Goal: Task Accomplishment & Management: Manage account settings

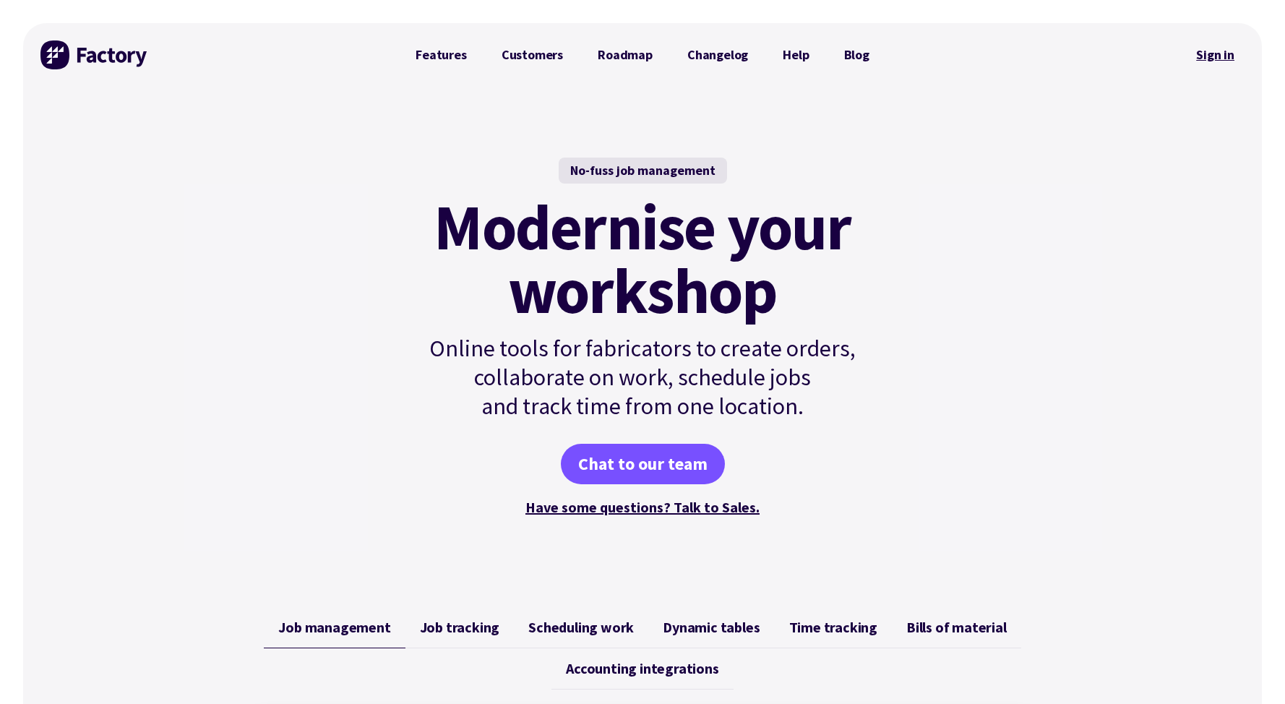
click at [1211, 56] on link "Sign in" at bounding box center [1215, 54] width 59 height 33
click at [1210, 56] on link "Sign in" at bounding box center [1215, 54] width 59 height 33
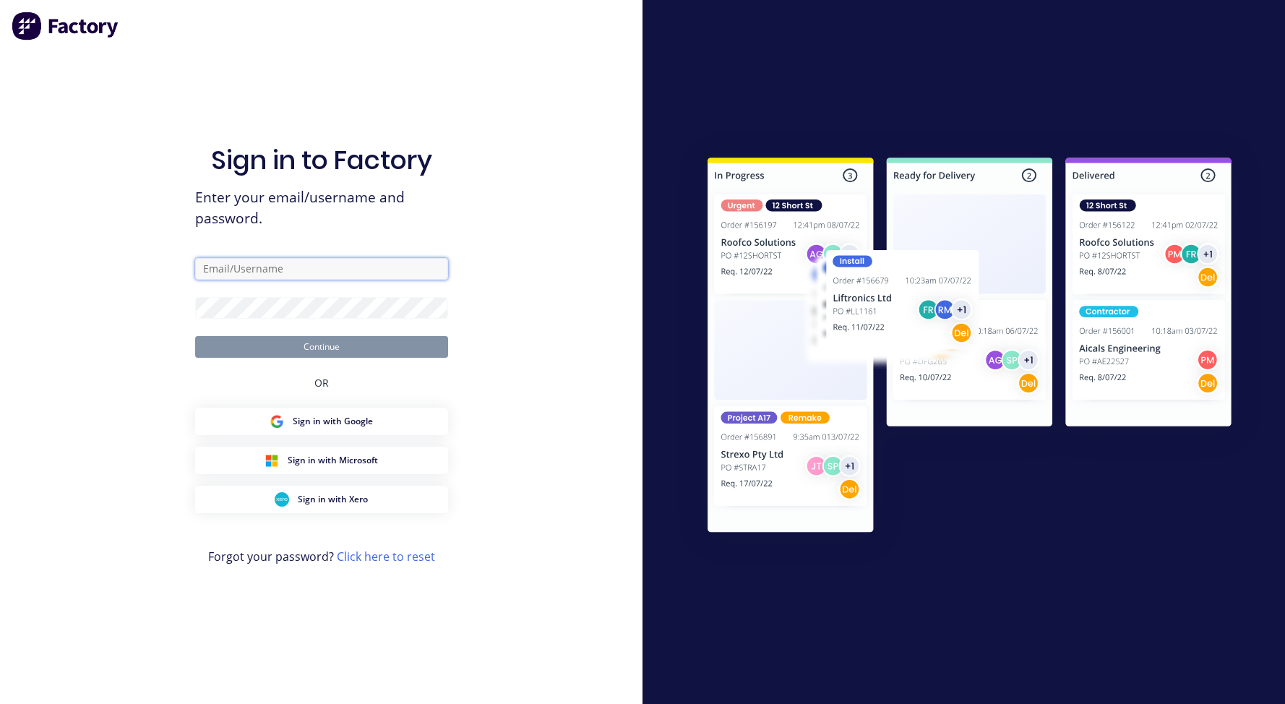
type input "[PERSON_NAME][EMAIL_ADDRESS][DOMAIN_NAME]"
click at [306, 357] on div "Sign in to Factory Enter your email/username and password. [PERSON_NAME][EMAIL_…" at bounding box center [321, 366] width 253 height 652
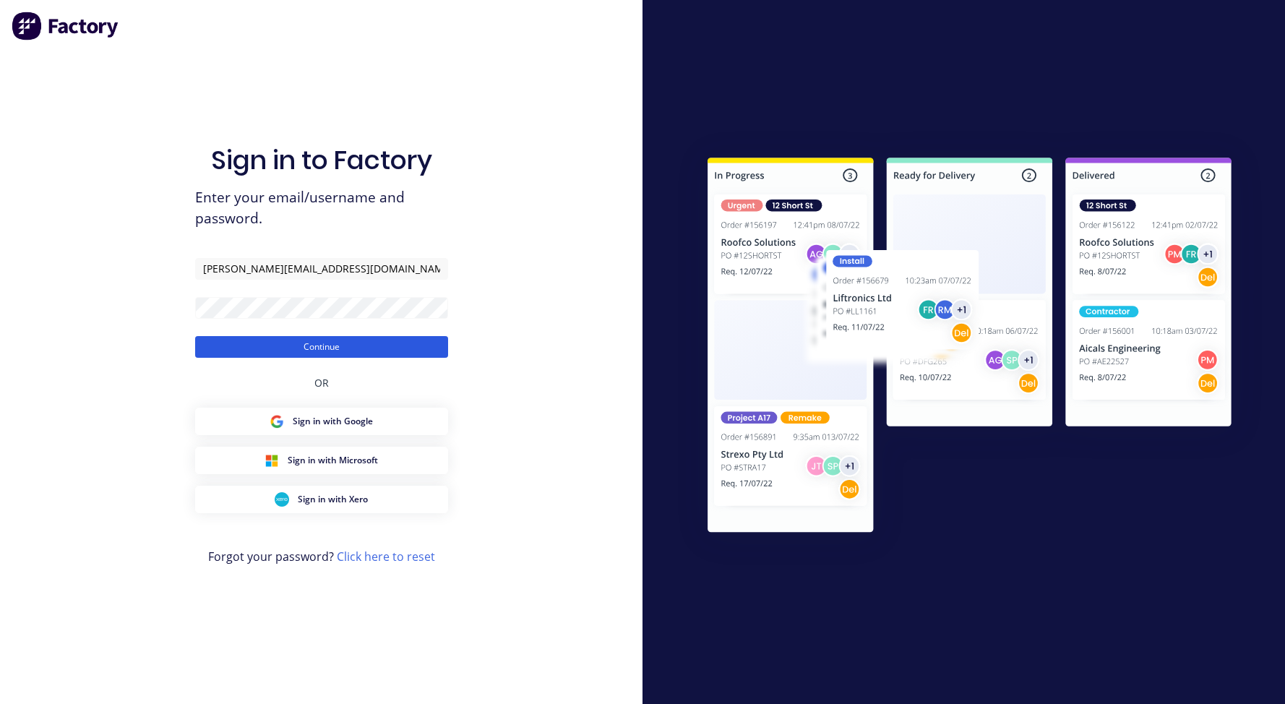
click at [279, 348] on button "Continue" at bounding box center [321, 347] width 253 height 22
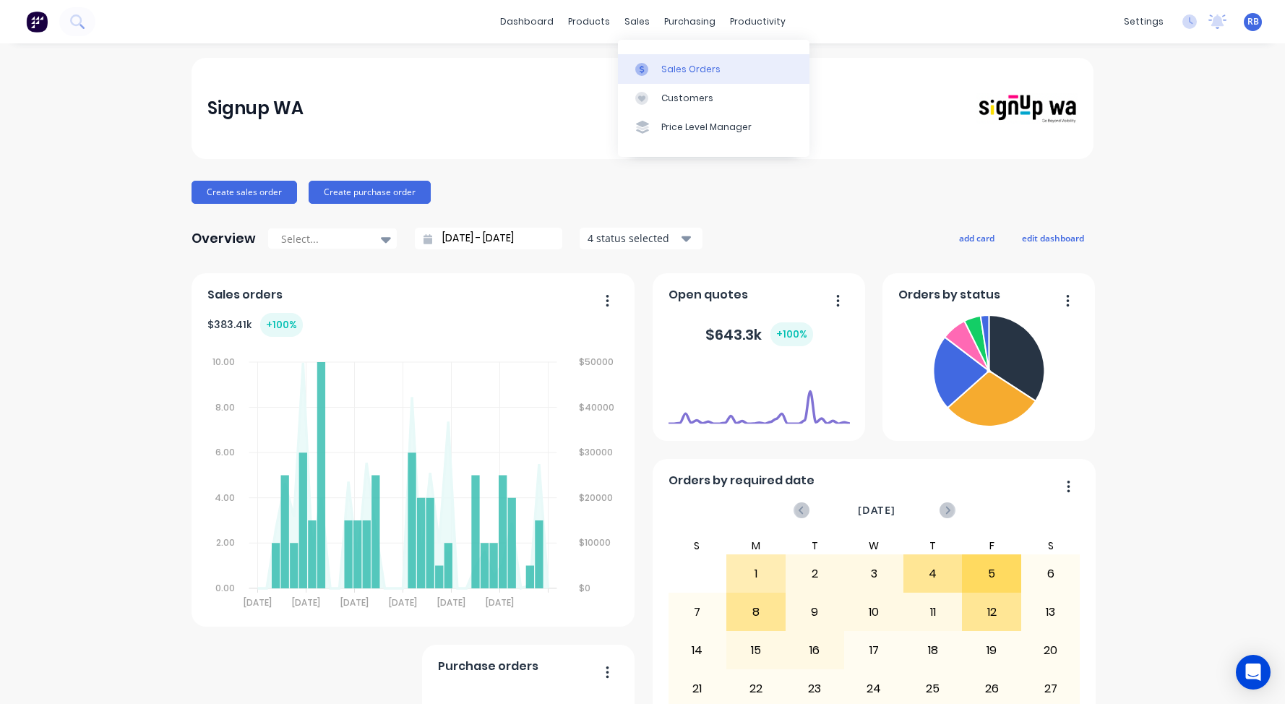
click at [674, 64] on div "Sales Orders" at bounding box center [690, 69] width 59 height 13
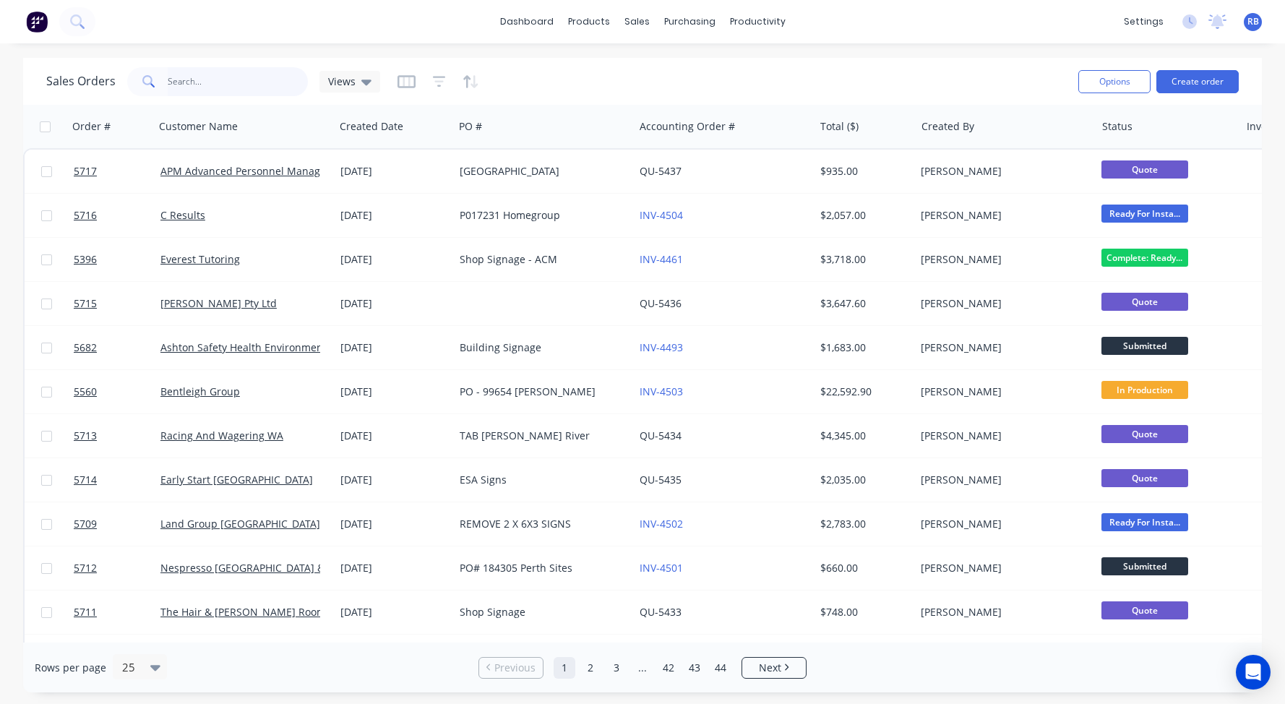
click at [215, 90] on input "text" at bounding box center [238, 81] width 141 height 29
type input "golf box"
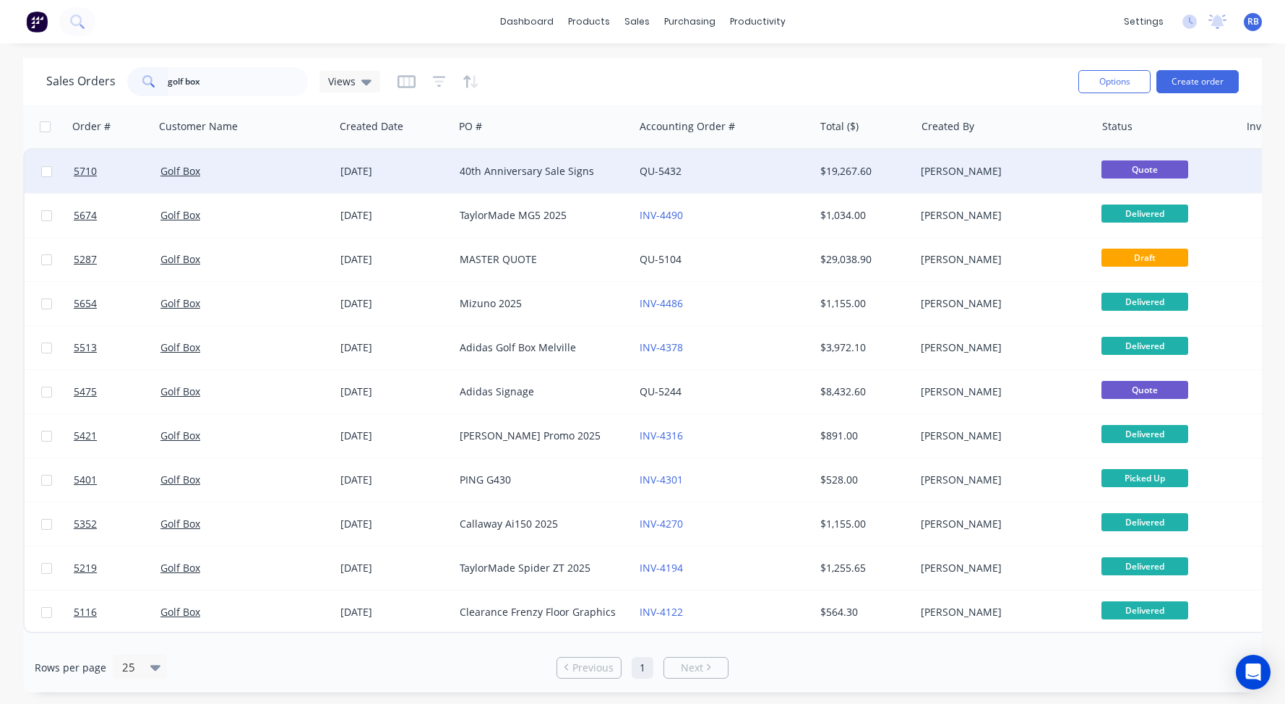
click at [210, 166] on div "Golf Box" at bounding box center [240, 171] width 160 height 14
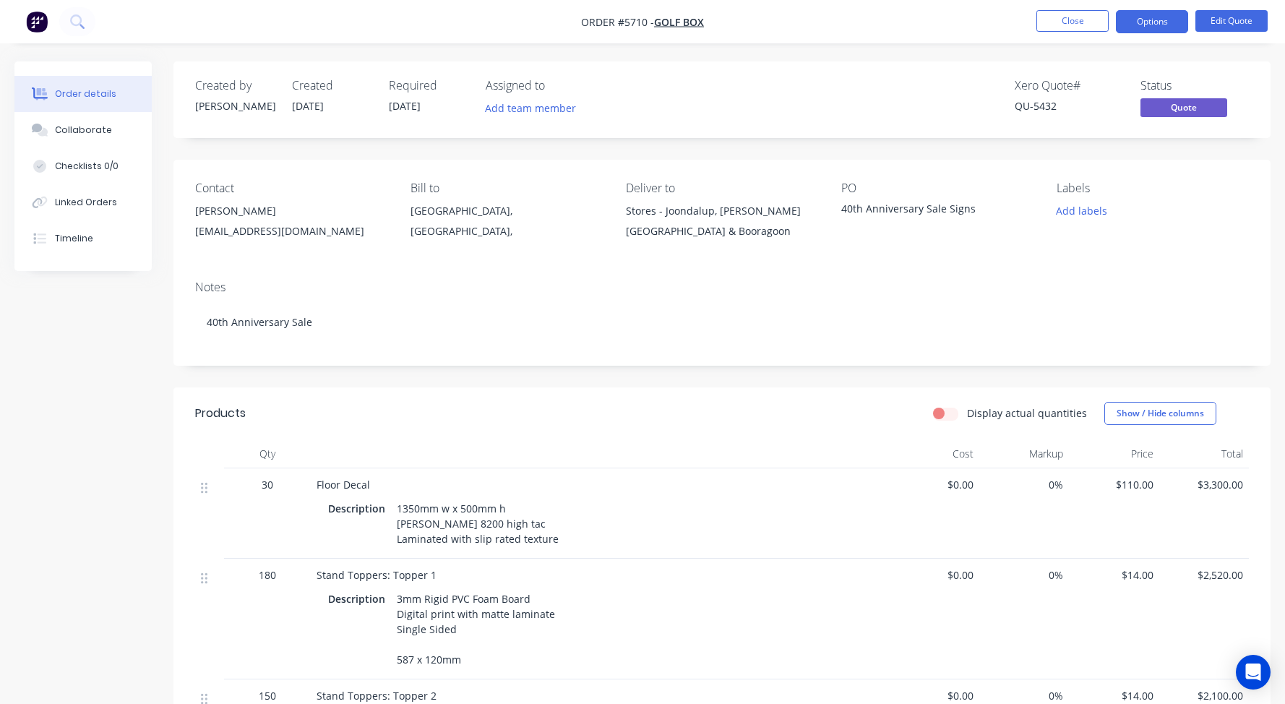
click at [1234, 24] on button "Edit Quote" at bounding box center [1231, 21] width 72 height 22
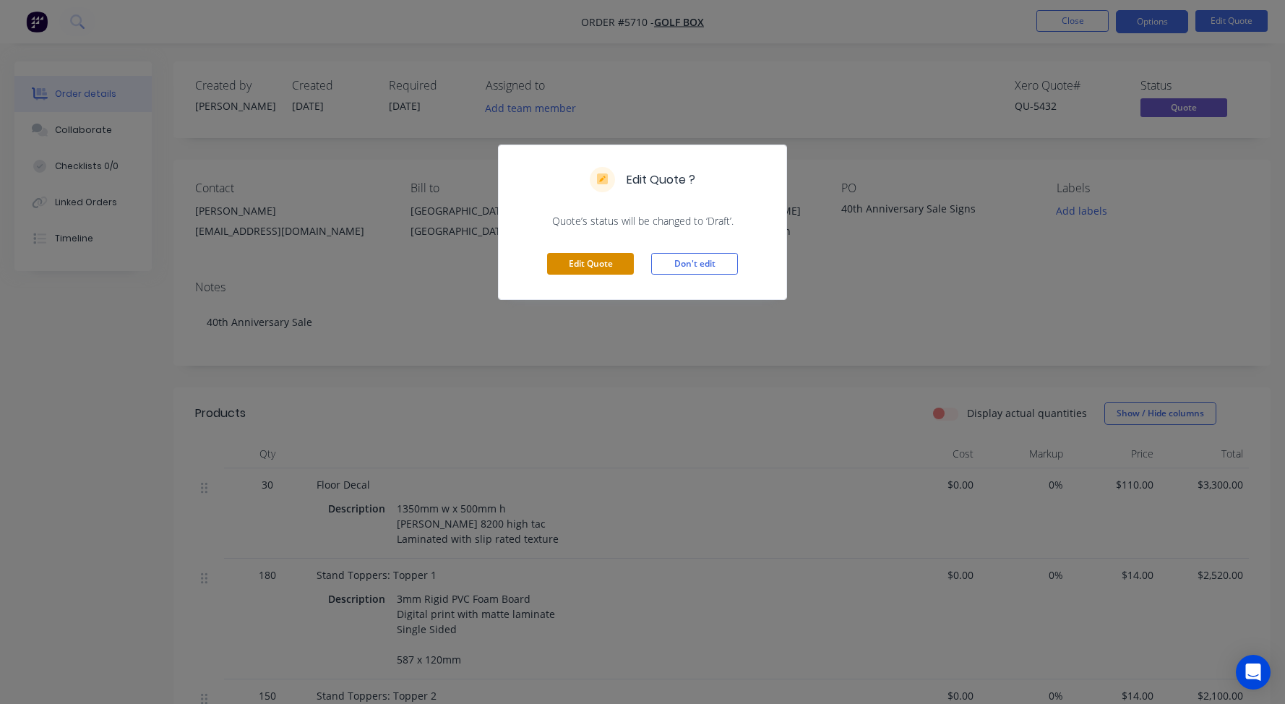
click at [575, 263] on button "Edit Quote" at bounding box center [590, 264] width 87 height 22
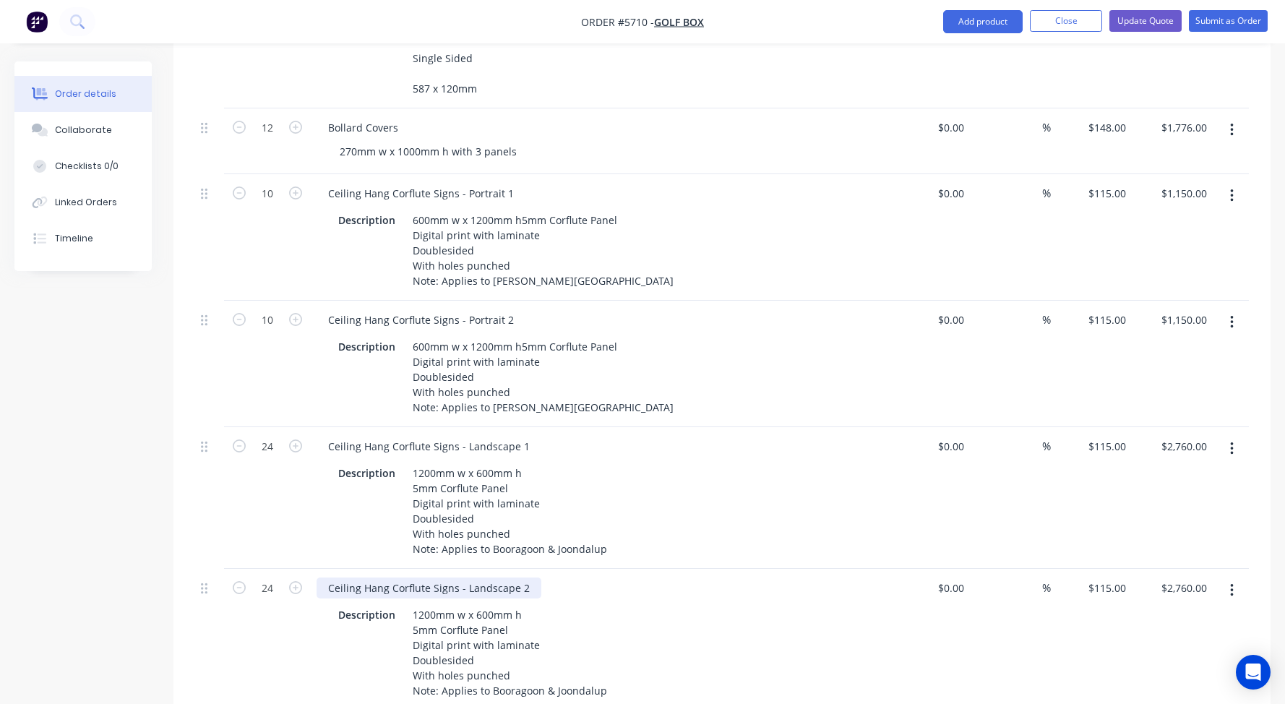
scroll to position [748, 0]
click at [275, 434] on input "24" at bounding box center [268, 445] width 38 height 22
type input "20"
type input "$2,300.00"
click at [276, 308] on input "10" at bounding box center [268, 319] width 38 height 22
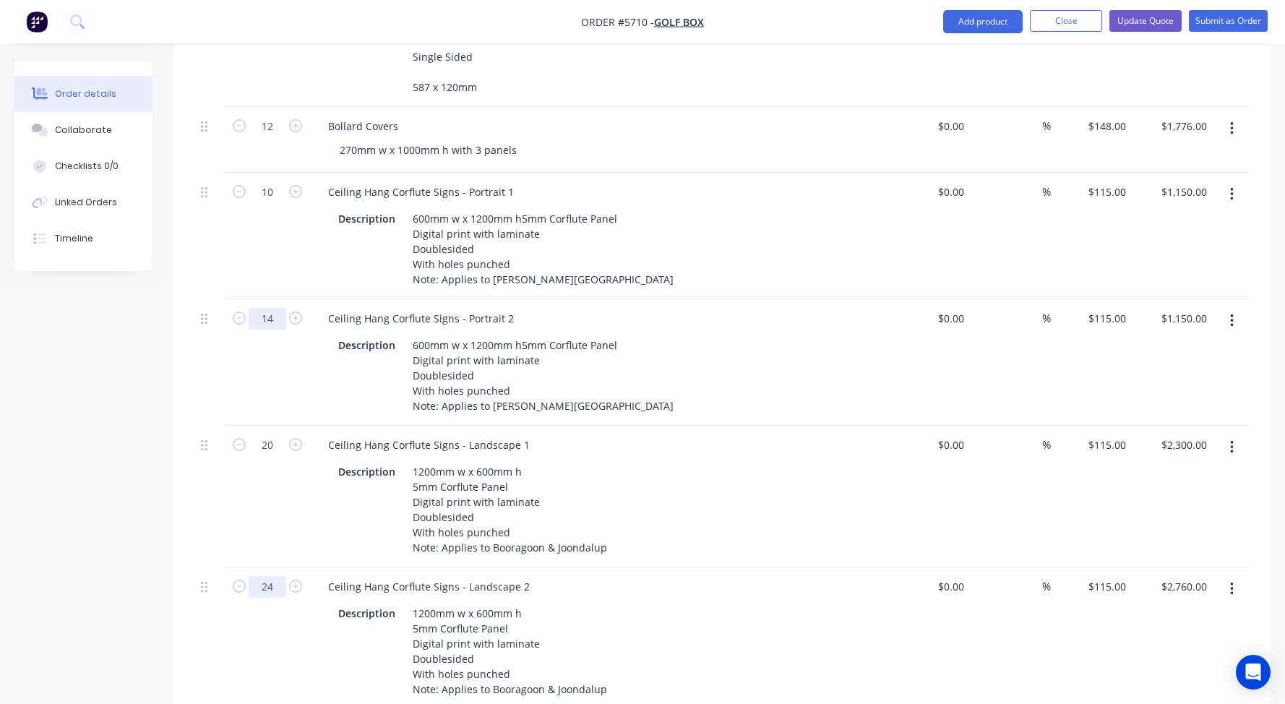
type input "14"
type input "$1,610.00"
click at [274, 576] on input "24" at bounding box center [268, 587] width 38 height 22
type input "20"
type input "$2,300.00"
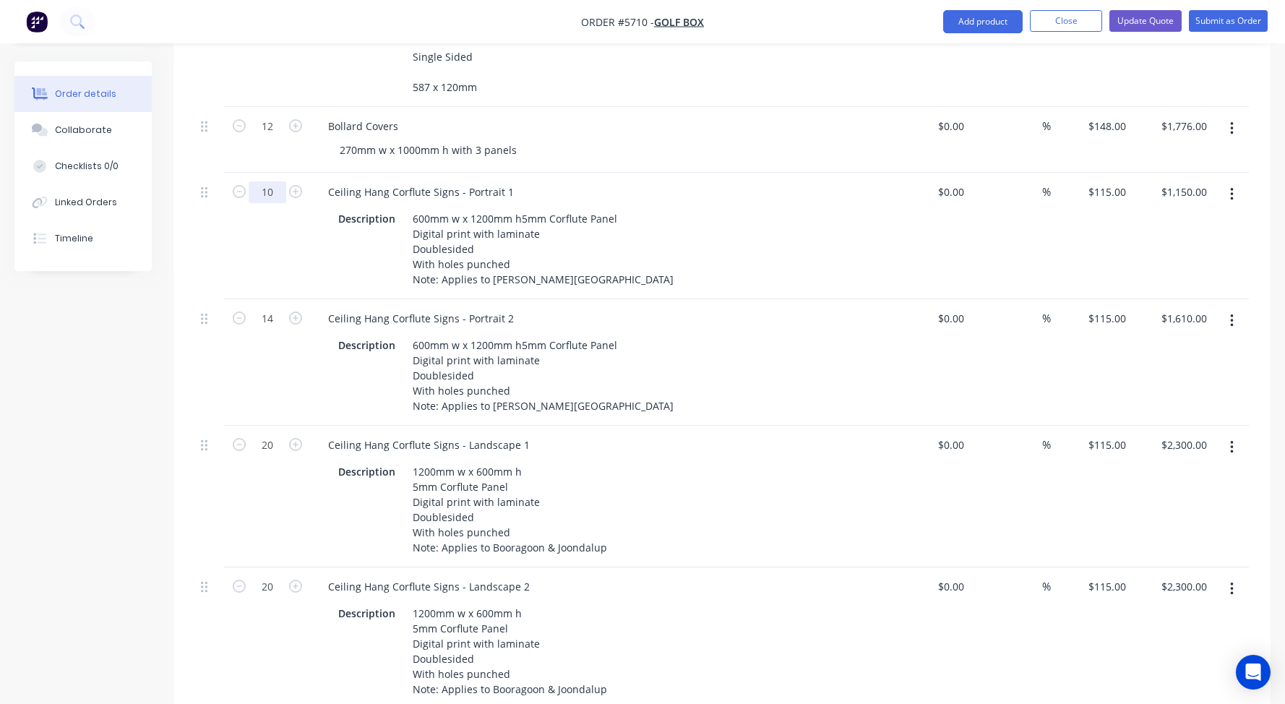
click at [273, 181] on input "10" at bounding box center [268, 192] width 38 height 22
type input "14"
type input "$1,610.00"
click at [383, 222] on div "Description 600mm w x 1200mm h5mm Corflute Panel Digital print with laminate Do…" at bounding box center [596, 249] width 529 height 82
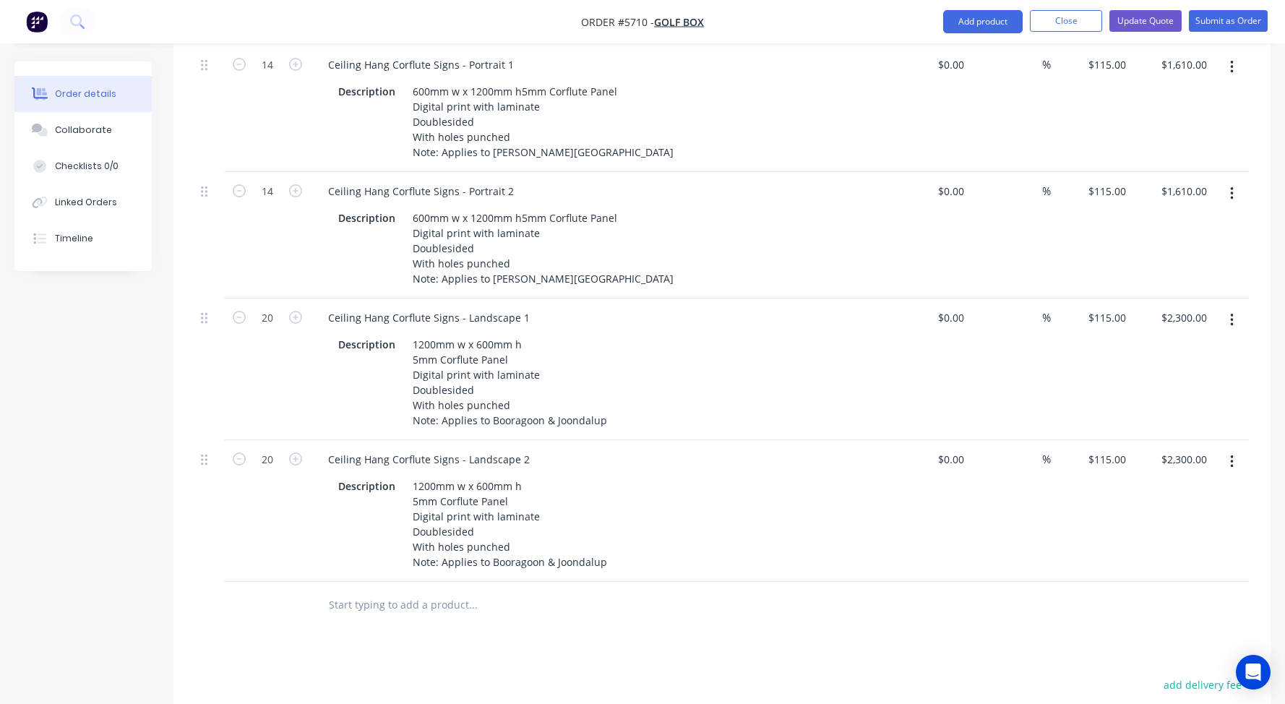
scroll to position [887, 0]
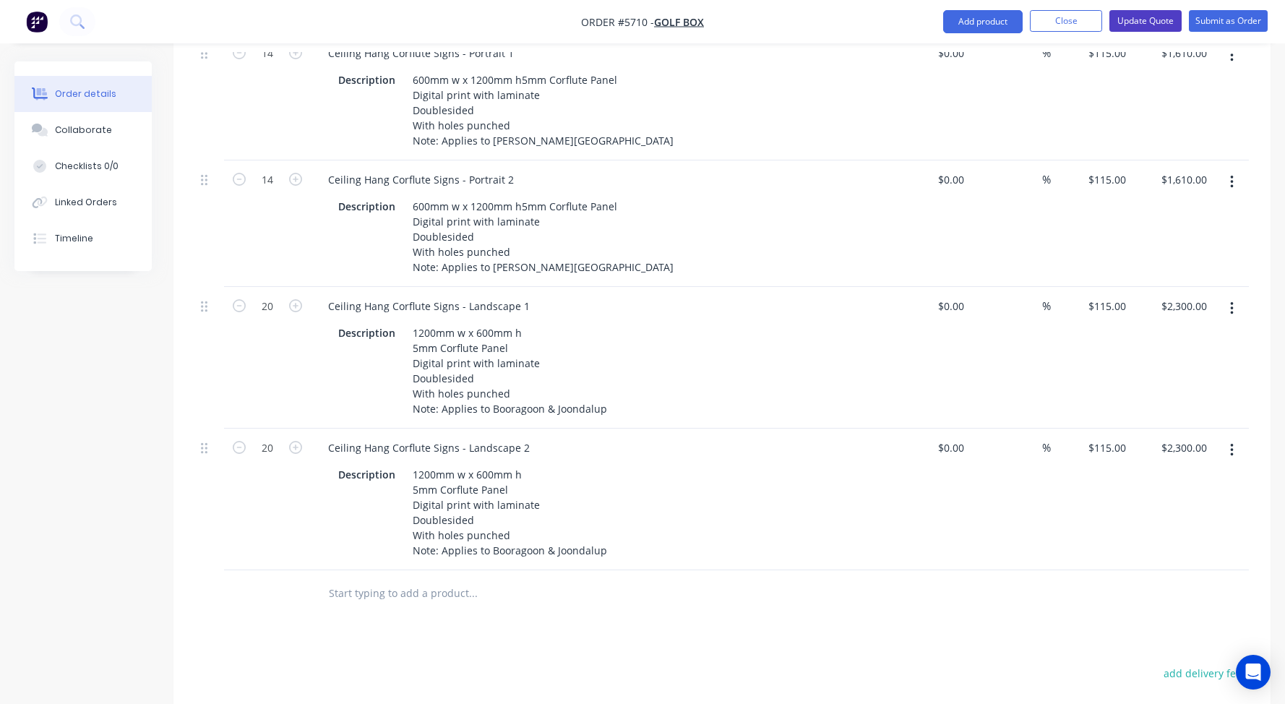
click at [1149, 18] on button "Update Quote" at bounding box center [1145, 21] width 72 height 22
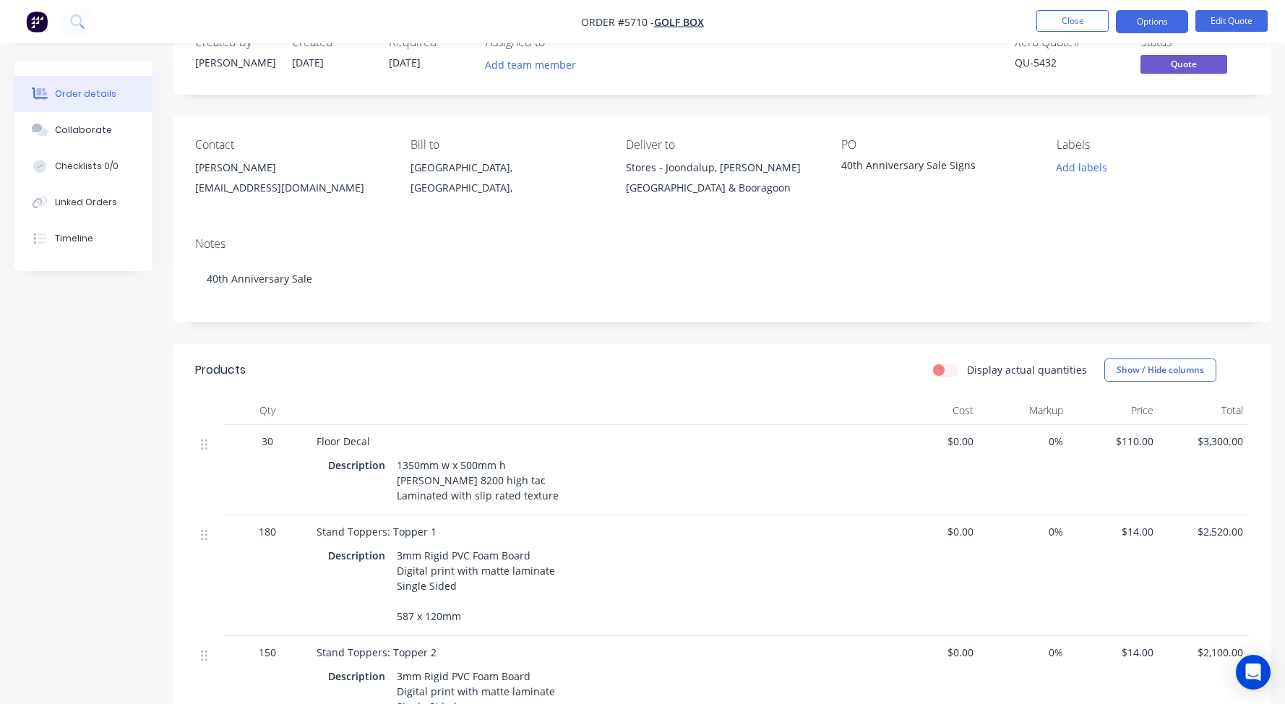
scroll to position [46, 0]
click at [1143, 25] on button "Options" at bounding box center [1152, 21] width 72 height 23
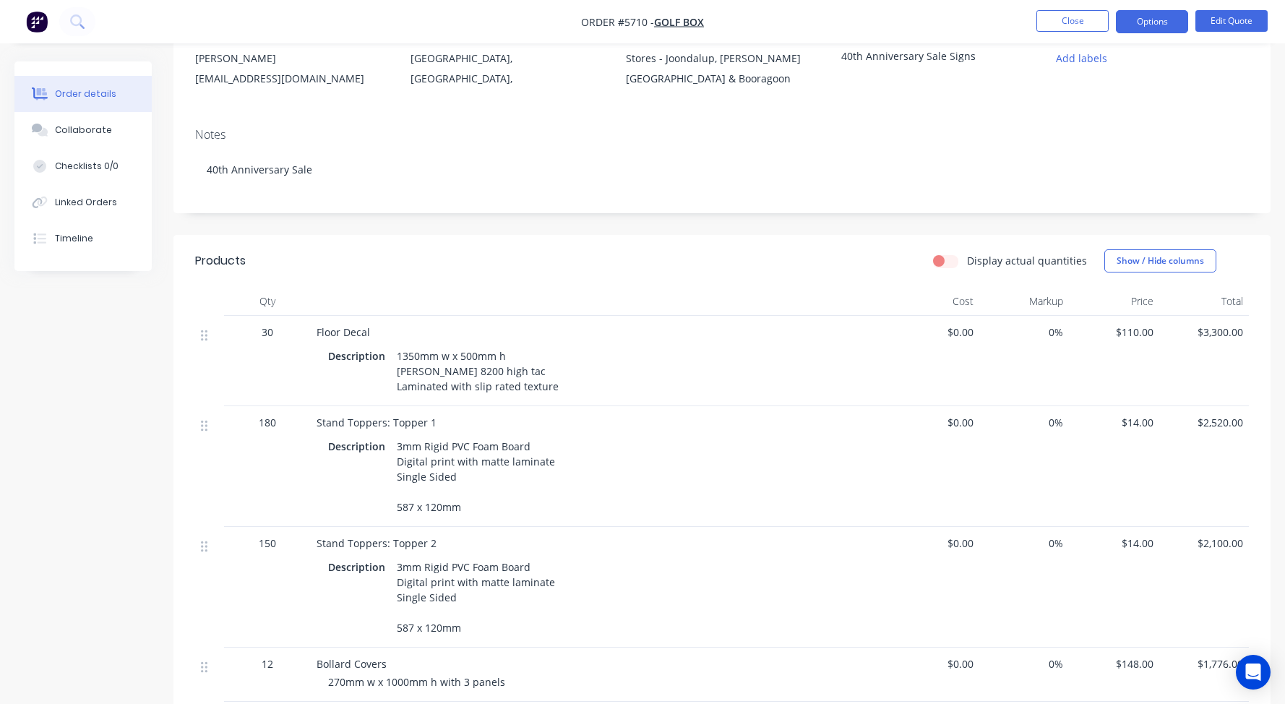
click at [807, 316] on div "Floor Decal Description 1350mm w x 500mm h Arlon 8200 high tac Laminated with s…" at bounding box center [600, 361] width 578 height 90
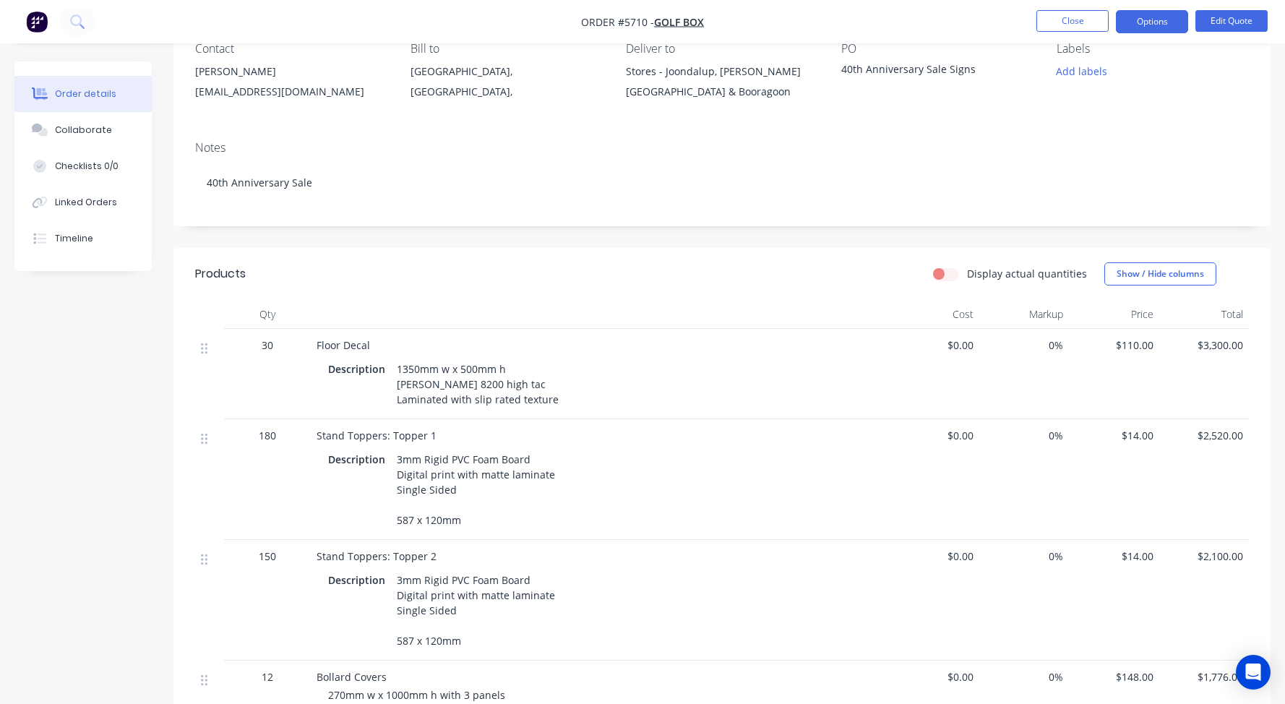
scroll to position [145, 0]
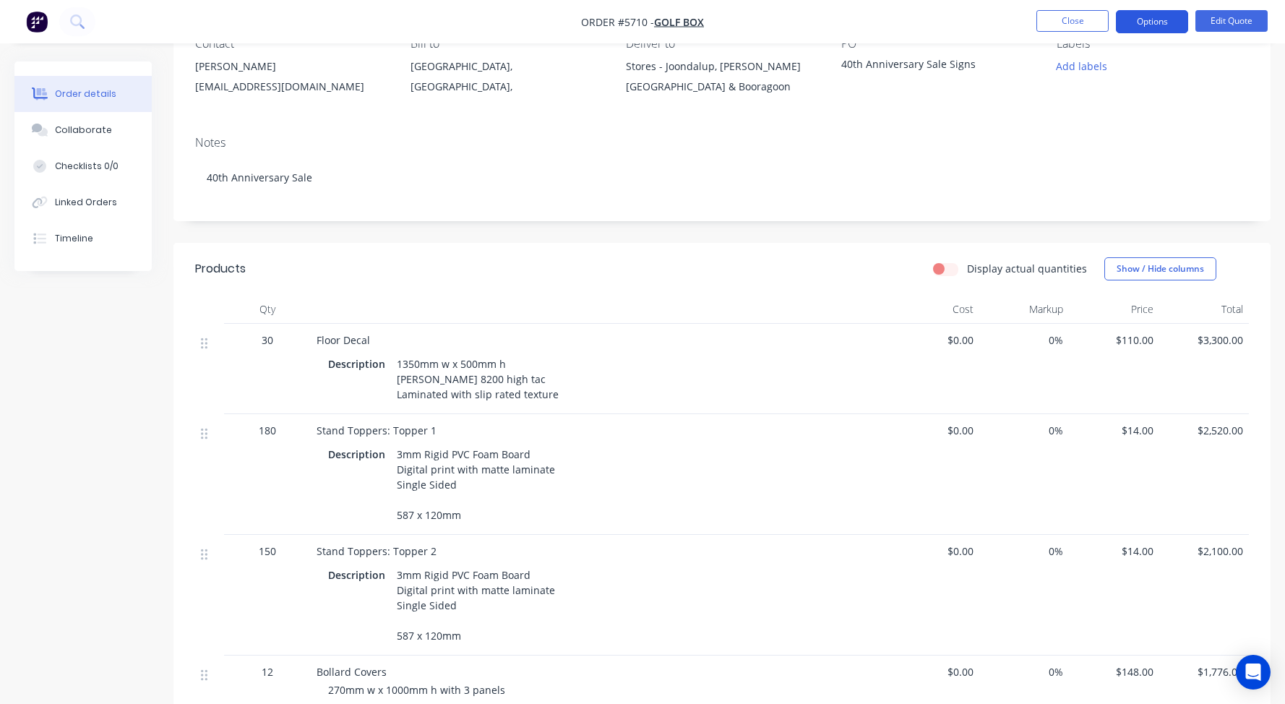
click at [1161, 24] on button "Options" at bounding box center [1152, 21] width 72 height 23
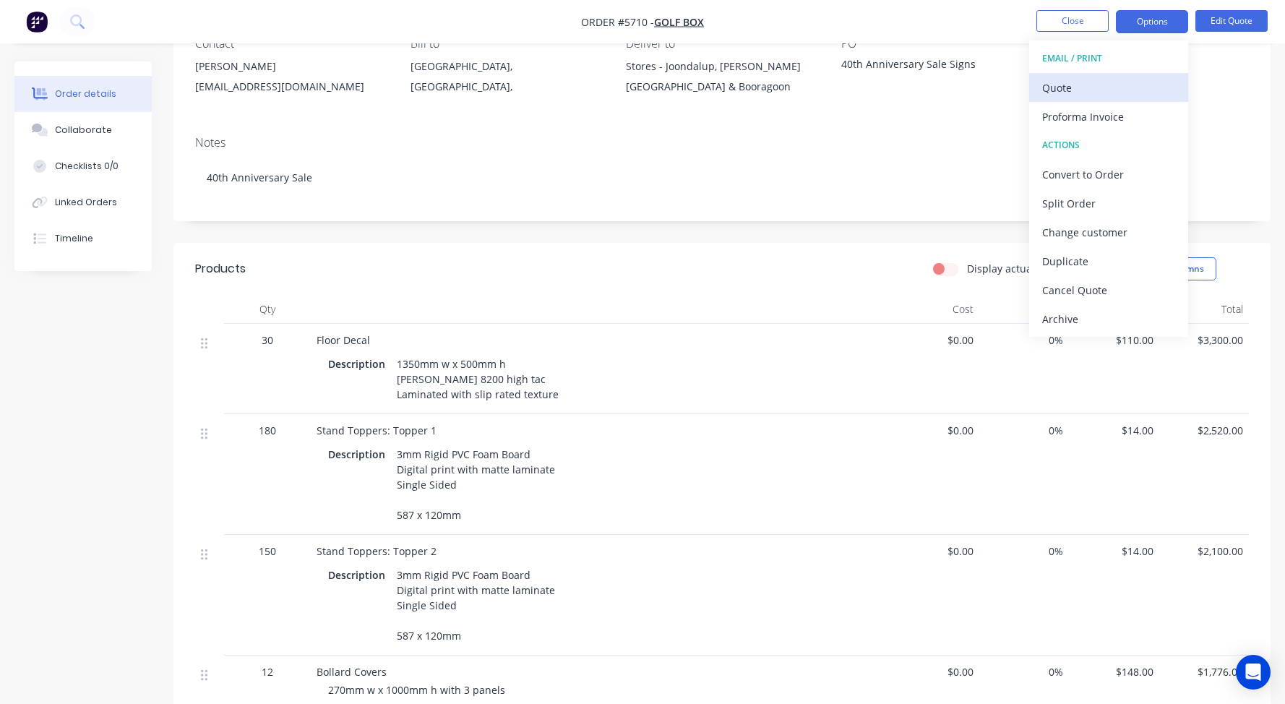
click at [1074, 93] on div "Quote" at bounding box center [1108, 87] width 133 height 21
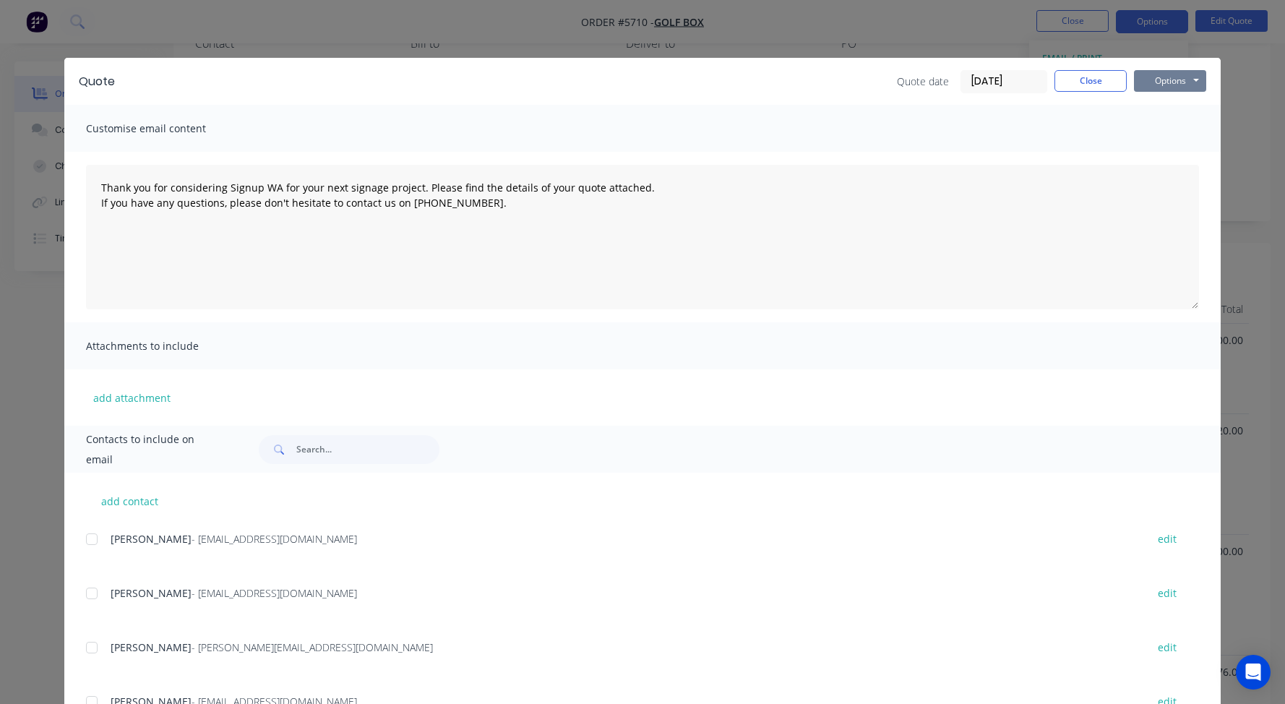
click at [1200, 80] on button "Options" at bounding box center [1170, 81] width 72 height 22
click at [1166, 127] on button "Print" at bounding box center [1180, 131] width 93 height 24
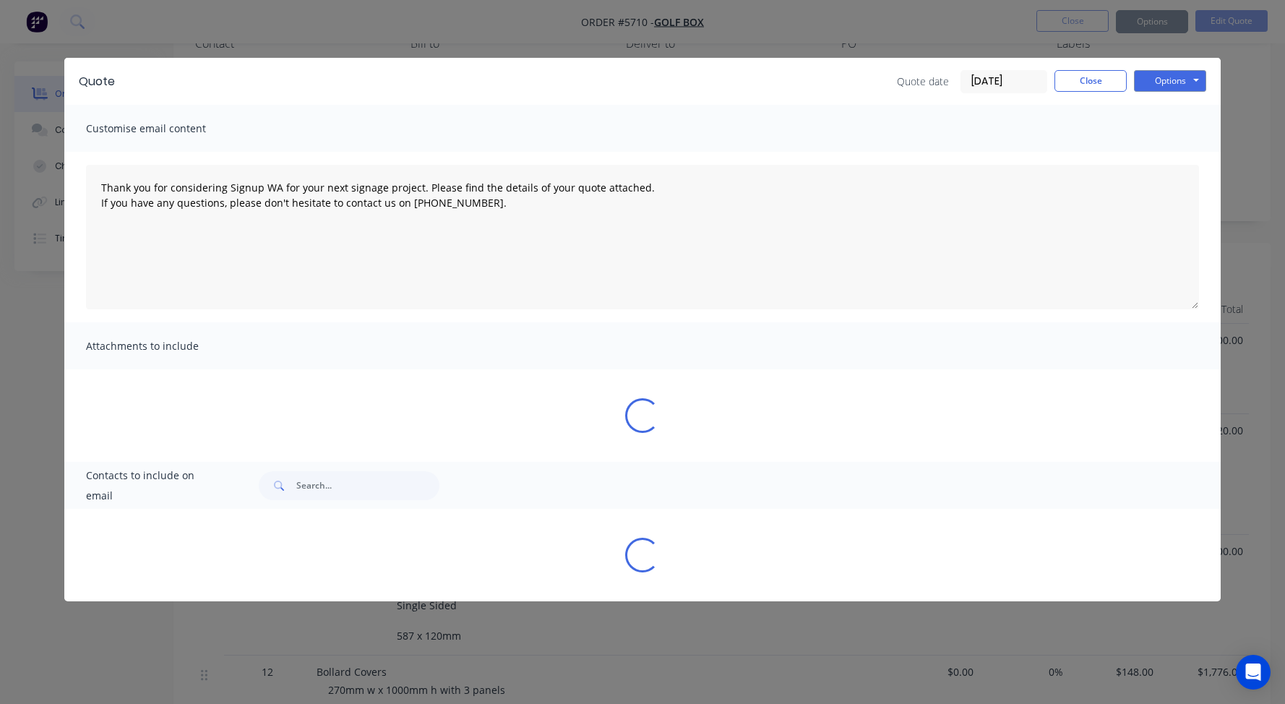
type textarea "Thank you for considering Signup WA for your next signage project. Please find …"
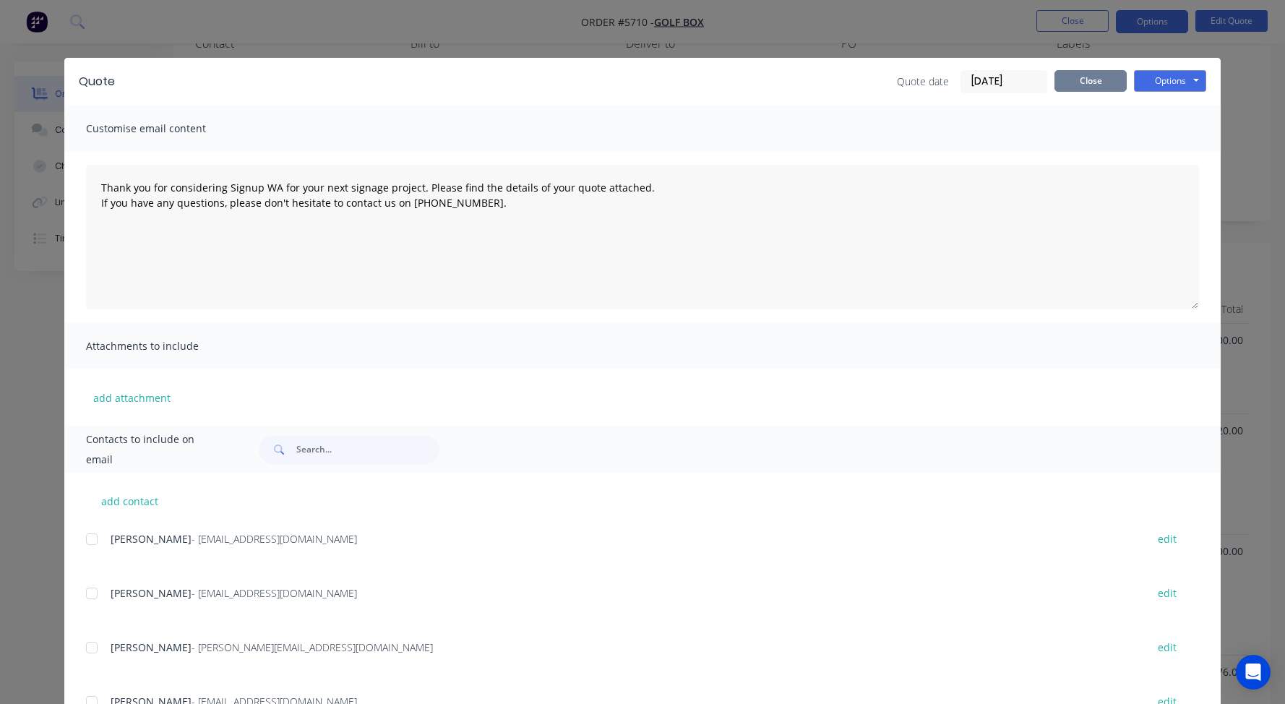
click at [1081, 80] on button "Close" at bounding box center [1090, 81] width 72 height 22
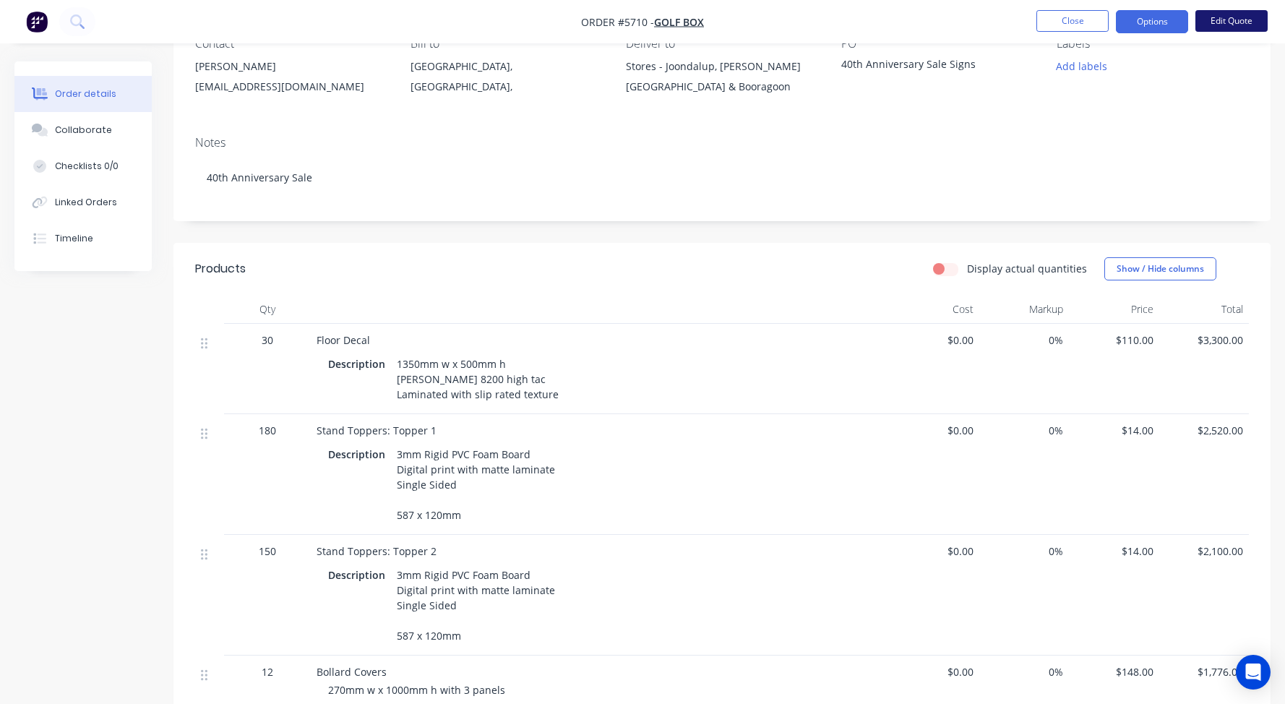
click at [1234, 22] on button "Edit Quote" at bounding box center [1231, 21] width 72 height 22
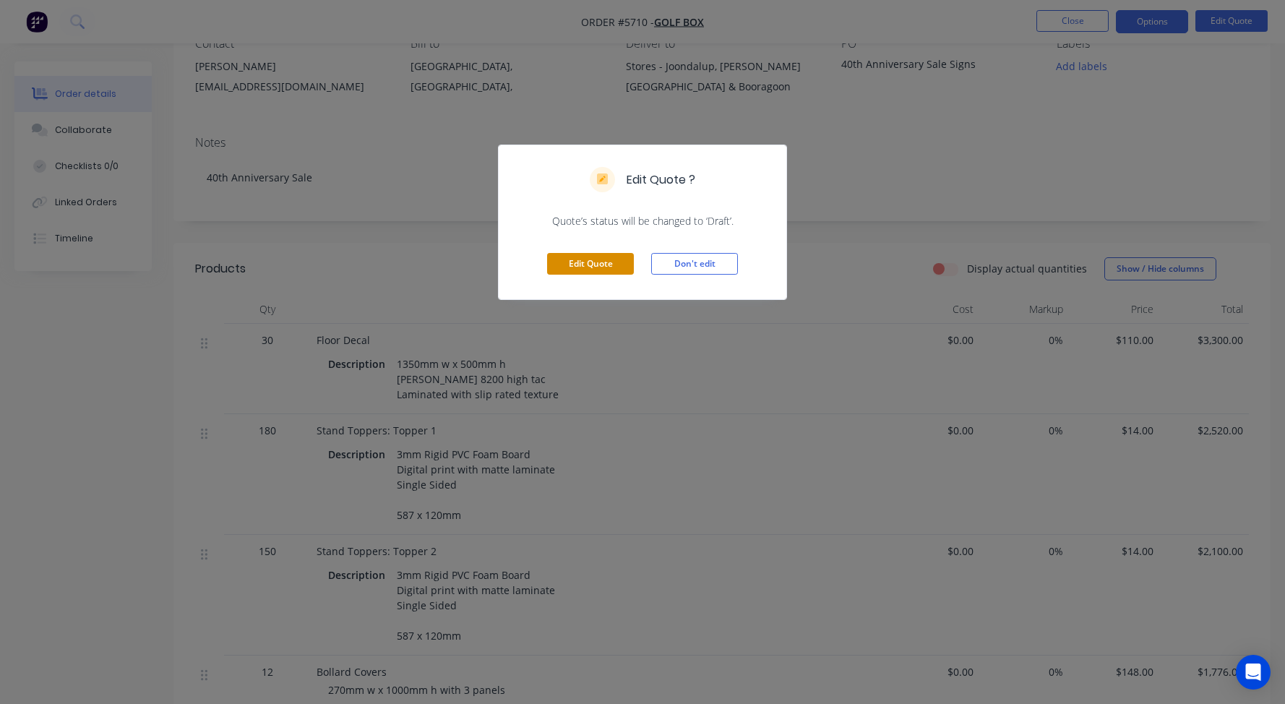
click at [588, 264] on button "Edit Quote" at bounding box center [590, 264] width 87 height 22
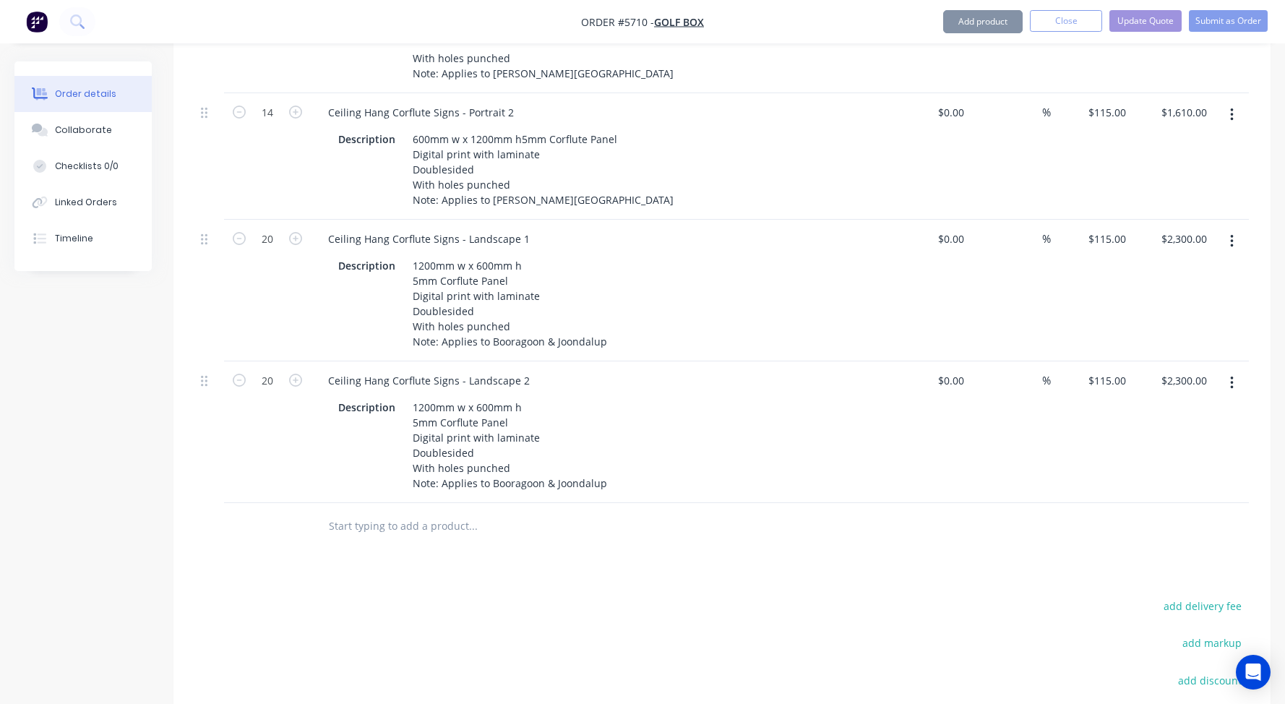
scroll to position [990, 0]
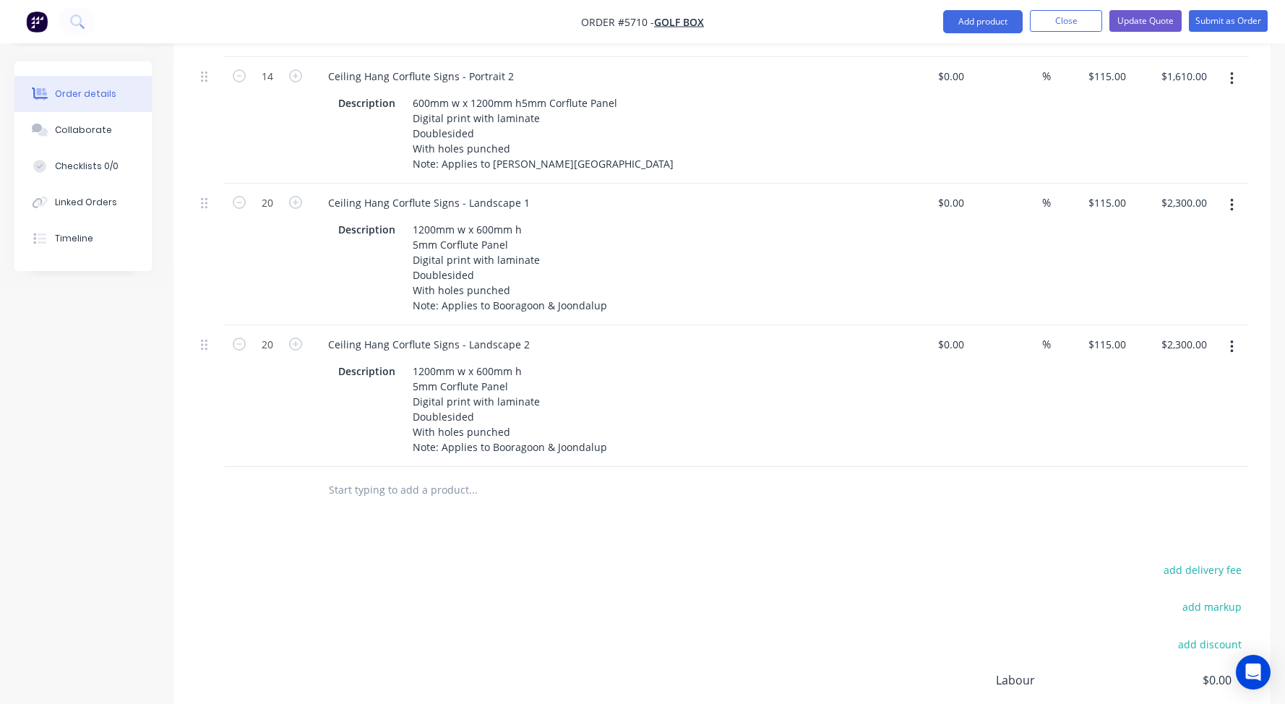
click at [379, 476] on input "text" at bounding box center [472, 490] width 289 height 29
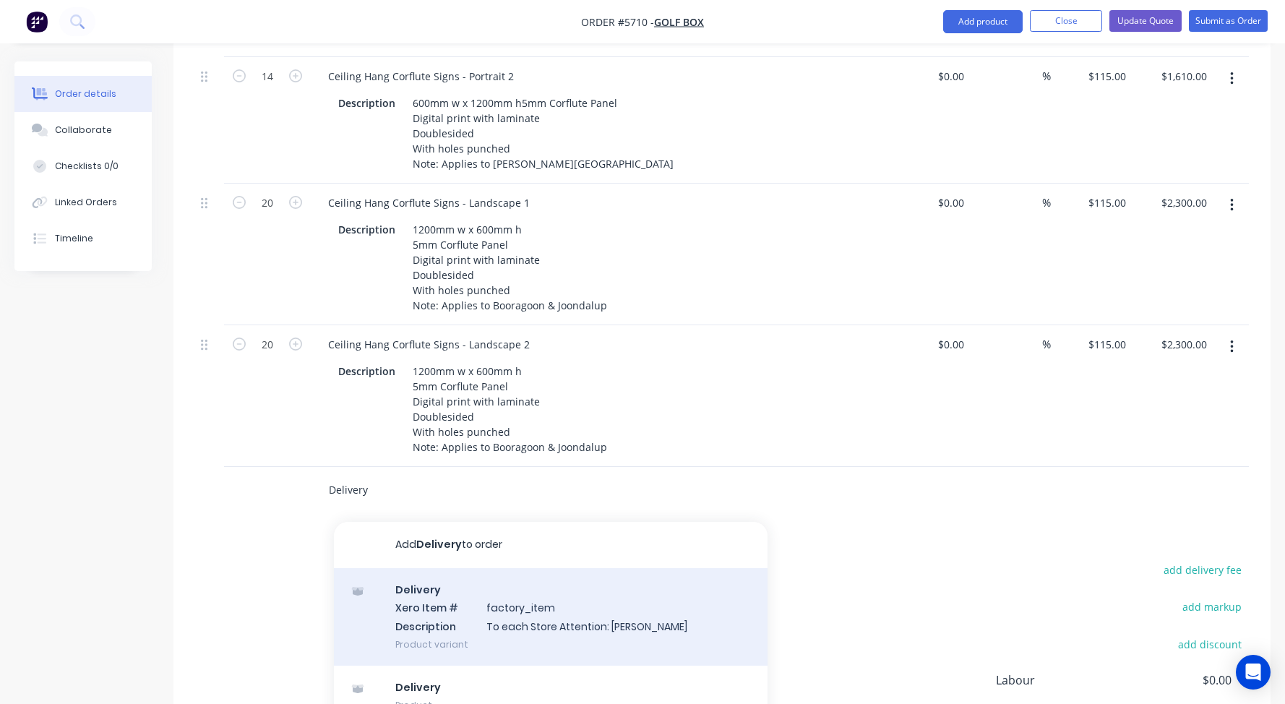
type input "Delivery"
click at [541, 583] on div "Delivery Xero Item # factory_item Description To each Store Attention: Carolina…" at bounding box center [551, 617] width 434 height 98
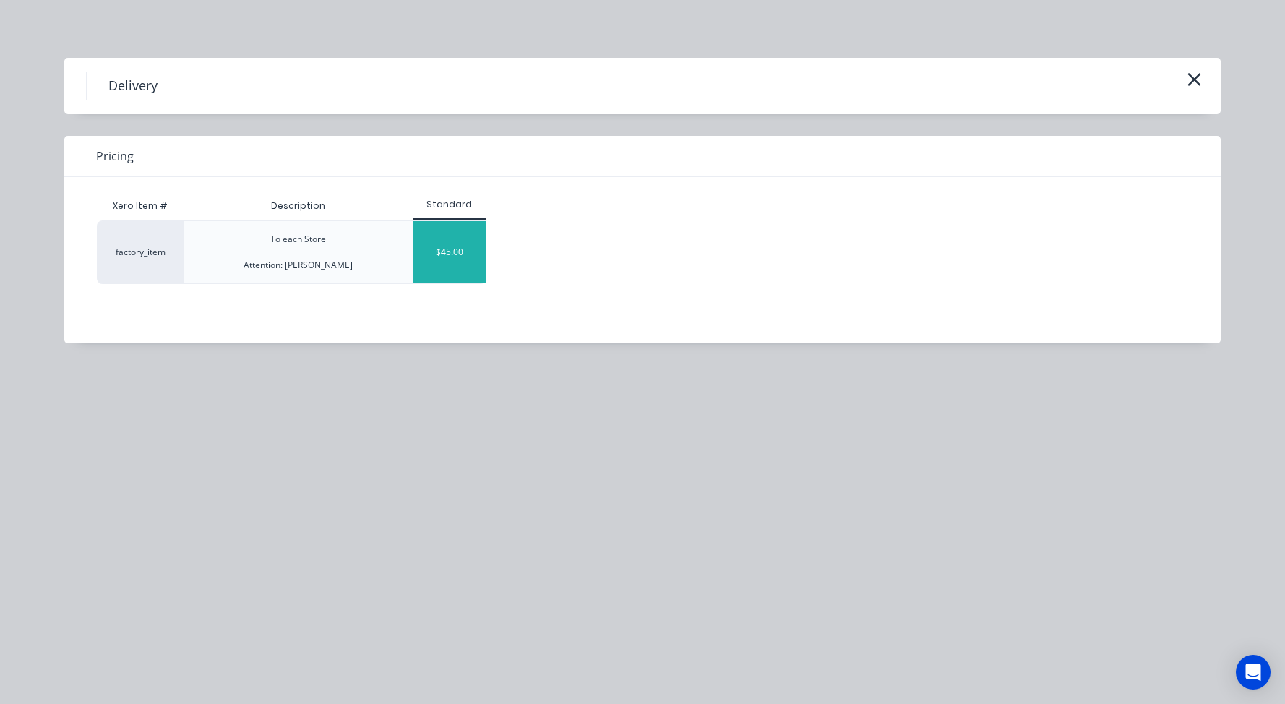
click at [442, 228] on div "$45.00" at bounding box center [449, 252] width 72 height 62
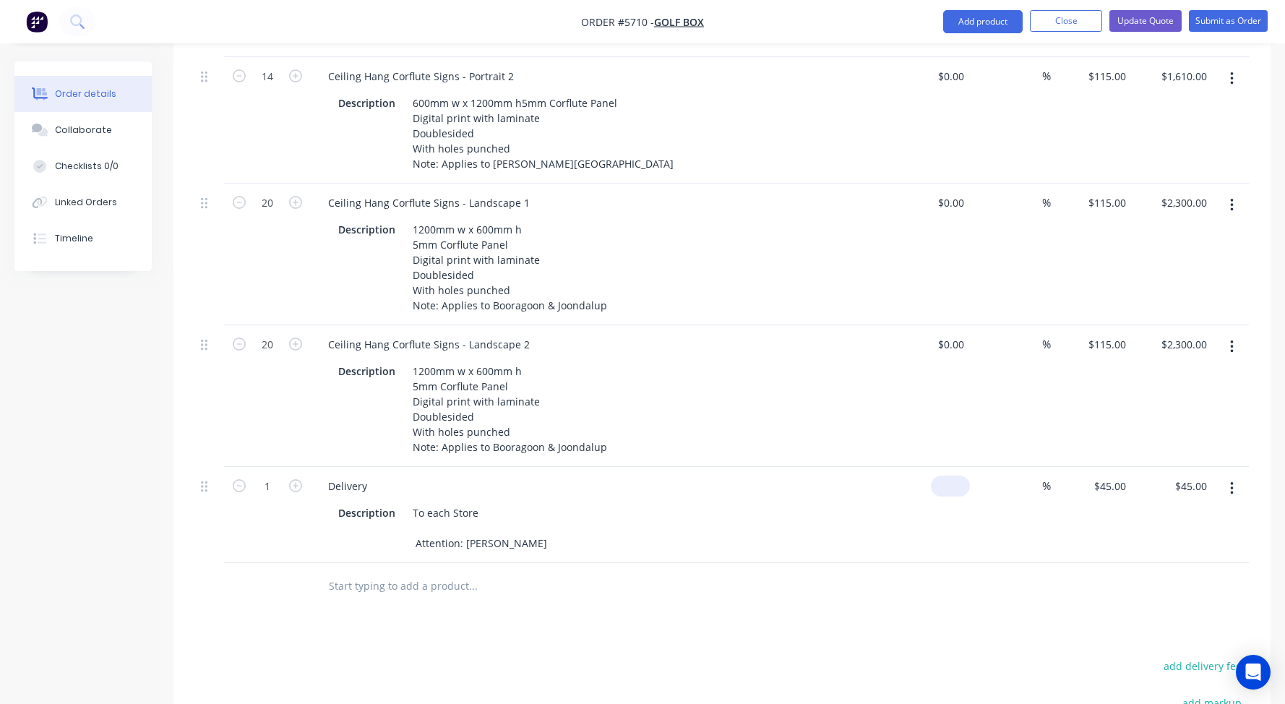
click at [955, 476] on input at bounding box center [953, 486] width 33 height 21
type input "$0.00"
click at [296, 479] on icon "button" at bounding box center [295, 485] width 13 height 13
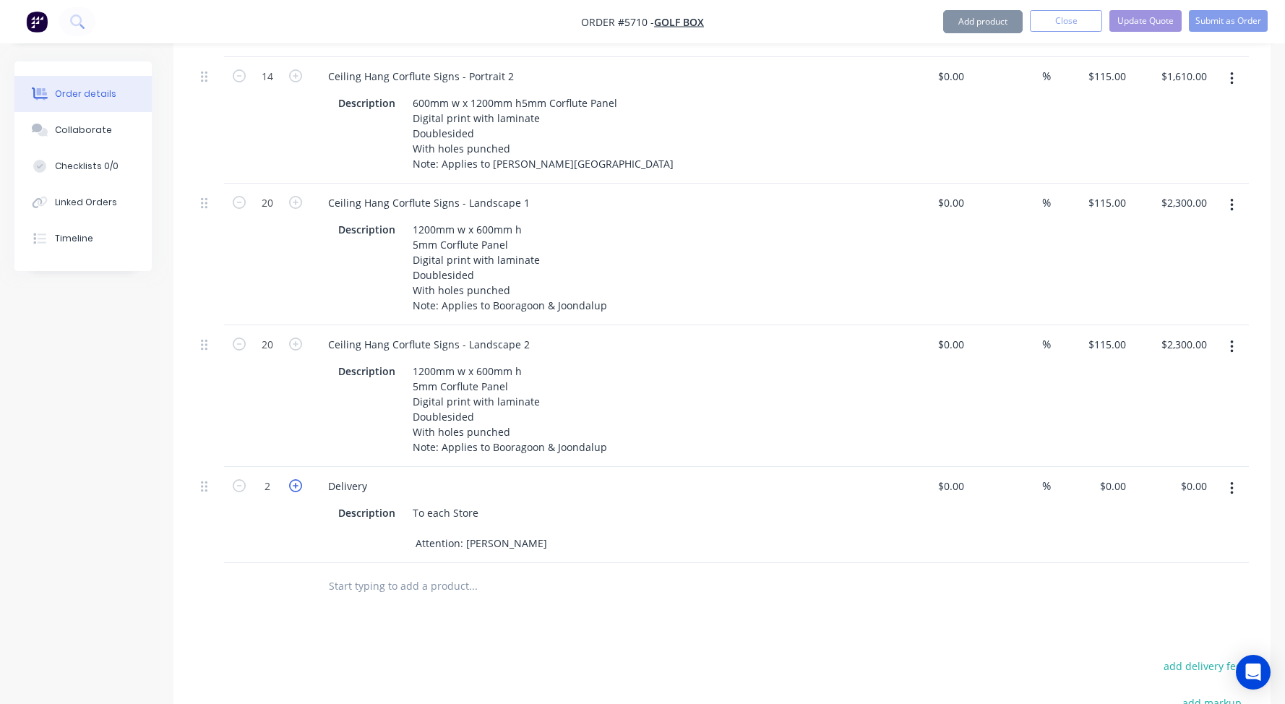
click at [296, 479] on icon "button" at bounding box center [295, 485] width 13 height 13
type input "3"
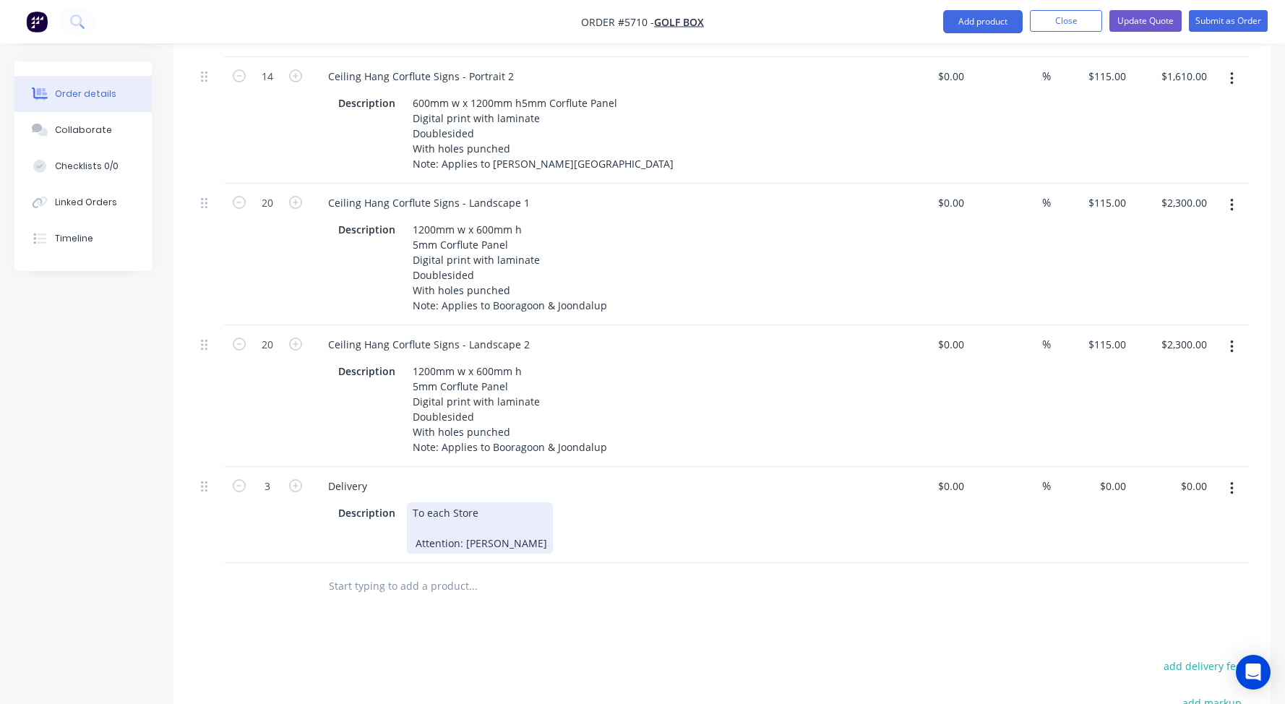
click at [484, 502] on div "To each Store Attention: Carolina Dietz" at bounding box center [480, 527] width 146 height 51
click at [945, 467] on div "0 0" at bounding box center [929, 515] width 81 height 96
type input "$0.00"
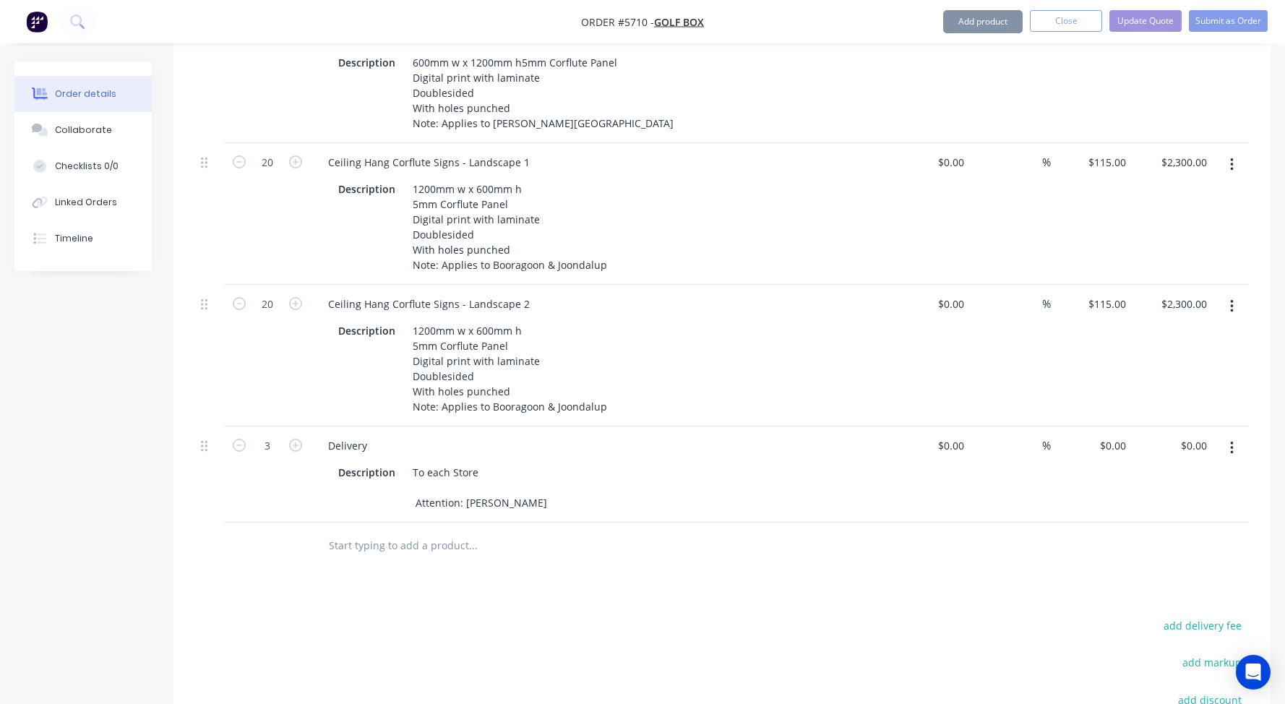
scroll to position [1038, 0]
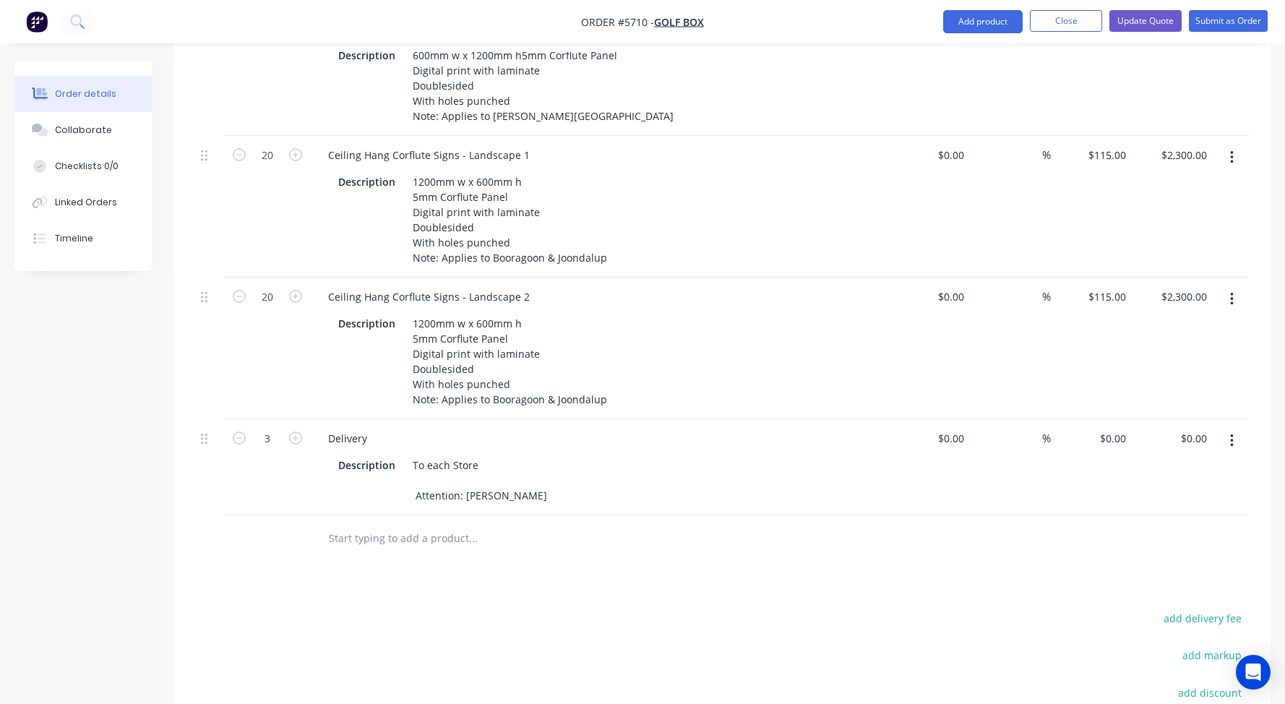
click at [1228, 428] on button "button" at bounding box center [1232, 441] width 34 height 26
click at [1153, 555] on div "Delete" at bounding box center [1180, 565] width 111 height 21
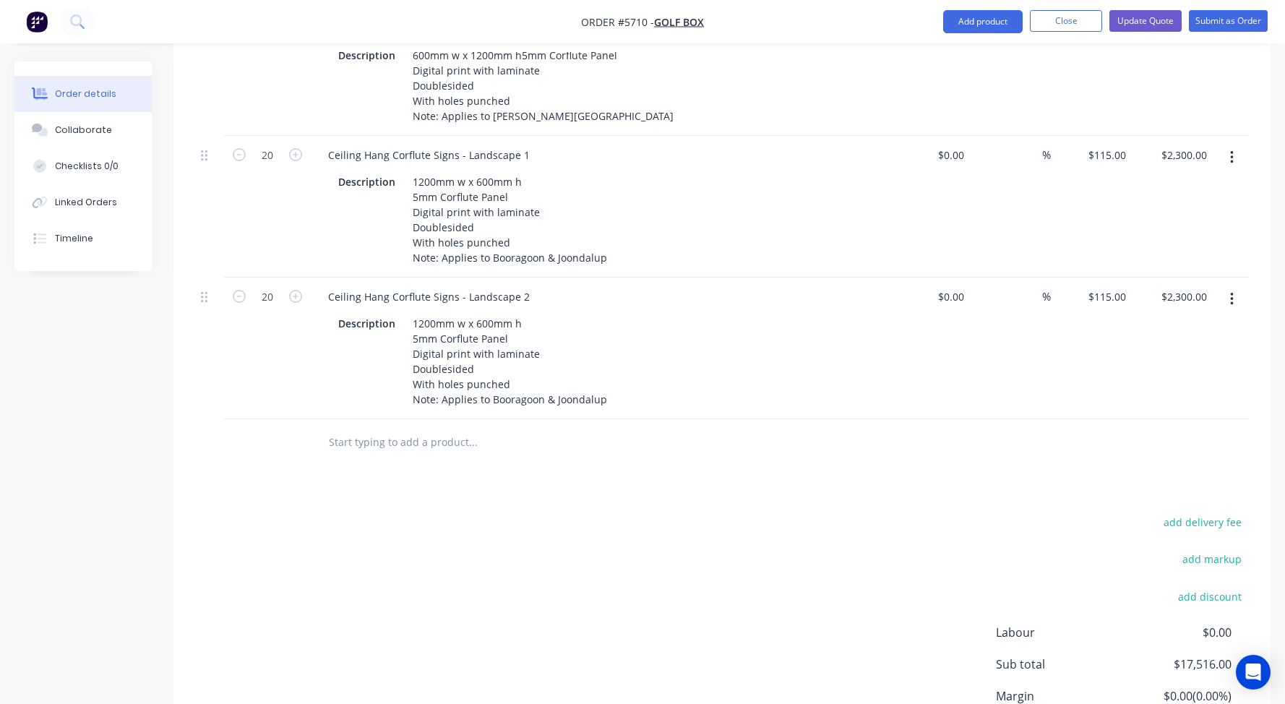
click at [391, 428] on input "text" at bounding box center [472, 442] width 289 height 29
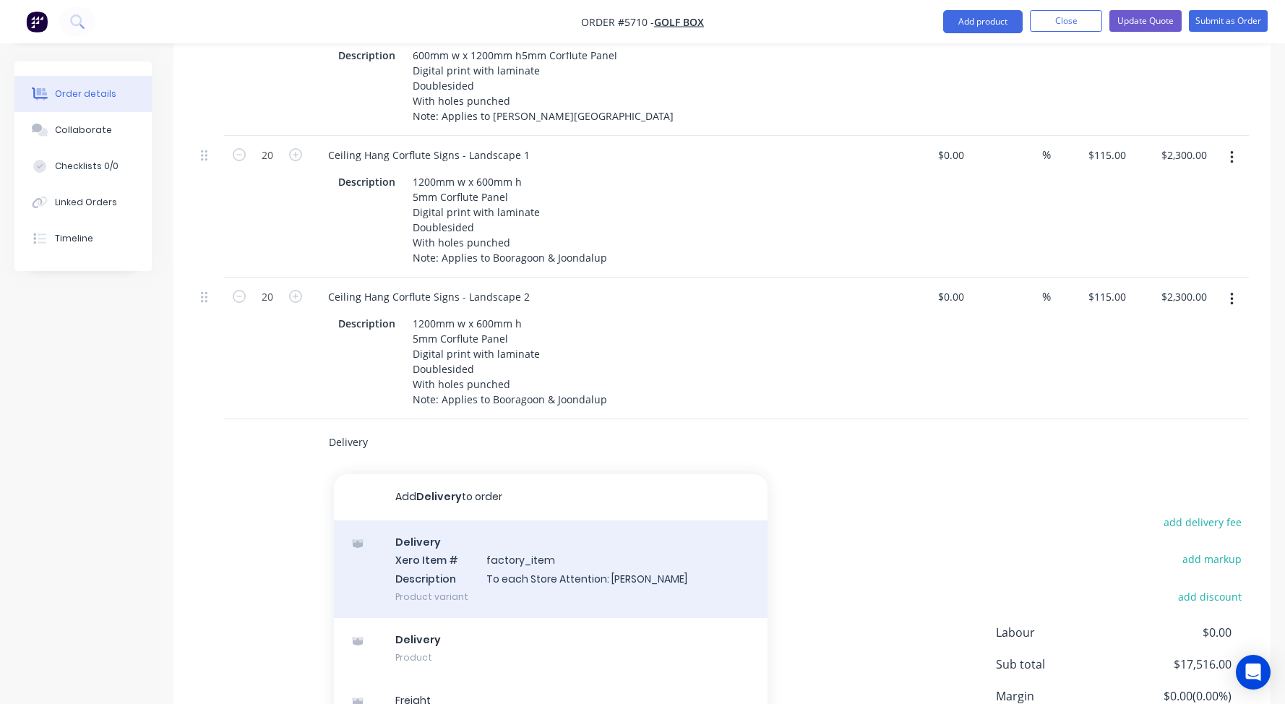
type input "Delivery"
click at [544, 538] on div "Delivery Xero Item # factory_item Description To each Store Attention: Carolina…" at bounding box center [551, 569] width 434 height 98
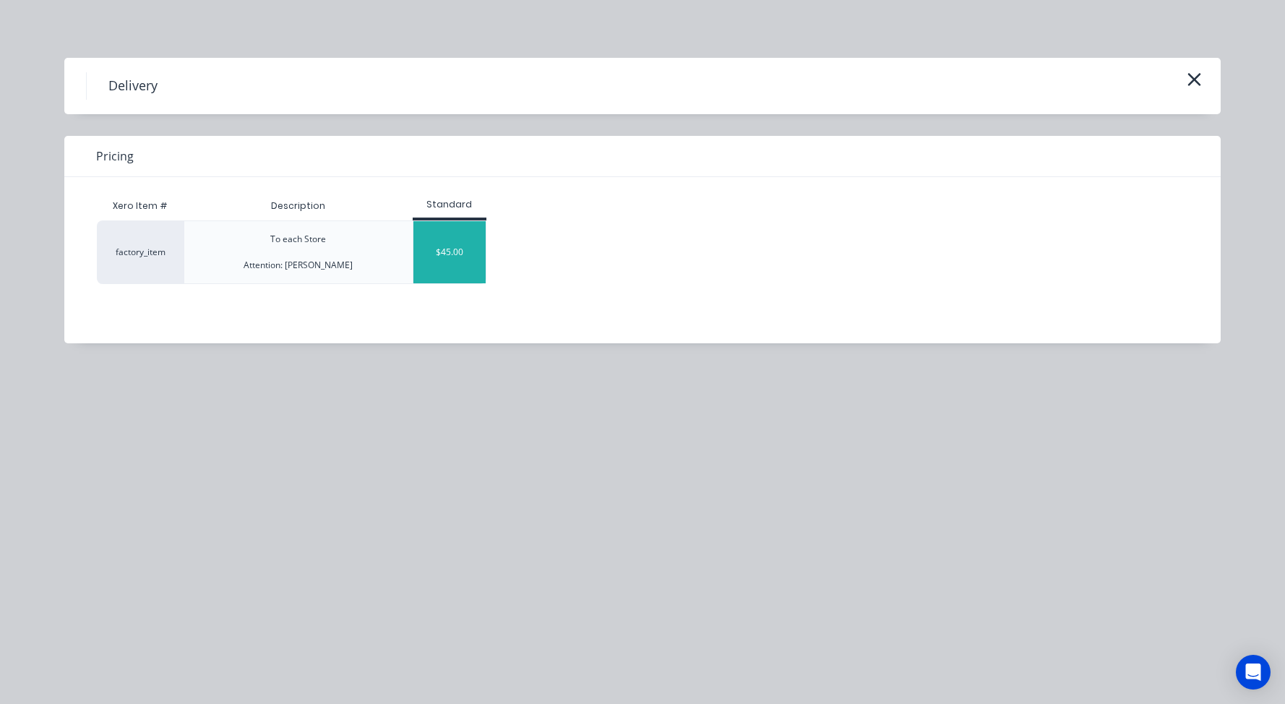
click at [424, 254] on div "$45.00" at bounding box center [449, 252] width 72 height 62
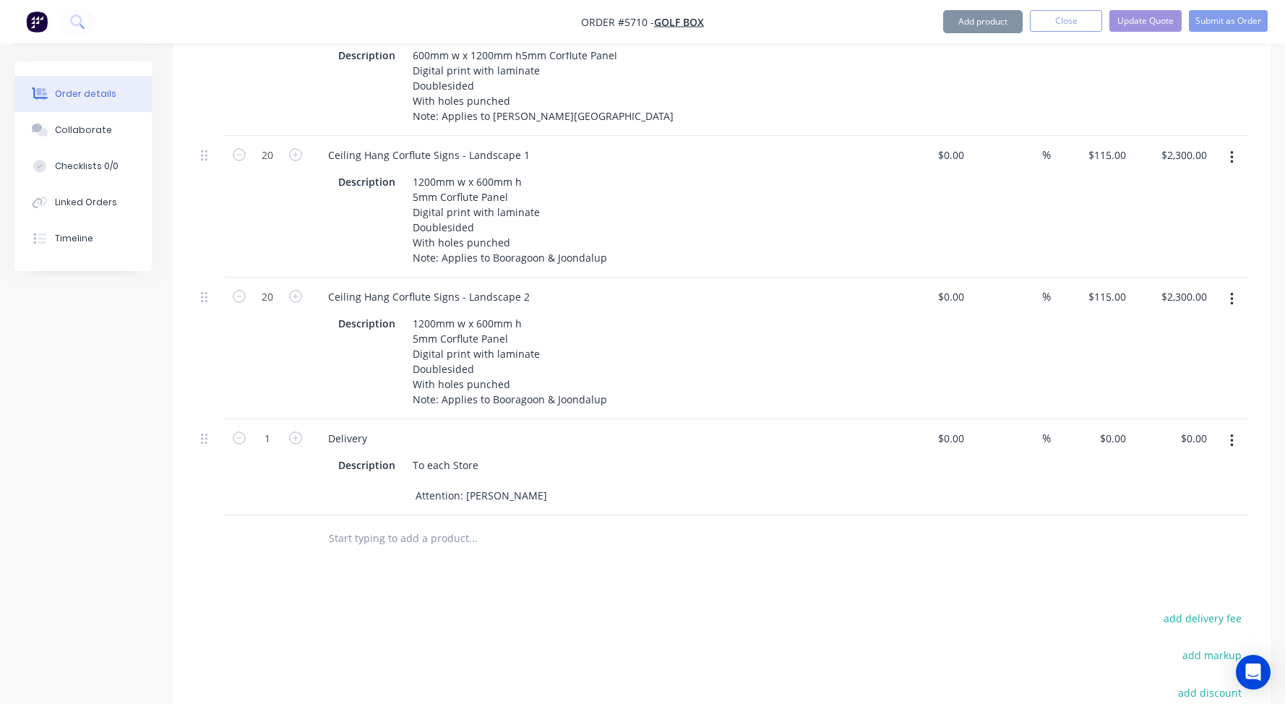
type input "$45.00"
click at [294, 431] on icon "button" at bounding box center [295, 437] width 13 height 13
type input "2"
type input "$90.00"
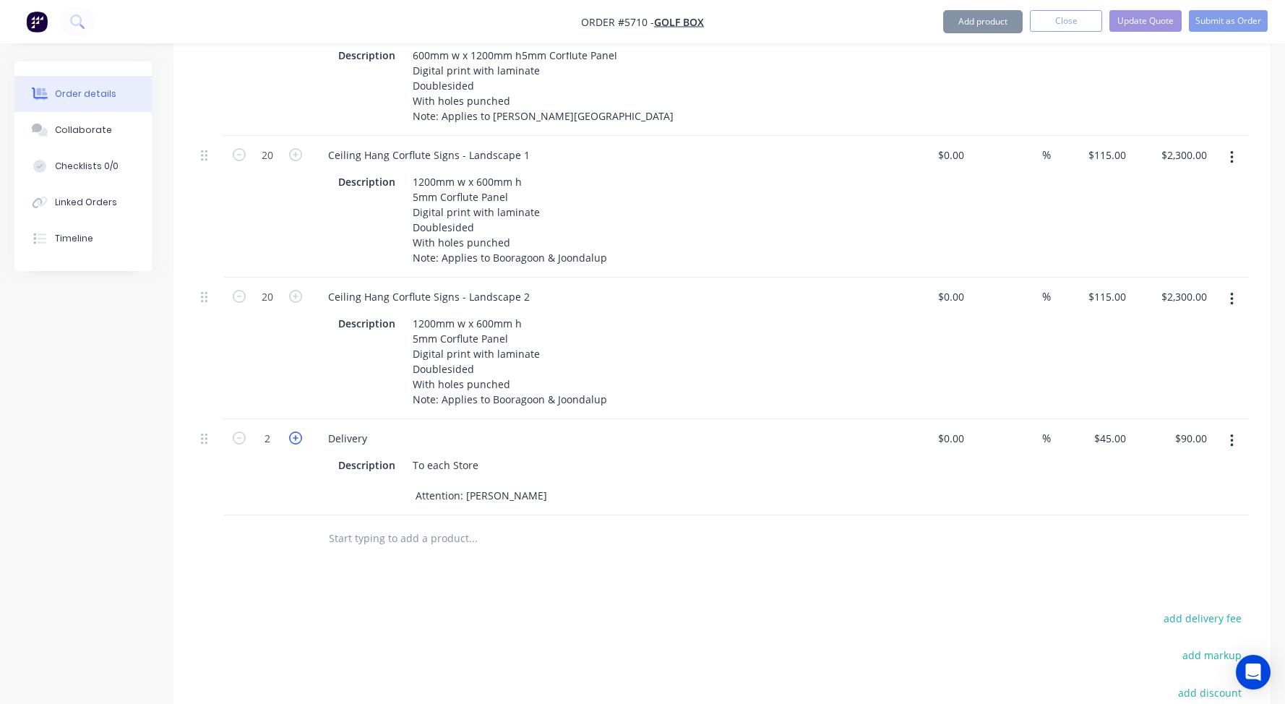
click at [294, 431] on icon "button" at bounding box center [295, 437] width 13 height 13
type input "3"
type input "$135.00"
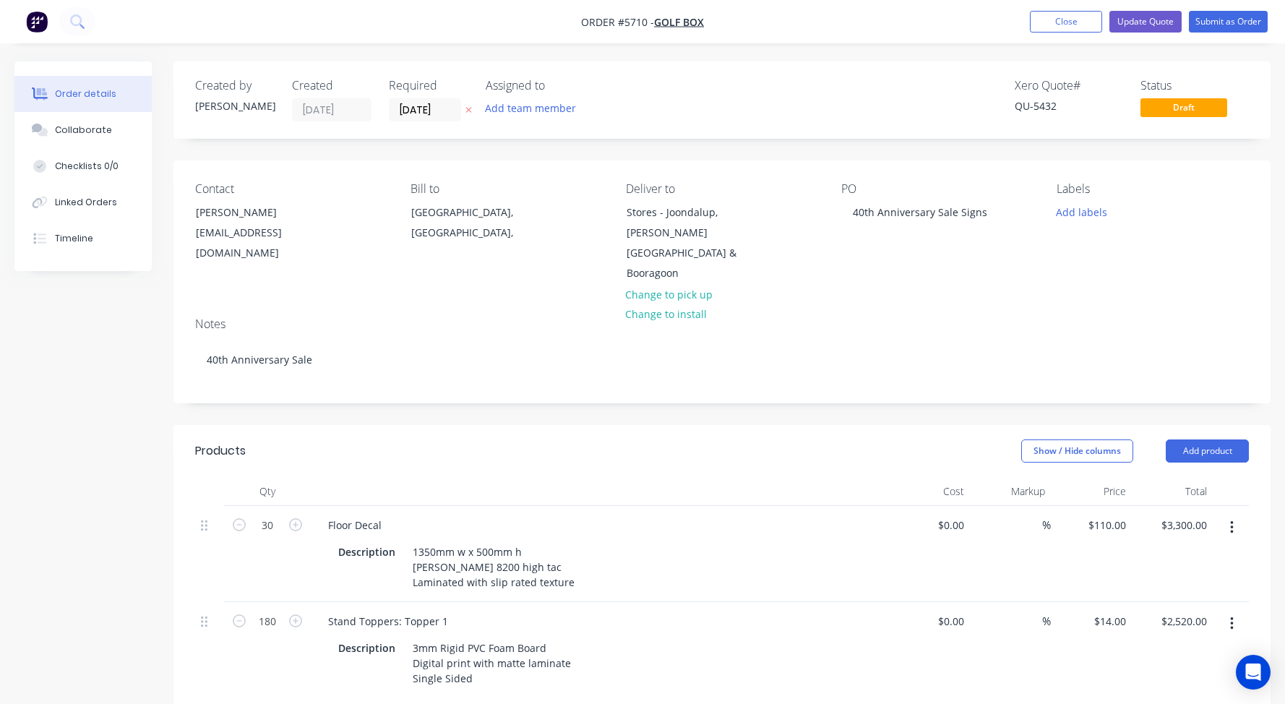
scroll to position [0, 0]
click at [1158, 20] on button "Update Quote" at bounding box center [1145, 22] width 72 height 22
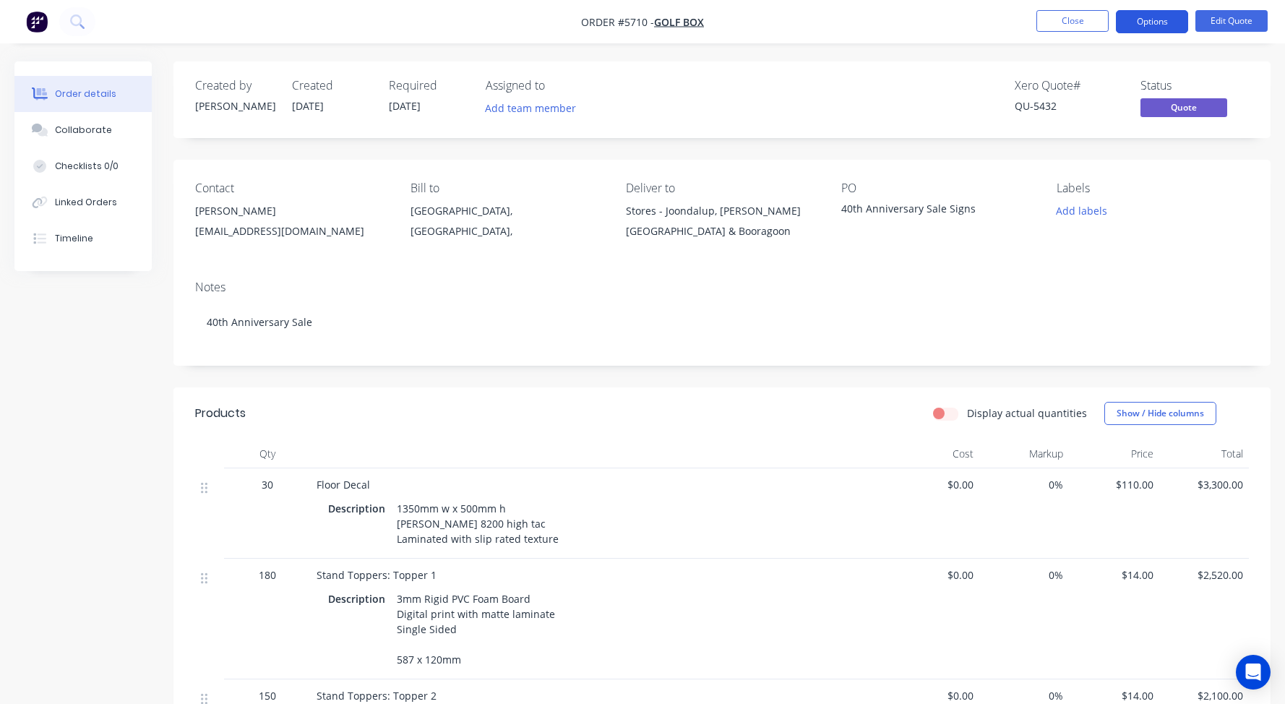
click at [1142, 22] on button "Options" at bounding box center [1152, 21] width 72 height 23
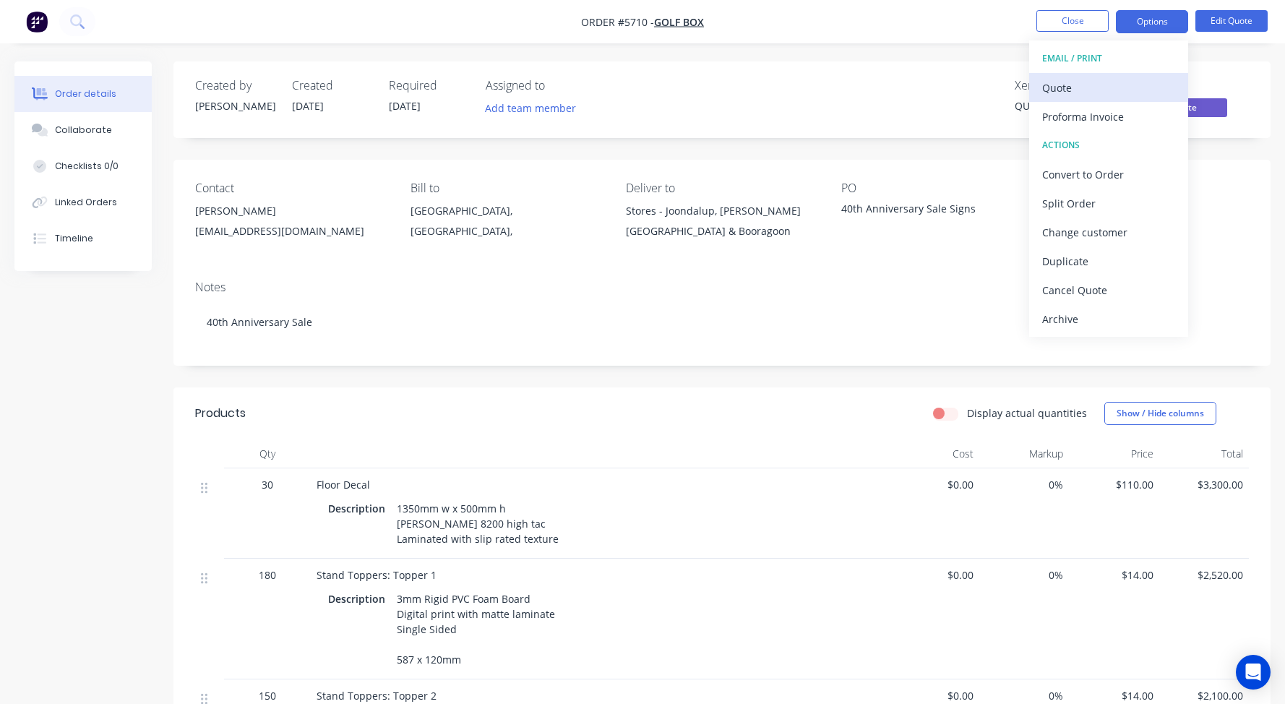
click at [1062, 85] on div "Quote" at bounding box center [1108, 87] width 133 height 21
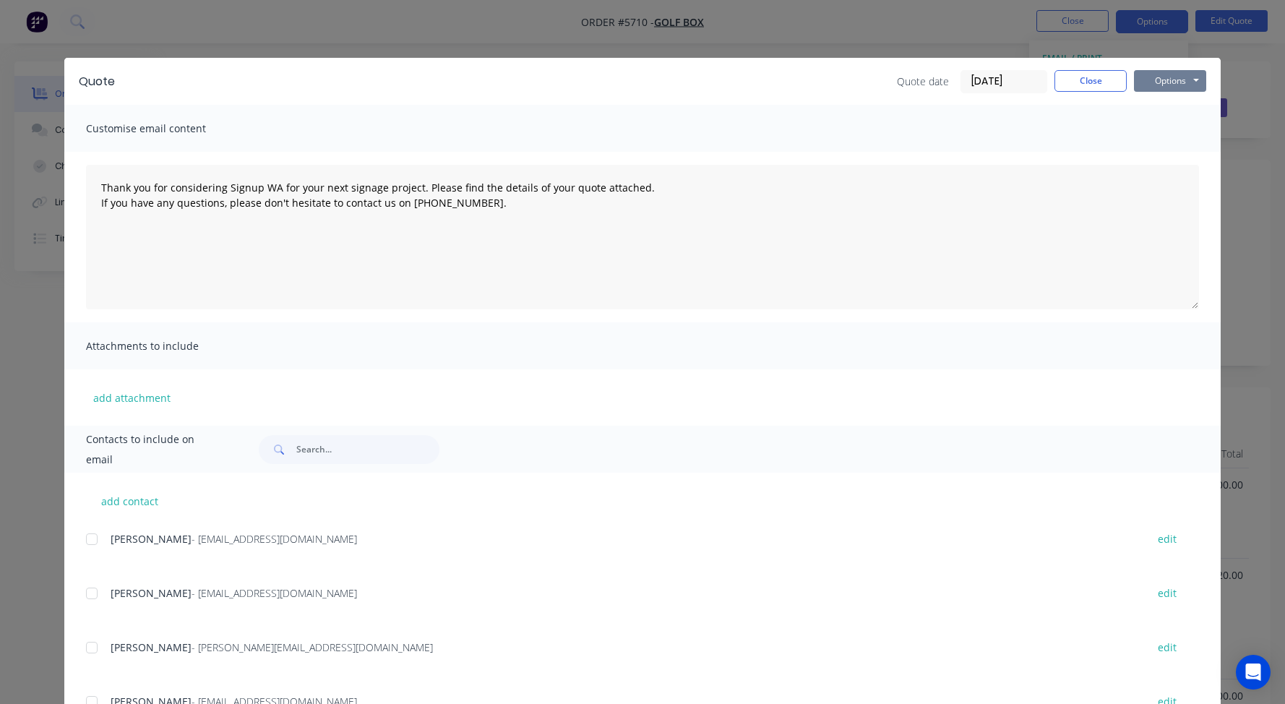
click at [1170, 80] on button "Options" at bounding box center [1170, 81] width 72 height 22
click at [1182, 124] on button "Print" at bounding box center [1180, 131] width 93 height 24
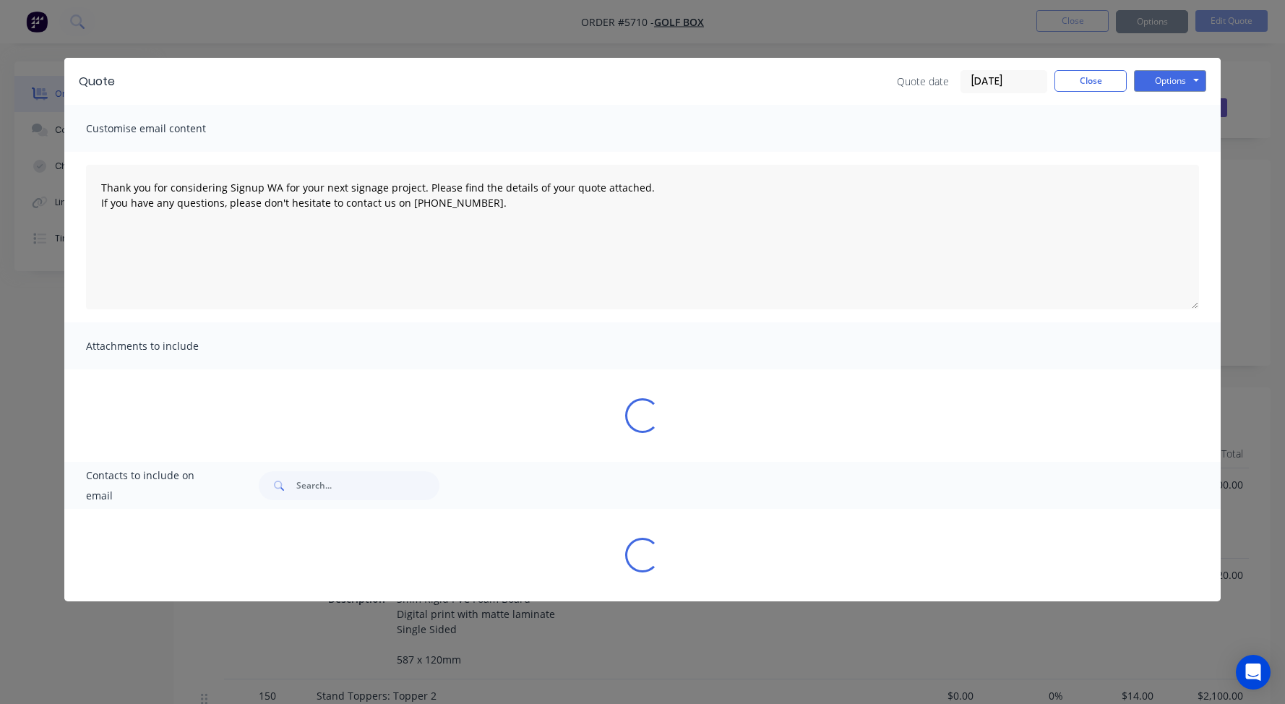
type textarea "Thank you for considering Signup WA for your next signage project. Please find …"
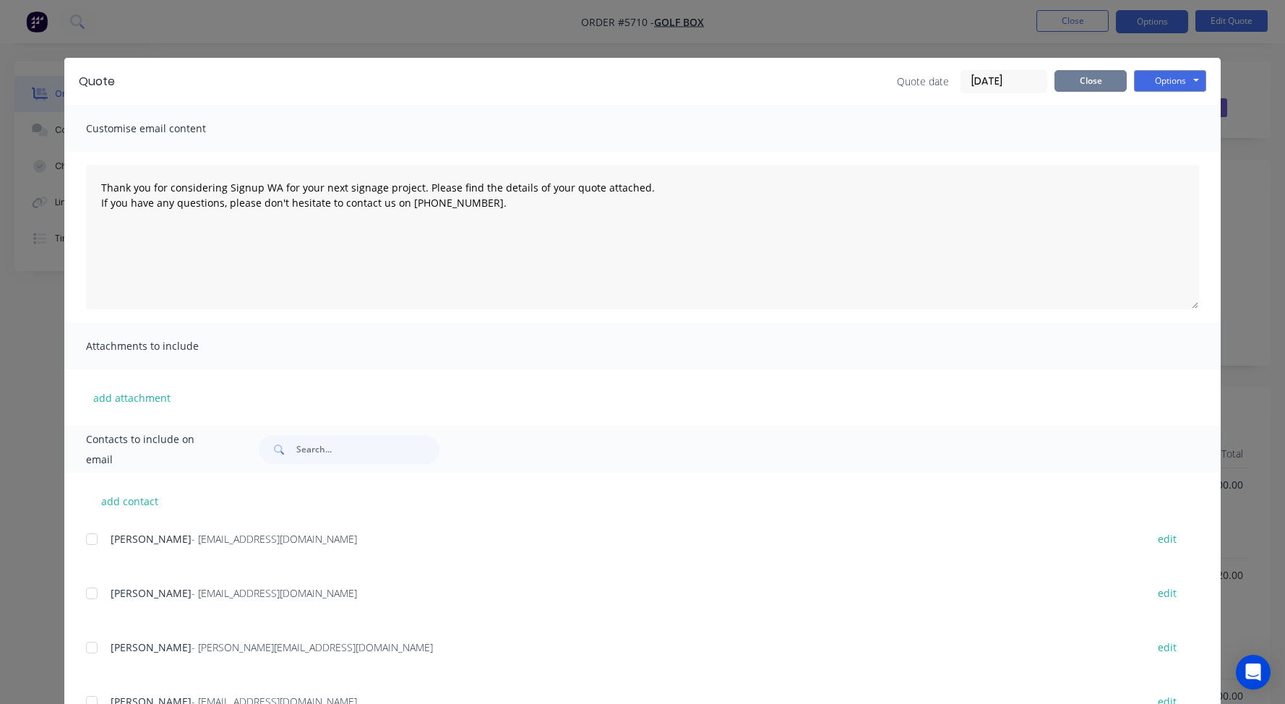
click at [1095, 74] on button "Close" at bounding box center [1090, 81] width 72 height 22
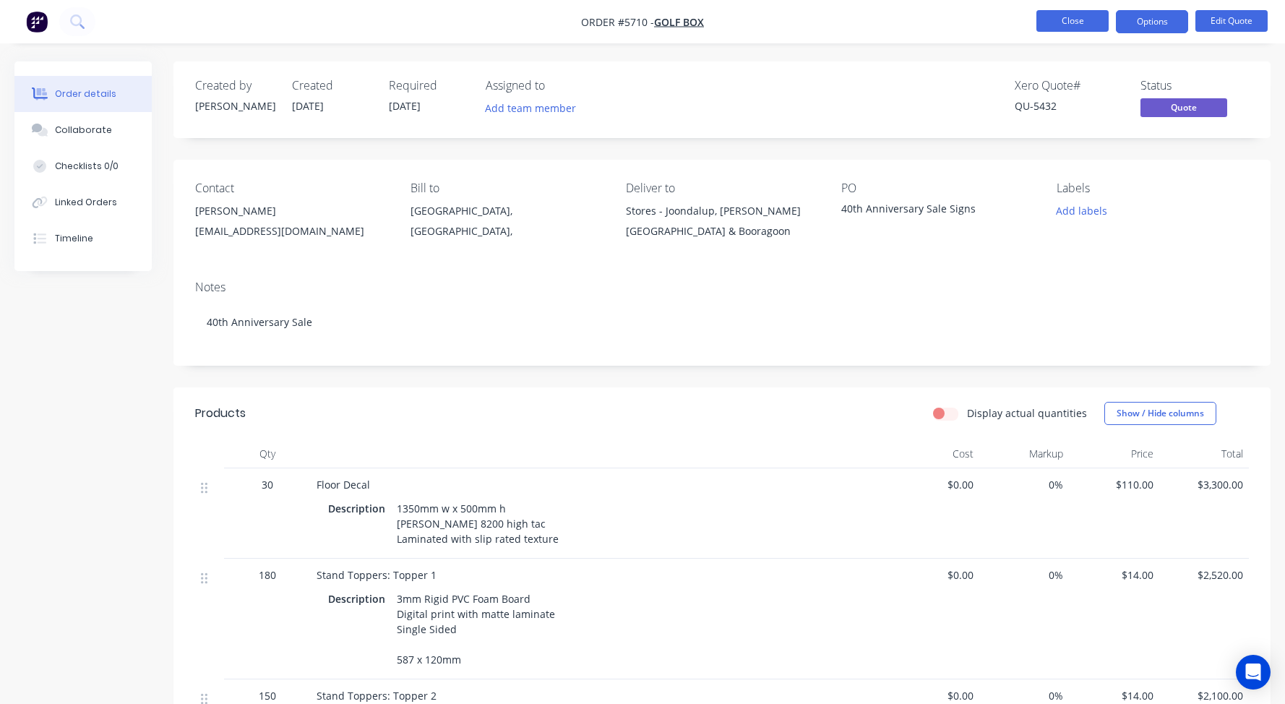
click at [1069, 27] on button "Close" at bounding box center [1072, 21] width 72 height 22
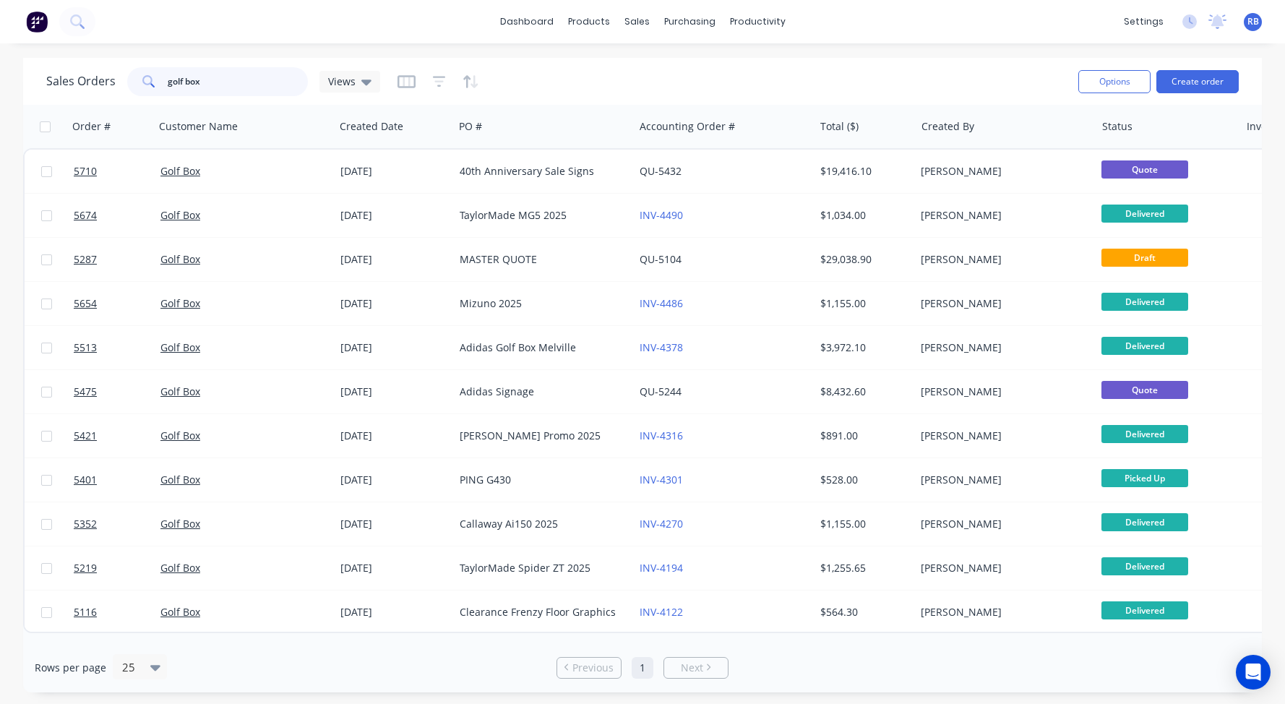
drag, startPoint x: 257, startPoint y: 77, endPoint x: 87, endPoint y: 77, distance: 169.1
click at [87, 77] on div "Sales Orders golf box Views" at bounding box center [213, 81] width 334 height 29
type input "gosnells"
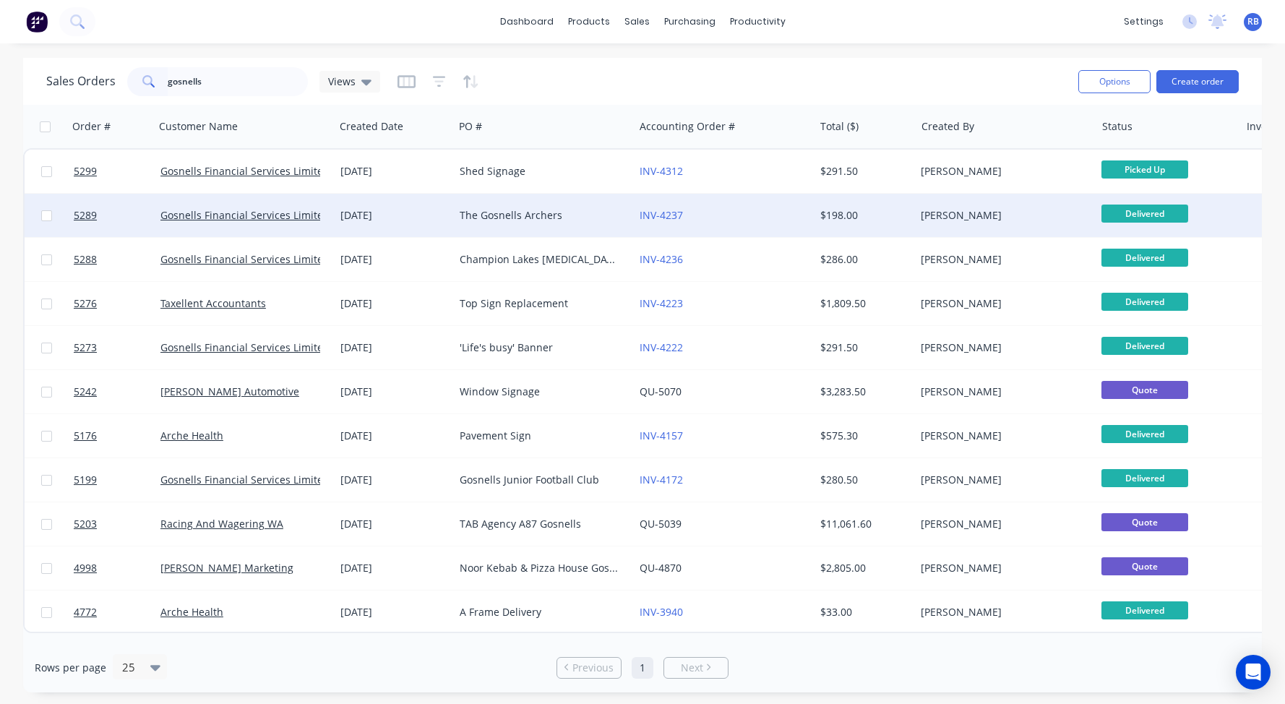
click at [562, 220] on div "The Gosnells Archers" at bounding box center [540, 215] width 160 height 14
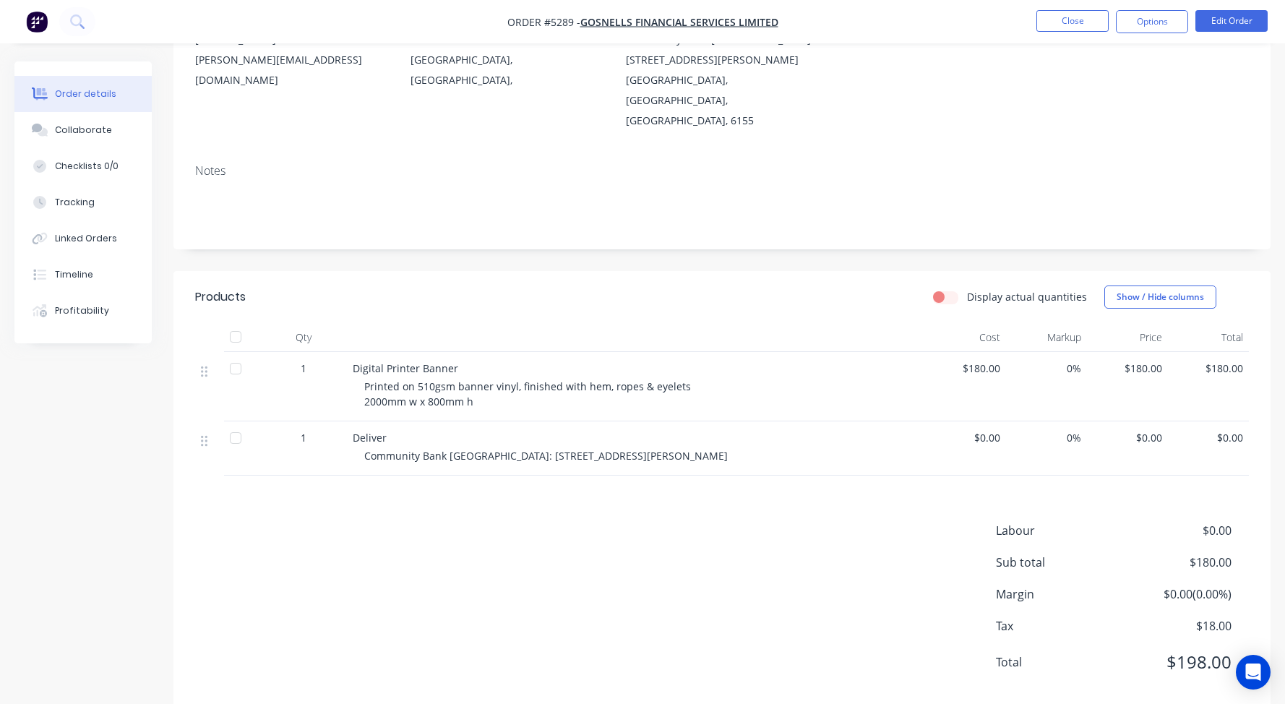
scroll to position [173, 0]
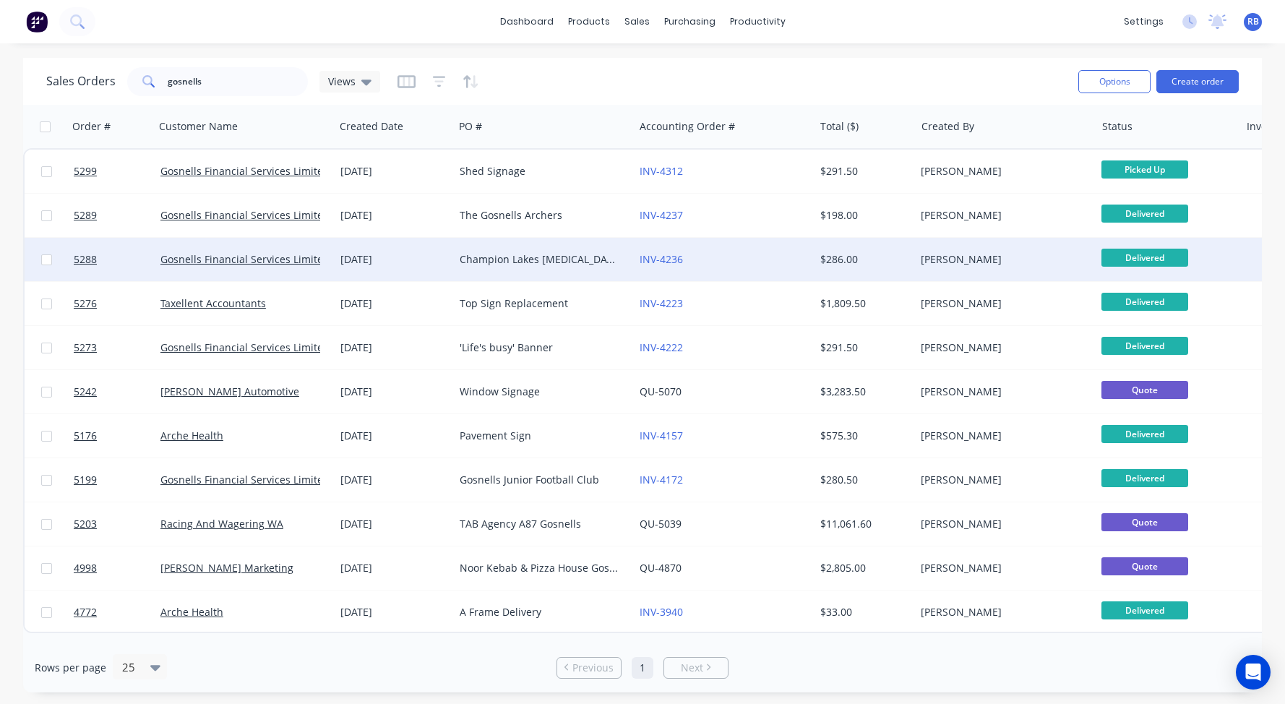
click at [498, 259] on div "Champion Lakes Boating Club" at bounding box center [540, 259] width 160 height 14
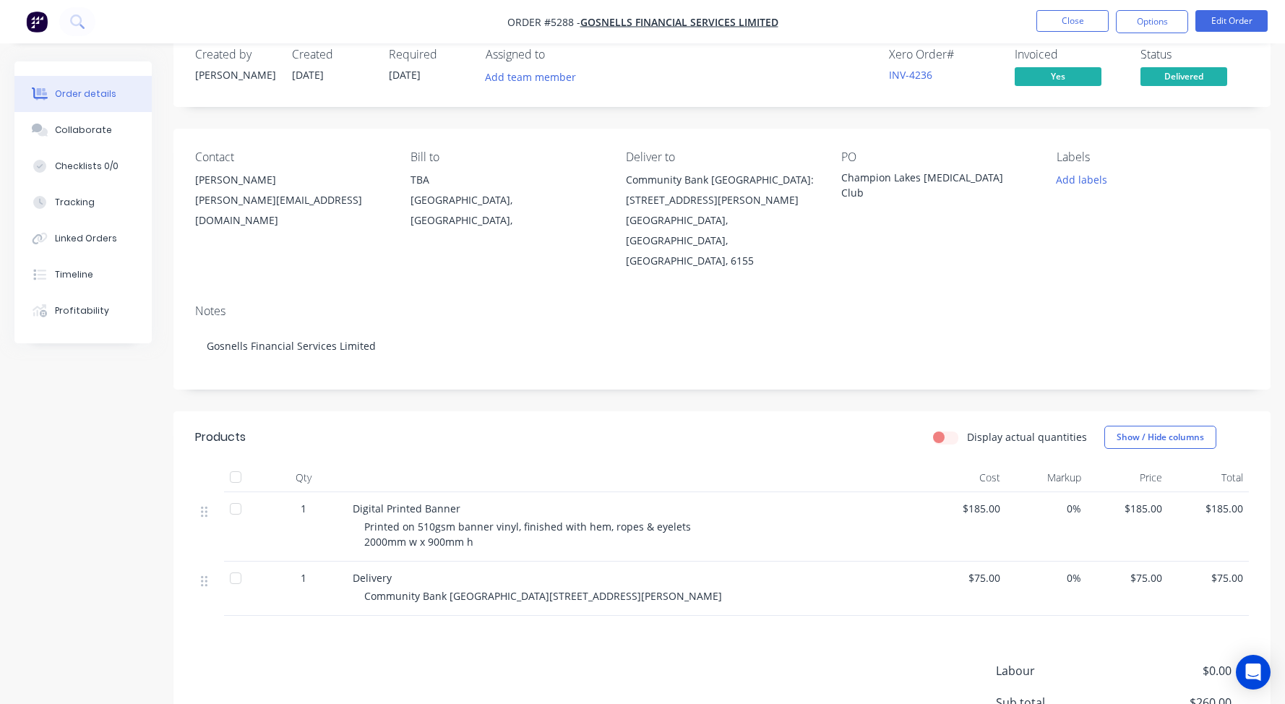
scroll to position [39, 0]
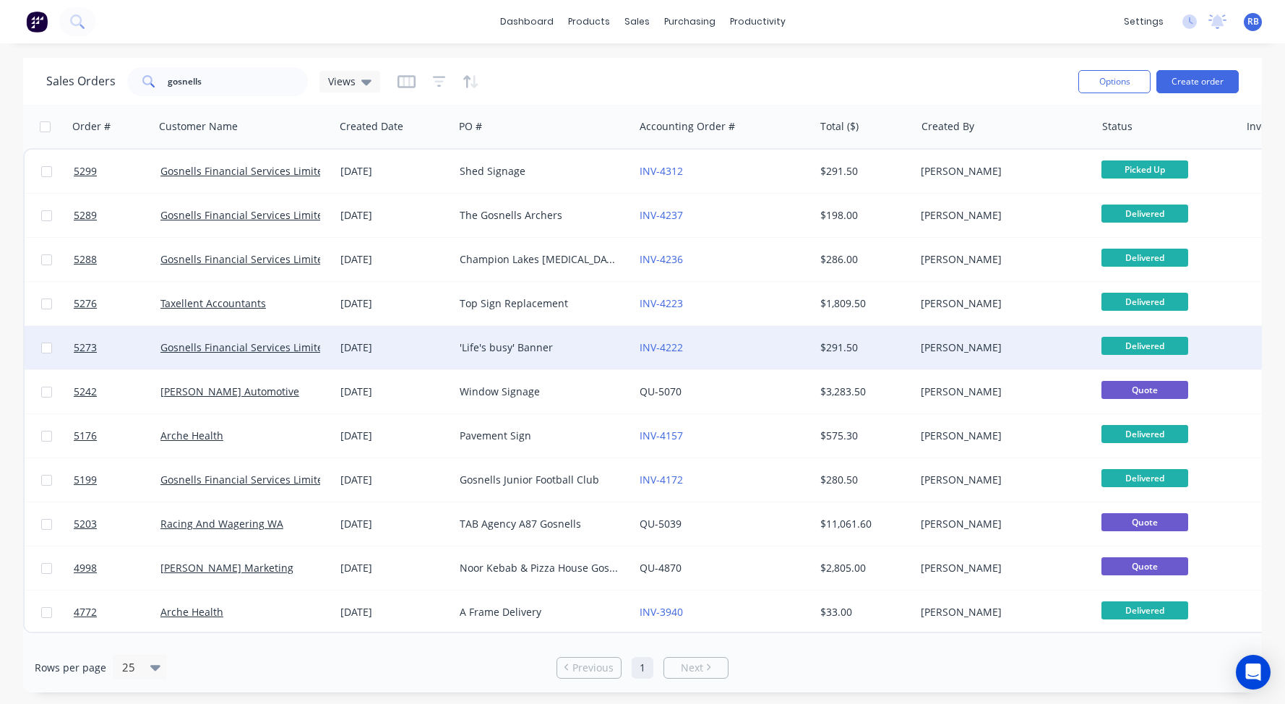
click at [575, 342] on div "'Life's busy' Banner" at bounding box center [540, 347] width 160 height 14
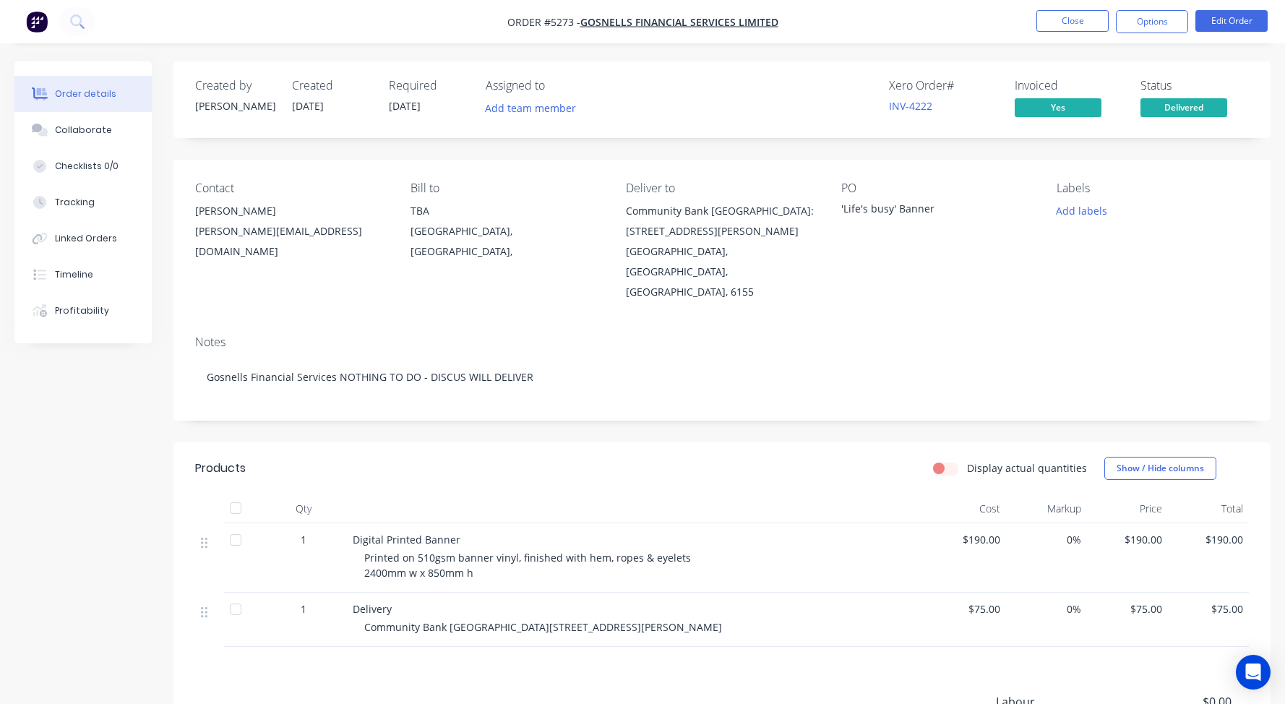
scroll to position [61, 0]
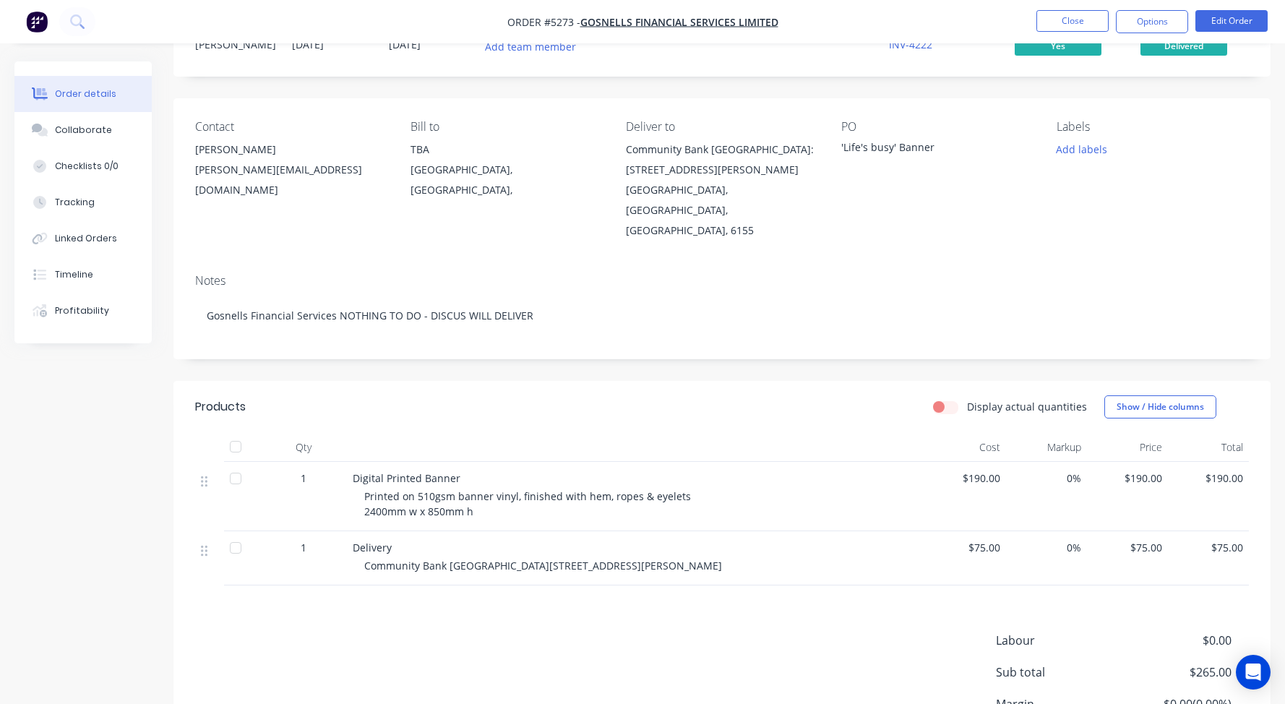
drag, startPoint x: 596, startPoint y: 558, endPoint x: 353, endPoint y: 533, distance: 244.8
click at [353, 533] on div "Delivery Community Bank Canning Vale Shop 2, Vale Shopping Centre, Warton Rd, C…" at bounding box center [636, 558] width 578 height 54
copy div "Community Bank Canning Vale Shop 2, Vale Shopping Centre, Warton Rd, Canning Va…"
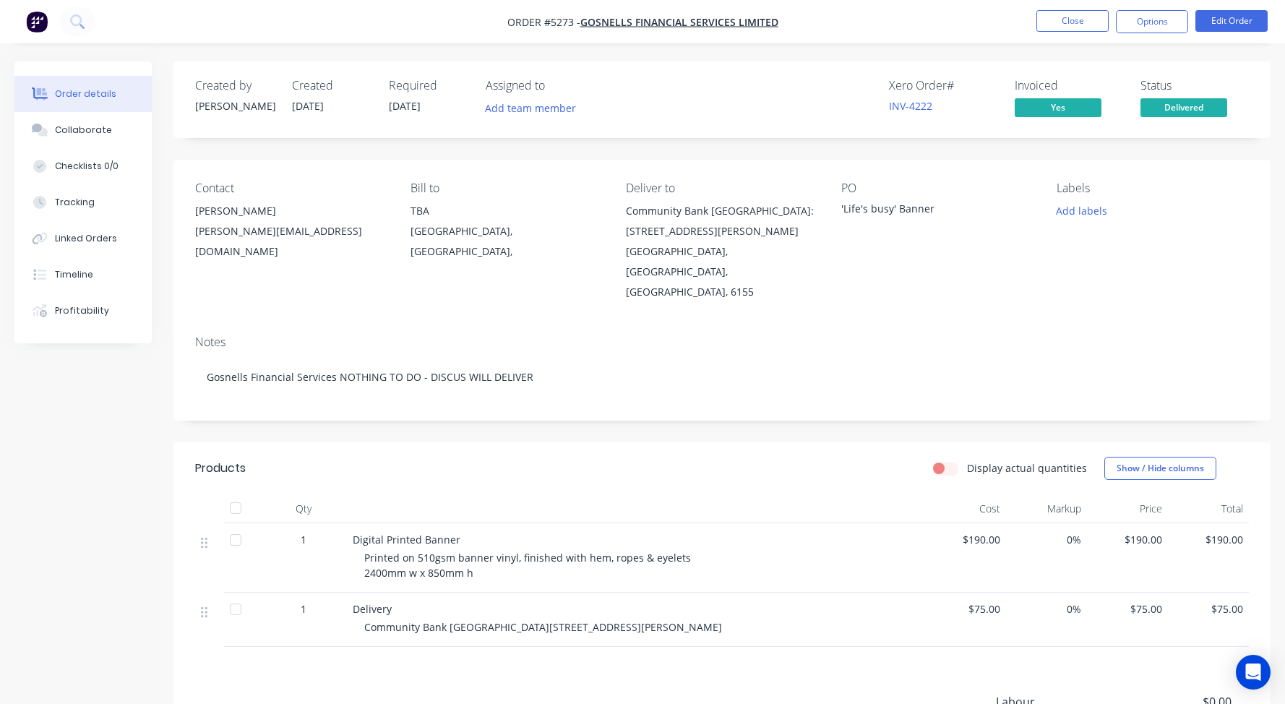
scroll to position [0, 0]
click at [1076, 16] on button "Close" at bounding box center [1072, 21] width 72 height 22
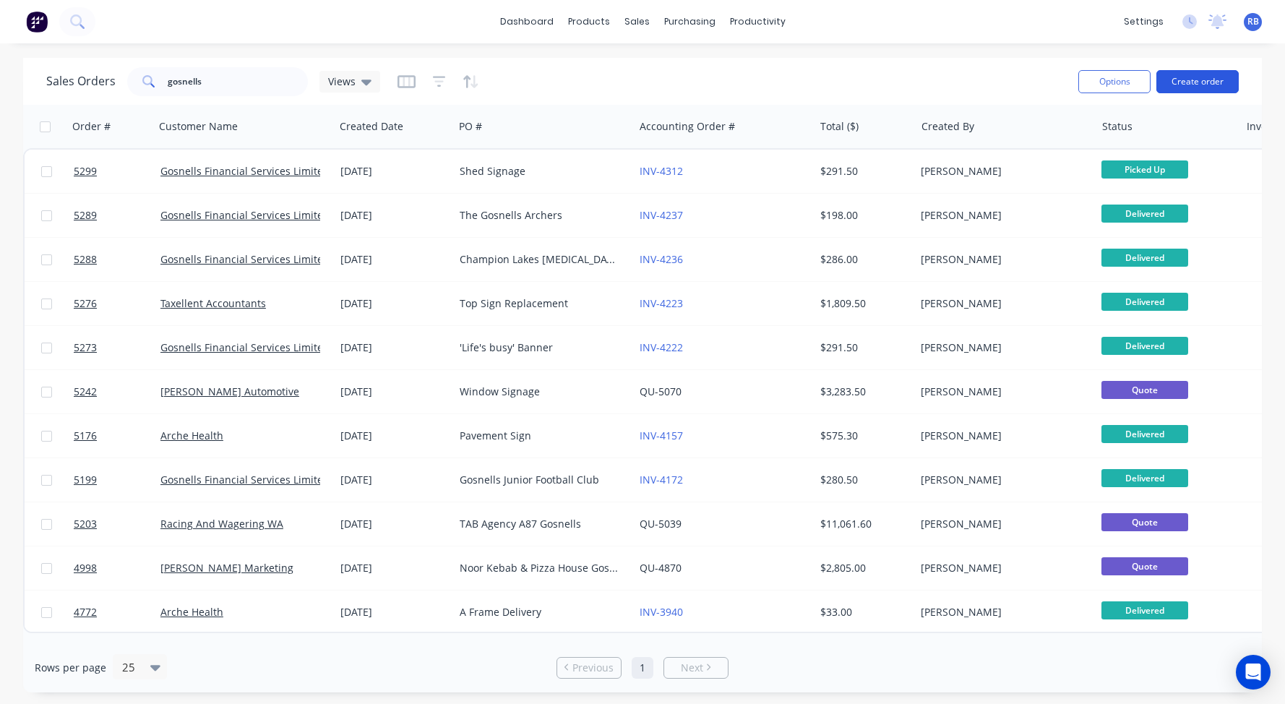
click at [1180, 82] on button "Create order" at bounding box center [1197, 81] width 82 height 23
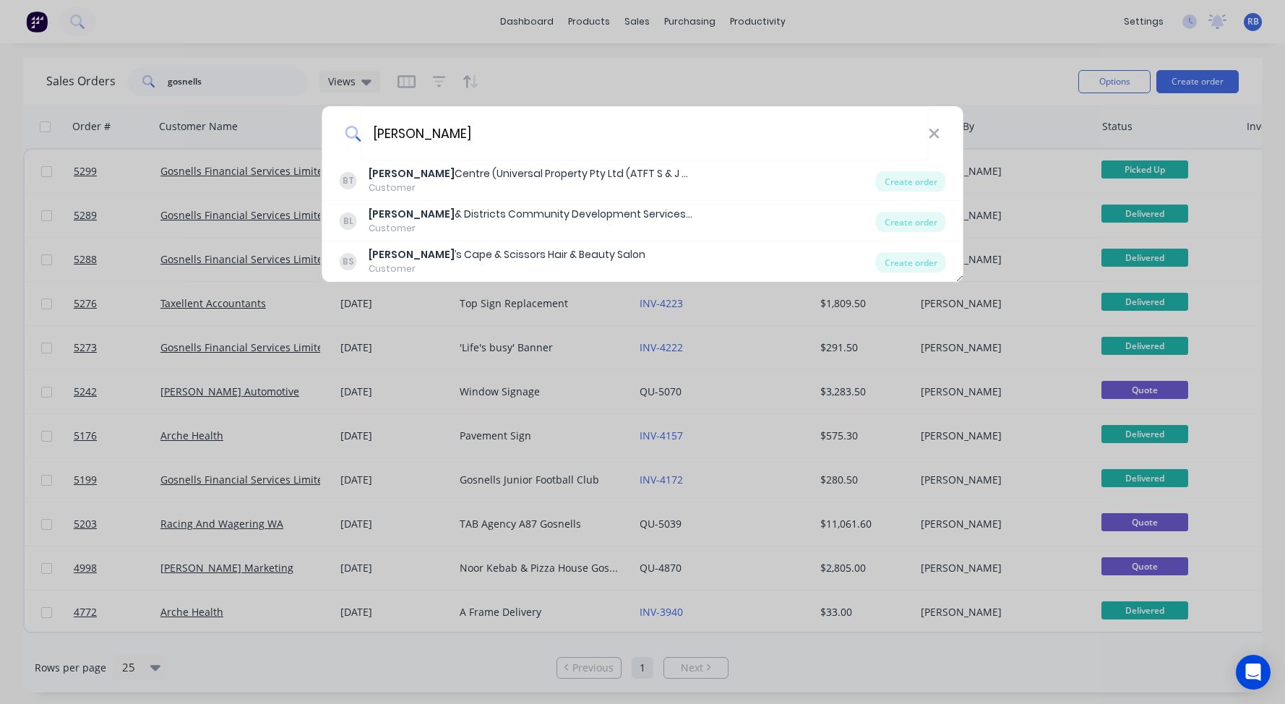
drag, startPoint x: 345, startPoint y: 133, endPoint x: 318, endPoint y: 133, distance: 26.7
click at [318, 133] on div "Byford BT Byford Centre (Universal Property Pty Ltd (ATFT S & J White Family Tr…" at bounding box center [642, 352] width 1285 height 704
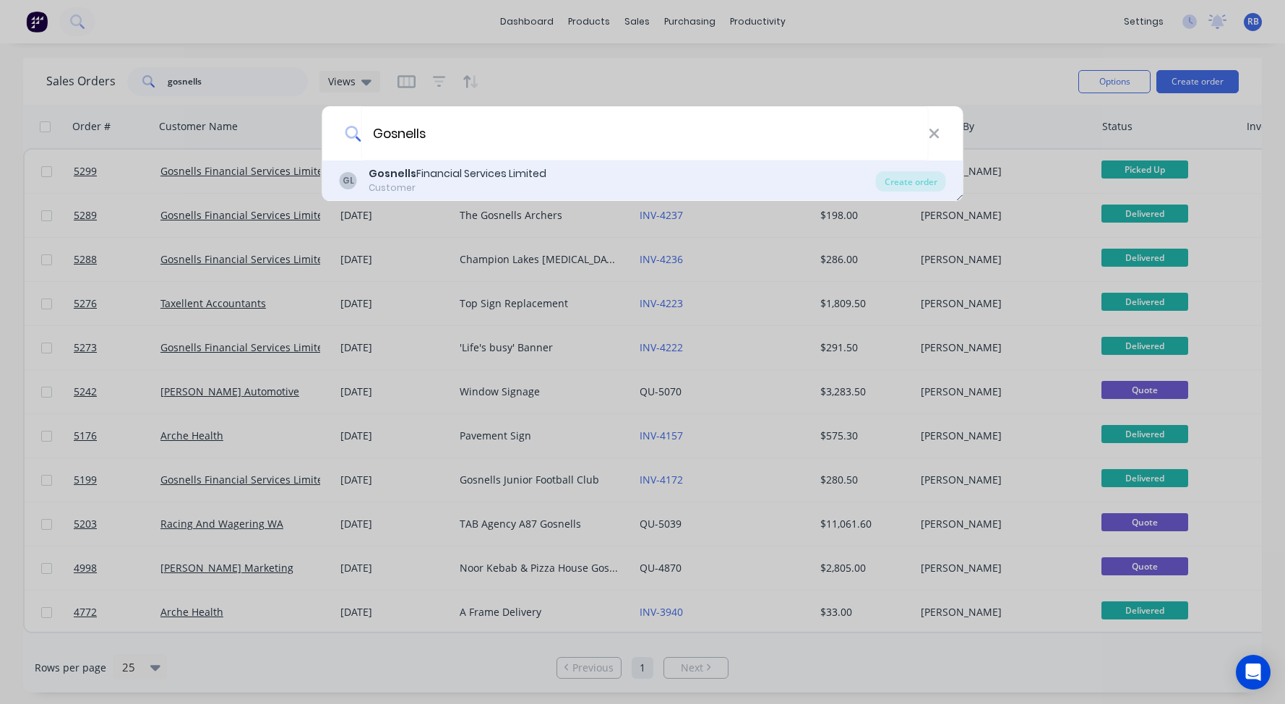
type input "Gosnells"
click at [416, 183] on div "Customer" at bounding box center [458, 187] width 178 height 13
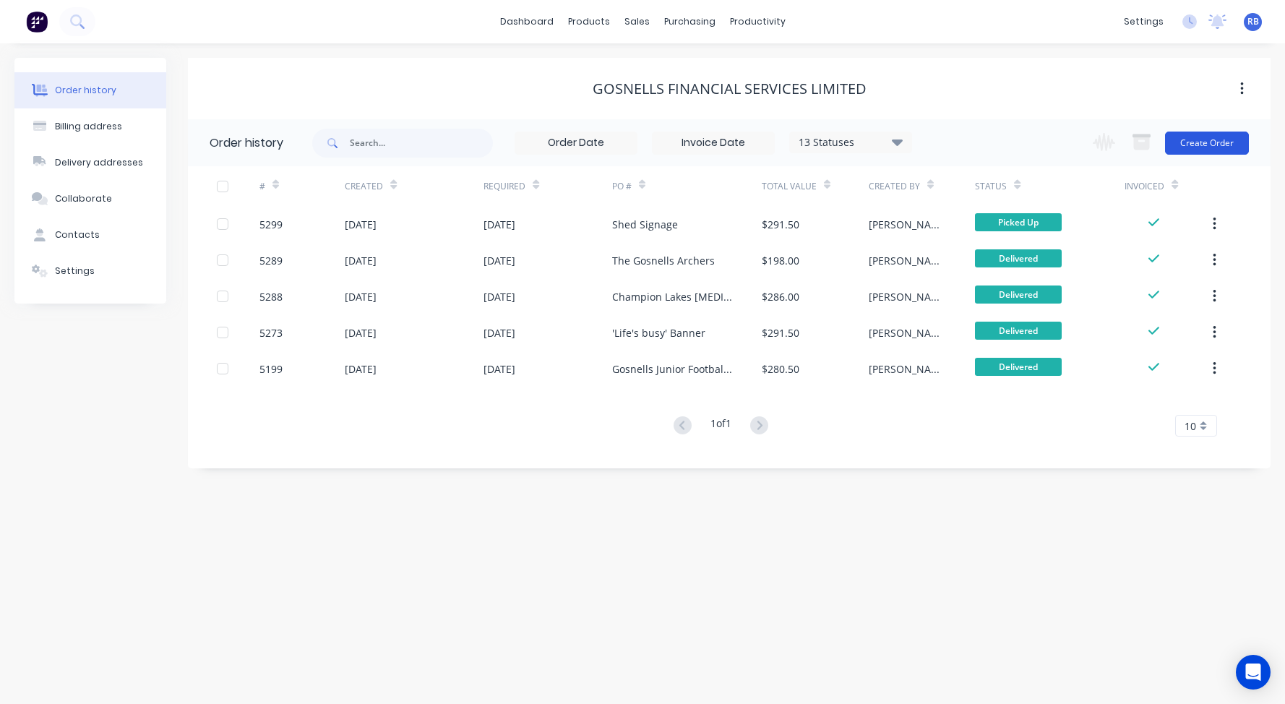
click at [1199, 147] on button "Create Order" at bounding box center [1207, 143] width 84 height 23
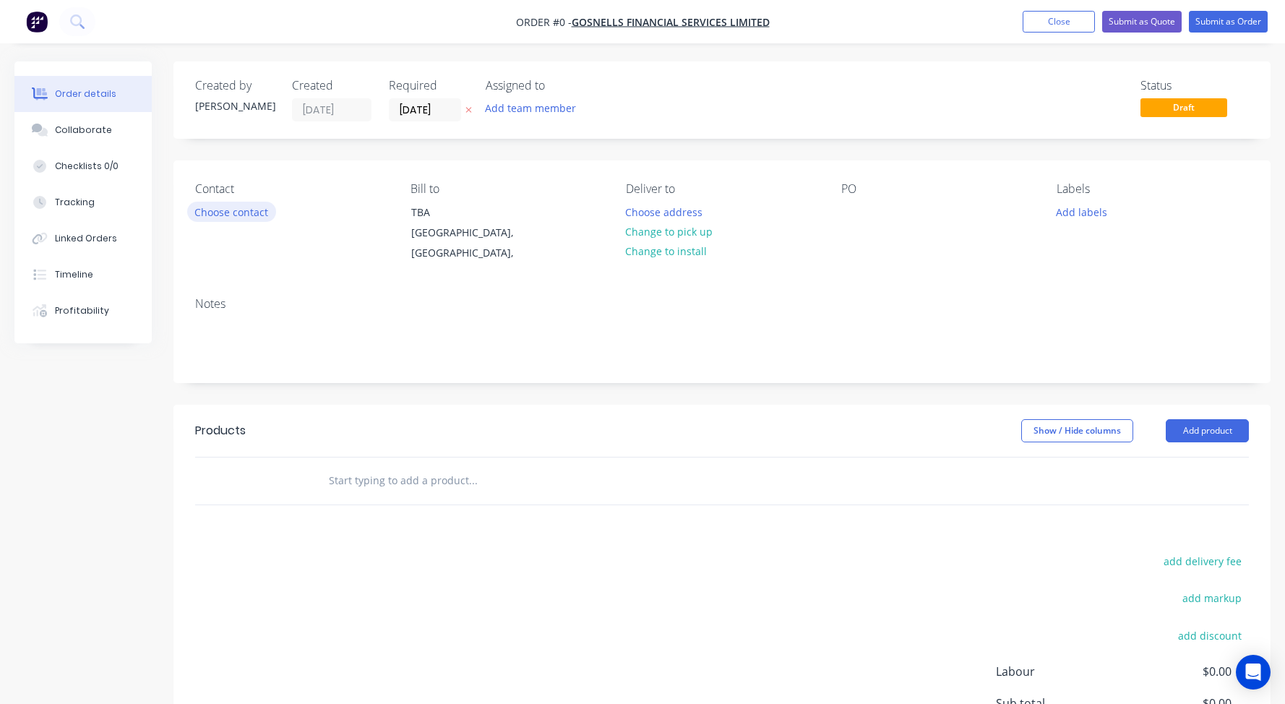
click at [236, 204] on button "Choose contact" at bounding box center [231, 212] width 89 height 20
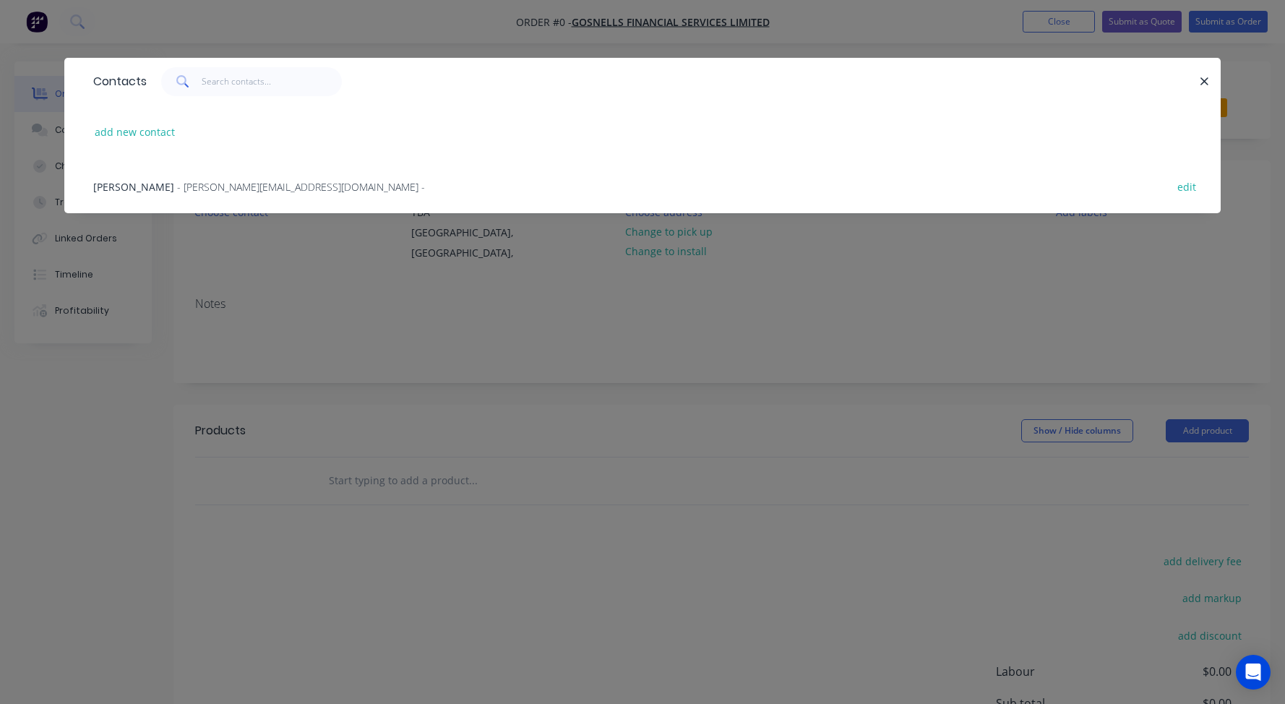
click at [119, 179] on div "Claire Hurst - claire@gosnellsfs.com.au -" at bounding box center [259, 186] width 332 height 15
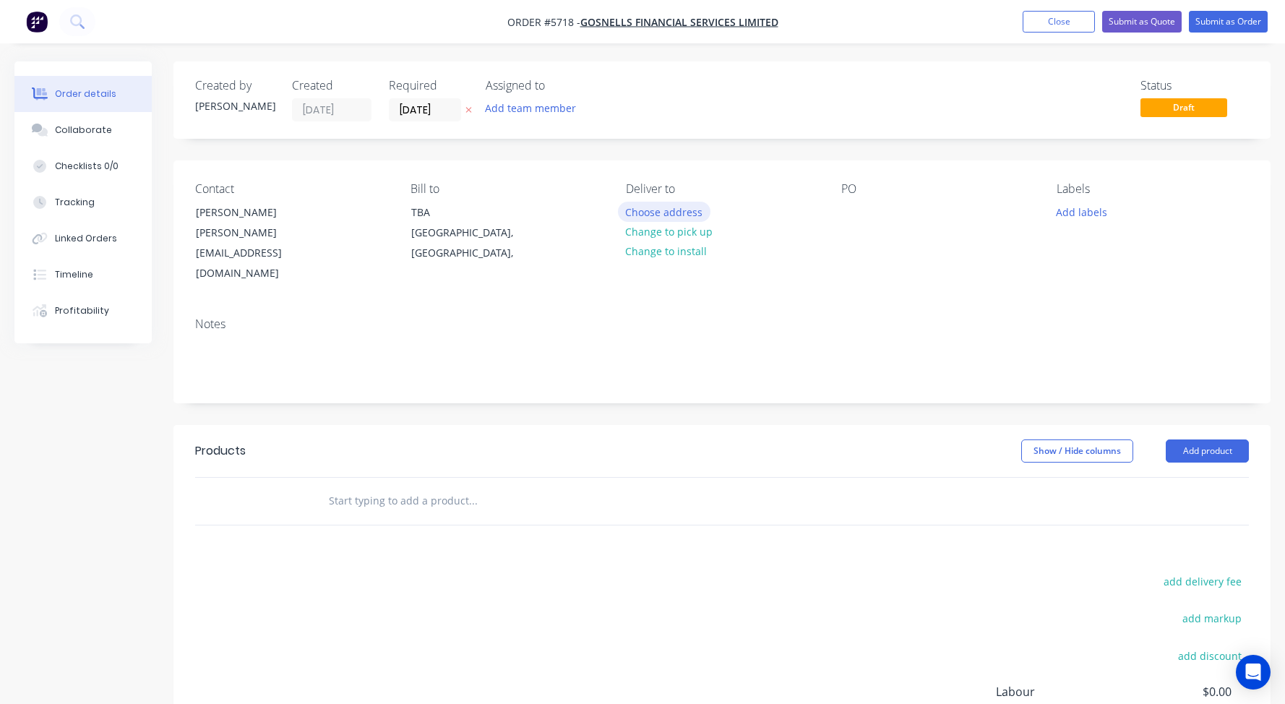
click at [658, 212] on button "Choose address" at bounding box center [664, 212] width 93 height 20
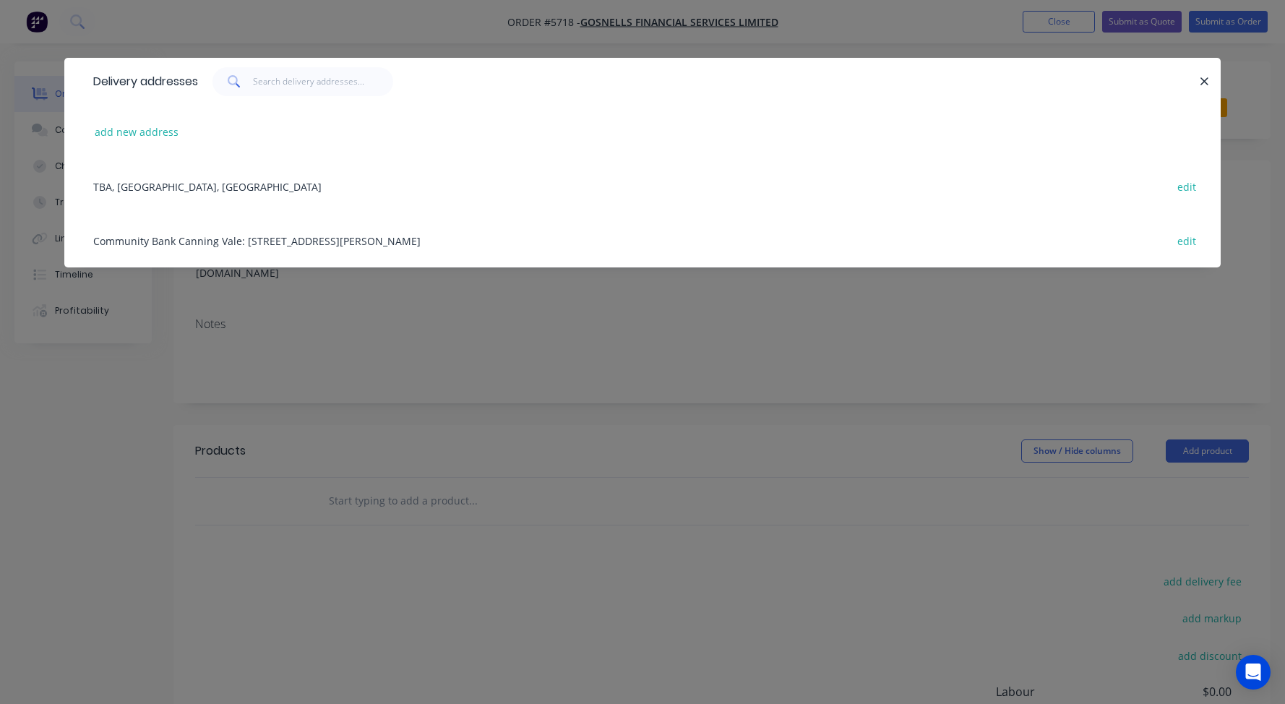
click at [167, 241] on div "Community Bank Canning Vale: Shop 2,, Vale Shopping Centre, Warton Rd, Canning …" at bounding box center [642, 240] width 1113 height 54
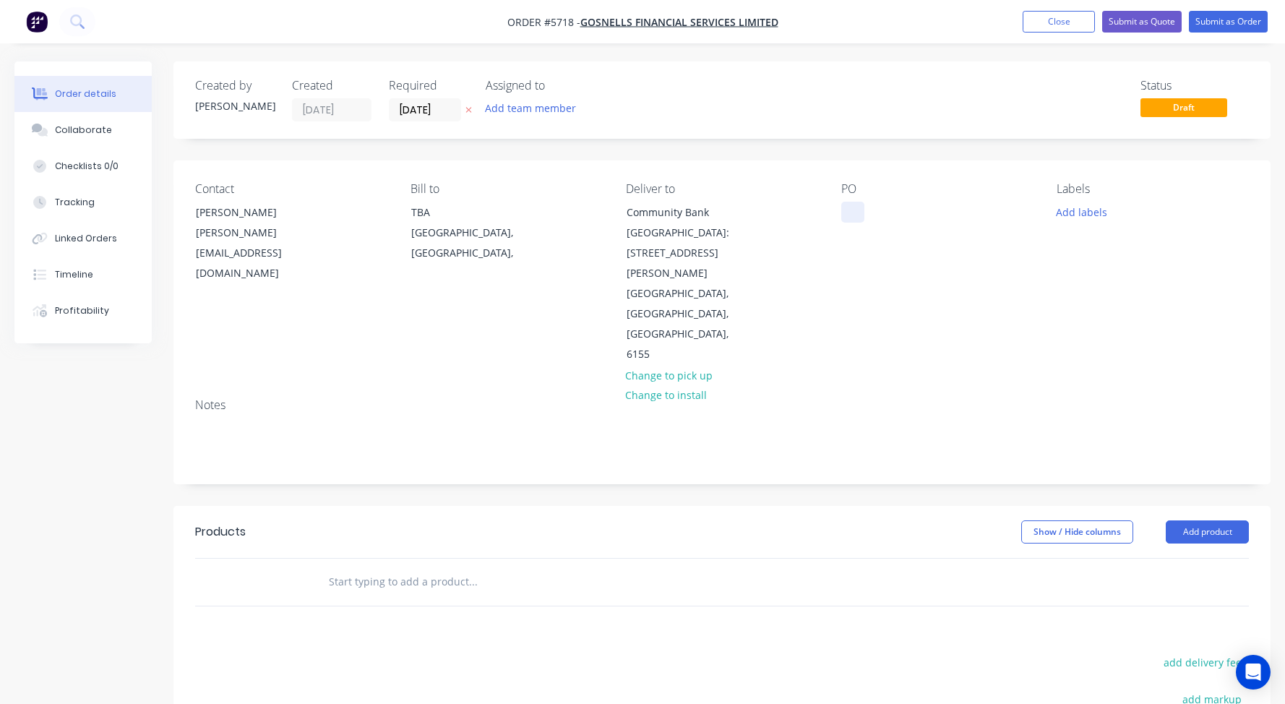
click at [864, 216] on div at bounding box center [852, 212] width 23 height 21
click at [361, 567] on input "text" at bounding box center [472, 581] width 289 height 29
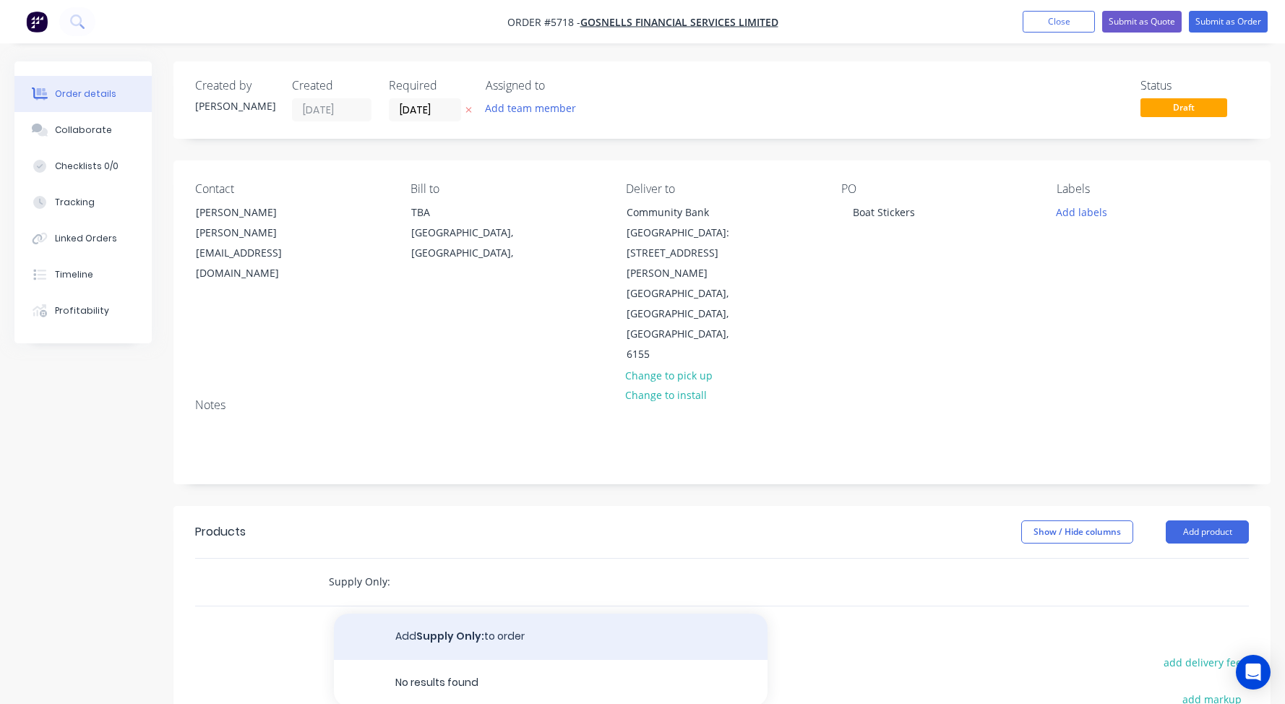
type input "Supply Only:"
click at [409, 614] on button "Add Supply Only: to order" at bounding box center [551, 637] width 434 height 46
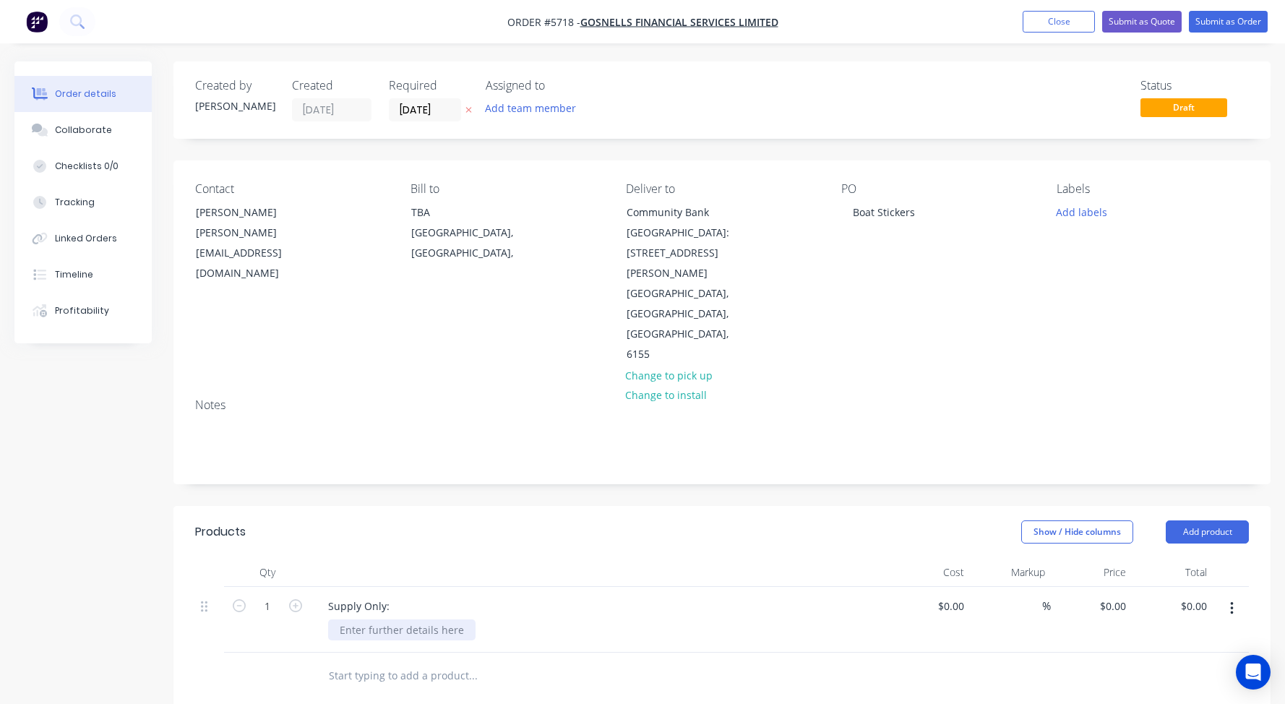
click at [354, 619] on div at bounding box center [401, 629] width 147 height 21
paste div
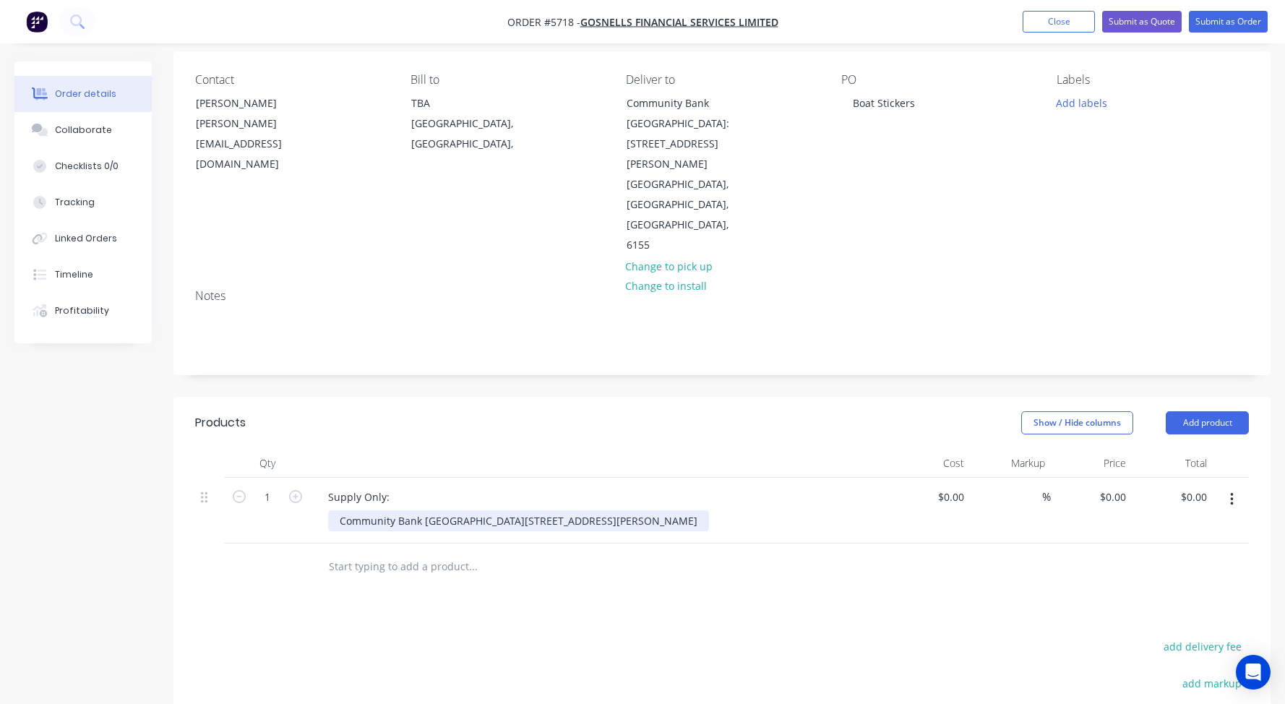
scroll to position [121, 0]
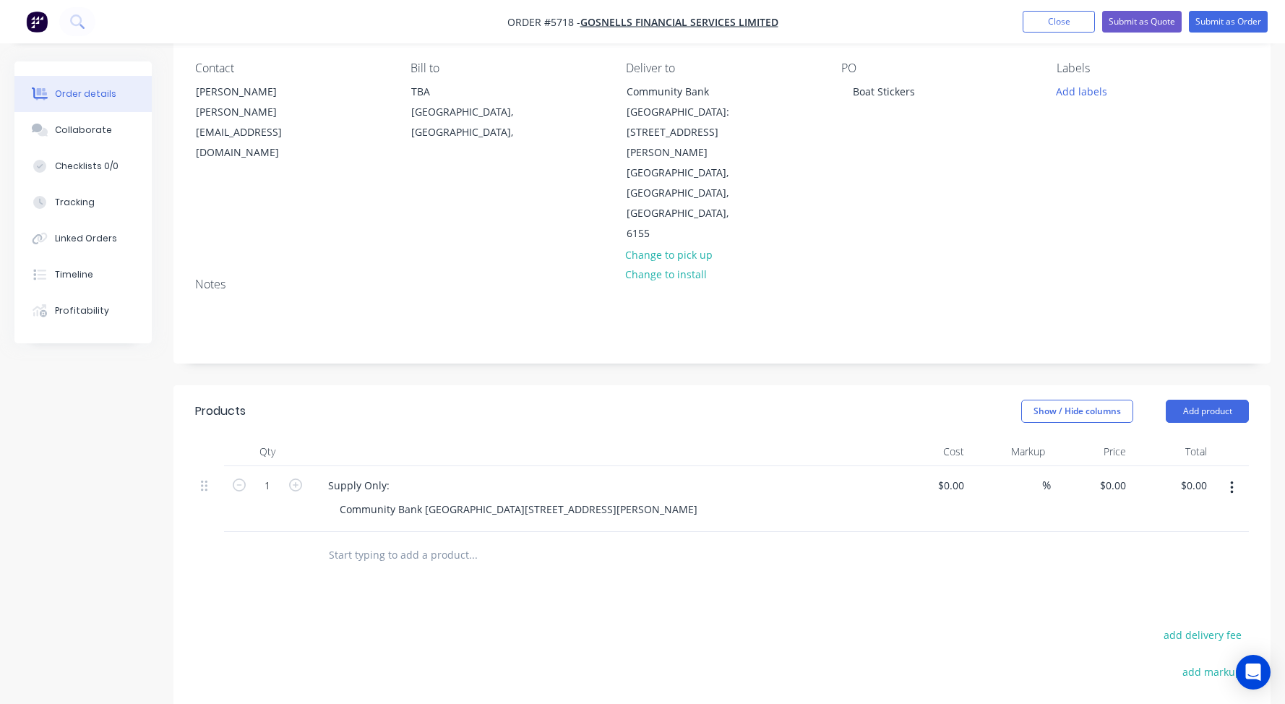
click at [336, 541] on input "text" at bounding box center [472, 555] width 289 height 29
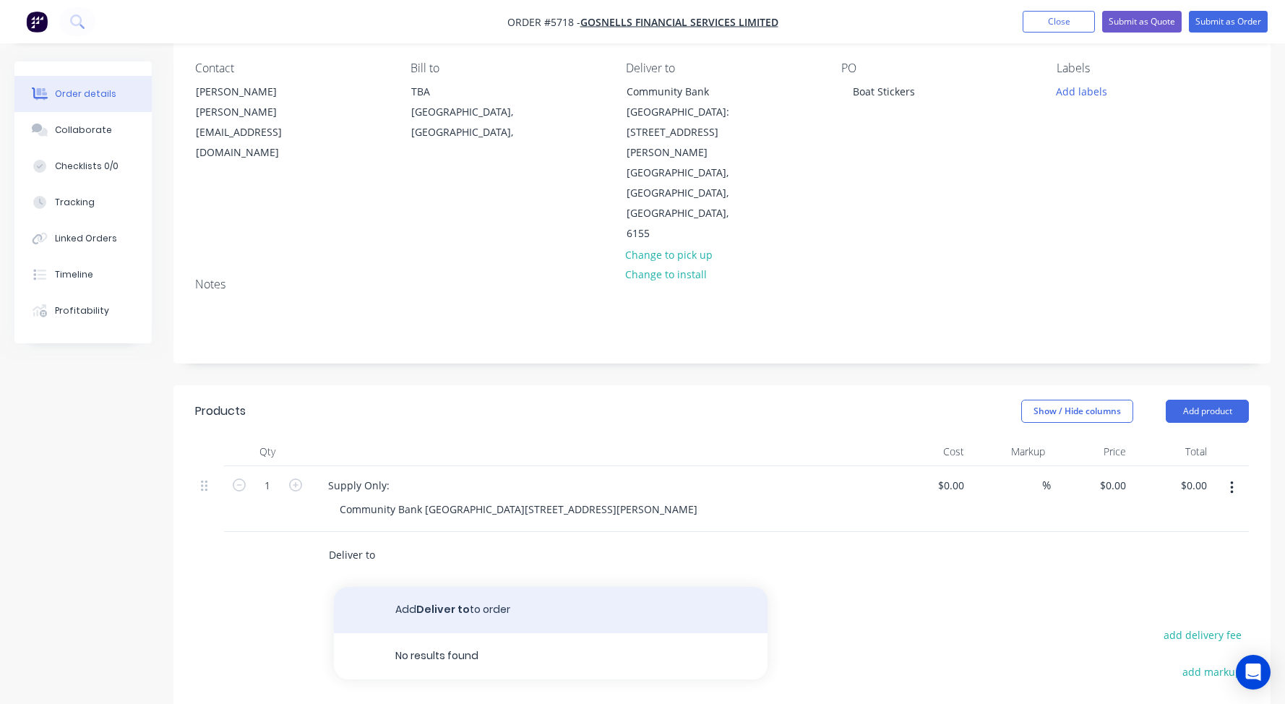
type input "Deliver to"
click at [411, 587] on button "Add Deliver to to order" at bounding box center [551, 610] width 434 height 46
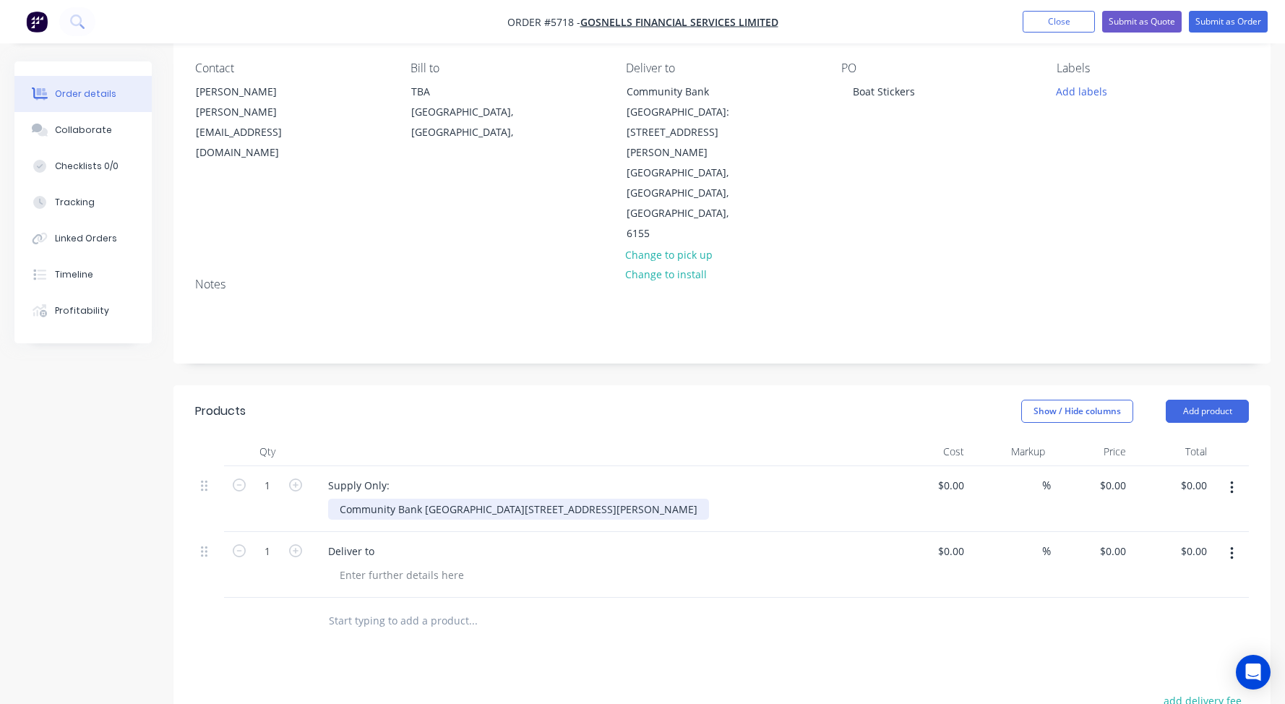
click at [622, 499] on div "Community Bank Canning Vale Shop 2, Vale Shopping Centre, Warton Rd, Canning Va…" at bounding box center [518, 509] width 381 height 21
drag, startPoint x: 651, startPoint y: 484, endPoint x: 330, endPoint y: 452, distance: 322.5
click at [330, 466] on div "Supply Only: Community Bank Canning Vale Shop 2, Vale Shopping Centre, Warton R…" at bounding box center [600, 499] width 578 height 66
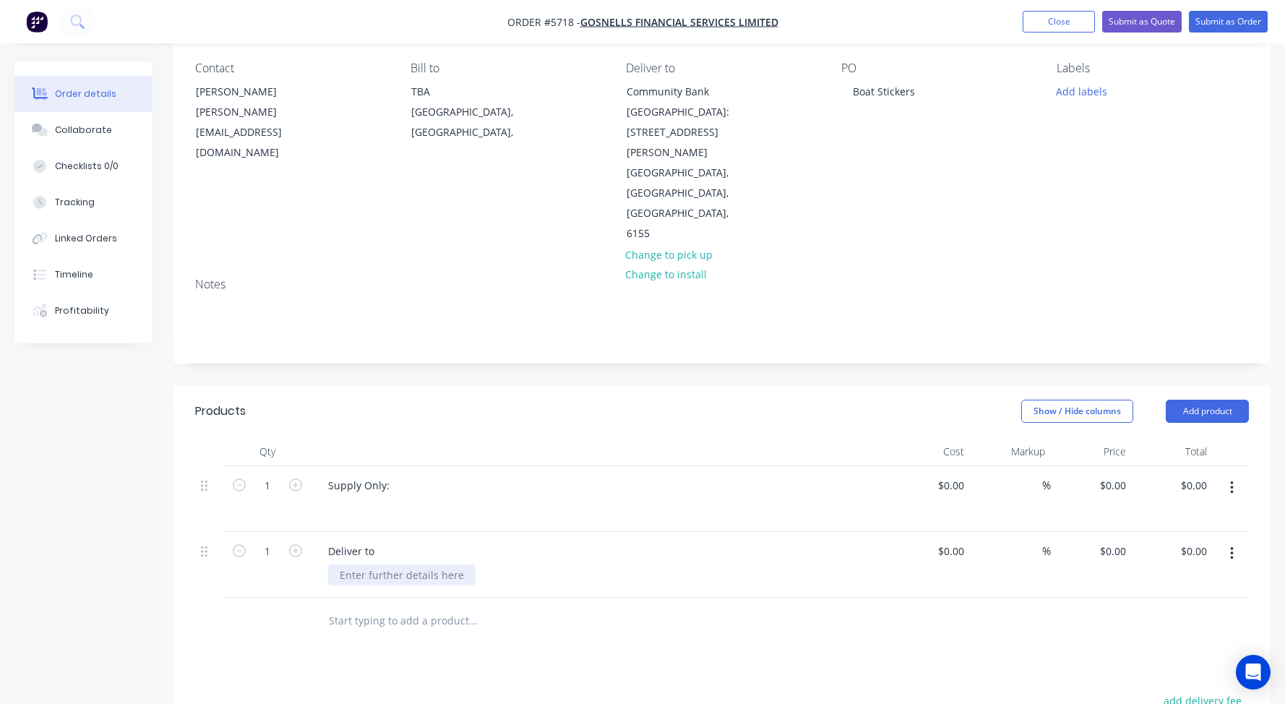
click at [361, 564] on div at bounding box center [401, 574] width 147 height 21
paste div
click at [948, 532] on div "$0.00" at bounding box center [929, 565] width 81 height 66
type input "$75.00"
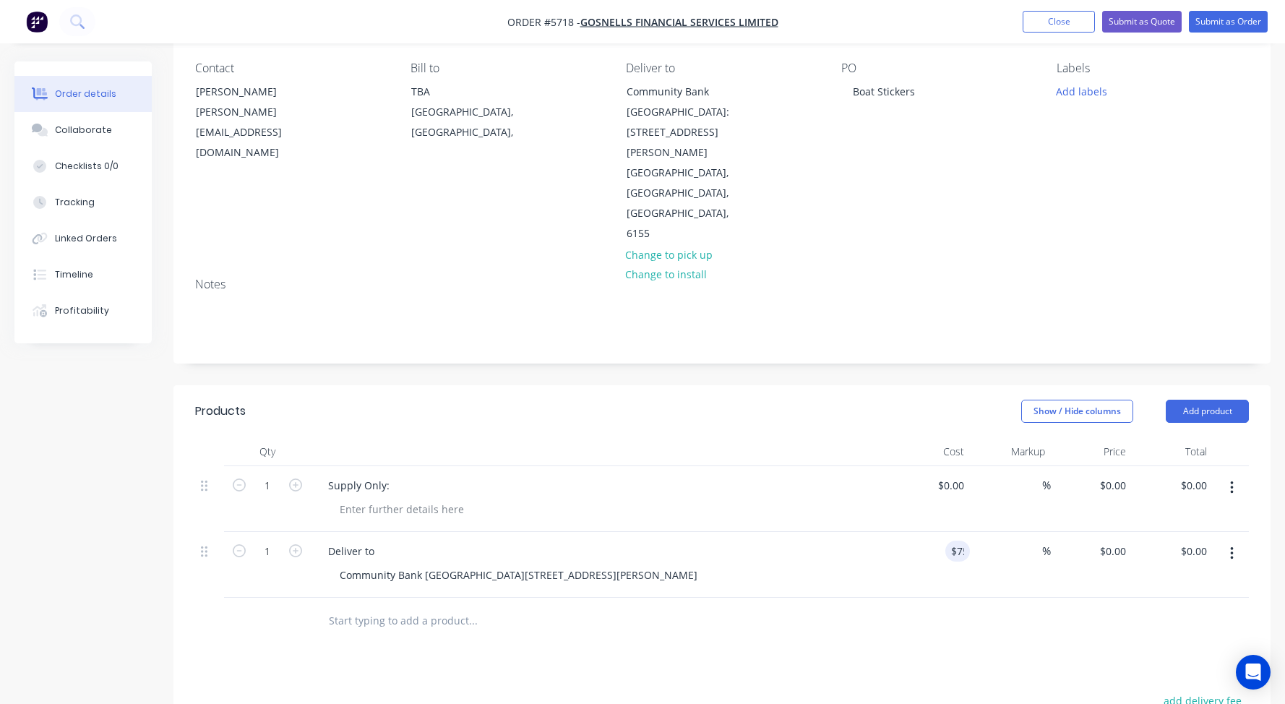
type input "$75.00"
click at [827, 532] on div "Deliver to Community Bank Canning Vale Shop 2, Vale Shopping Centre, Warton Rd,…" at bounding box center [600, 565] width 578 height 66
click at [403, 499] on div at bounding box center [401, 509] width 147 height 21
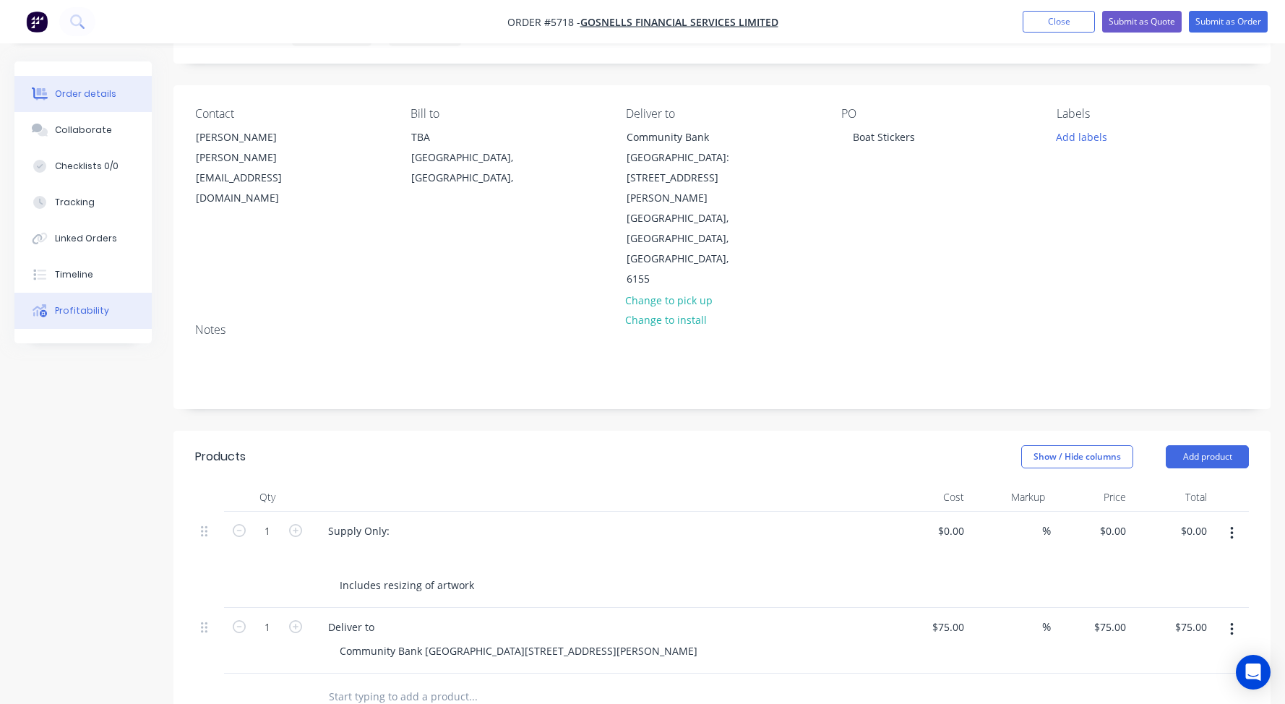
scroll to position [119, 0]
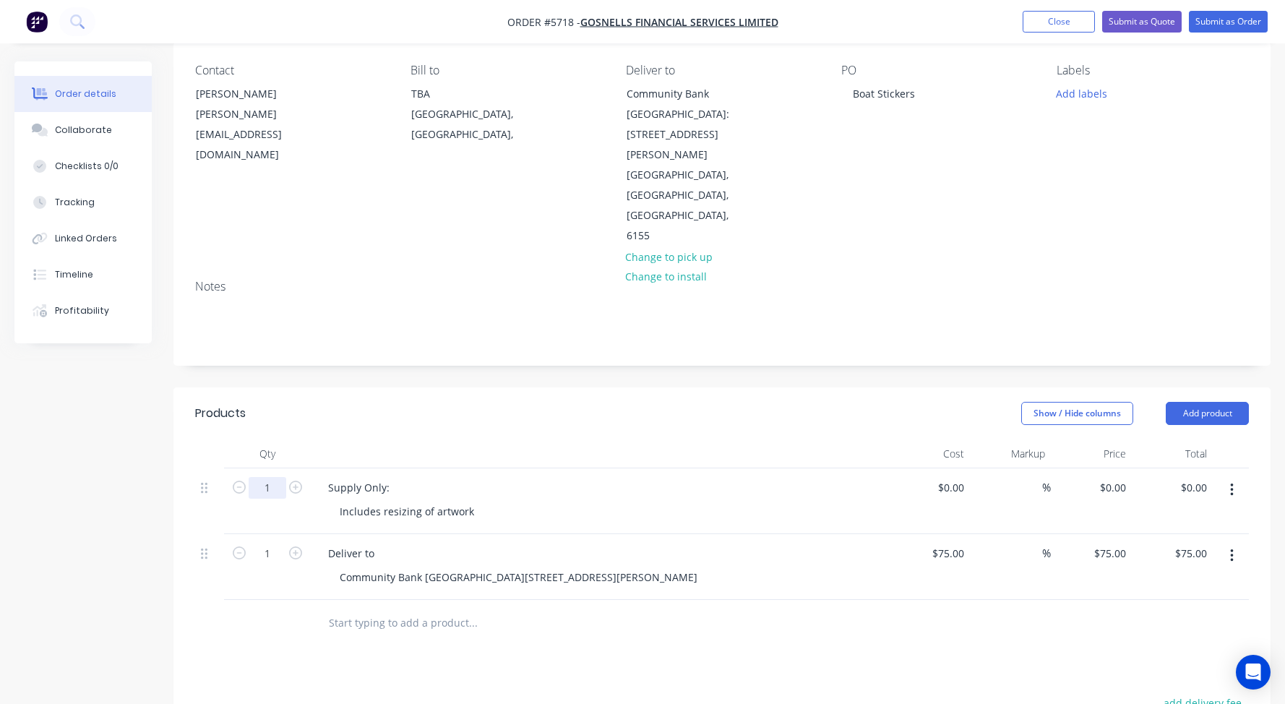
drag, startPoint x: 279, startPoint y: 444, endPoint x: 228, endPoint y: 444, distance: 51.3
click at [233, 476] on form "1" at bounding box center [267, 487] width 75 height 22
type input "3"
click at [388, 477] on div "Supply Only:" at bounding box center [359, 487] width 85 height 21
click at [338, 501] on div "Includes resizing of artwork" at bounding box center [407, 511] width 158 height 21
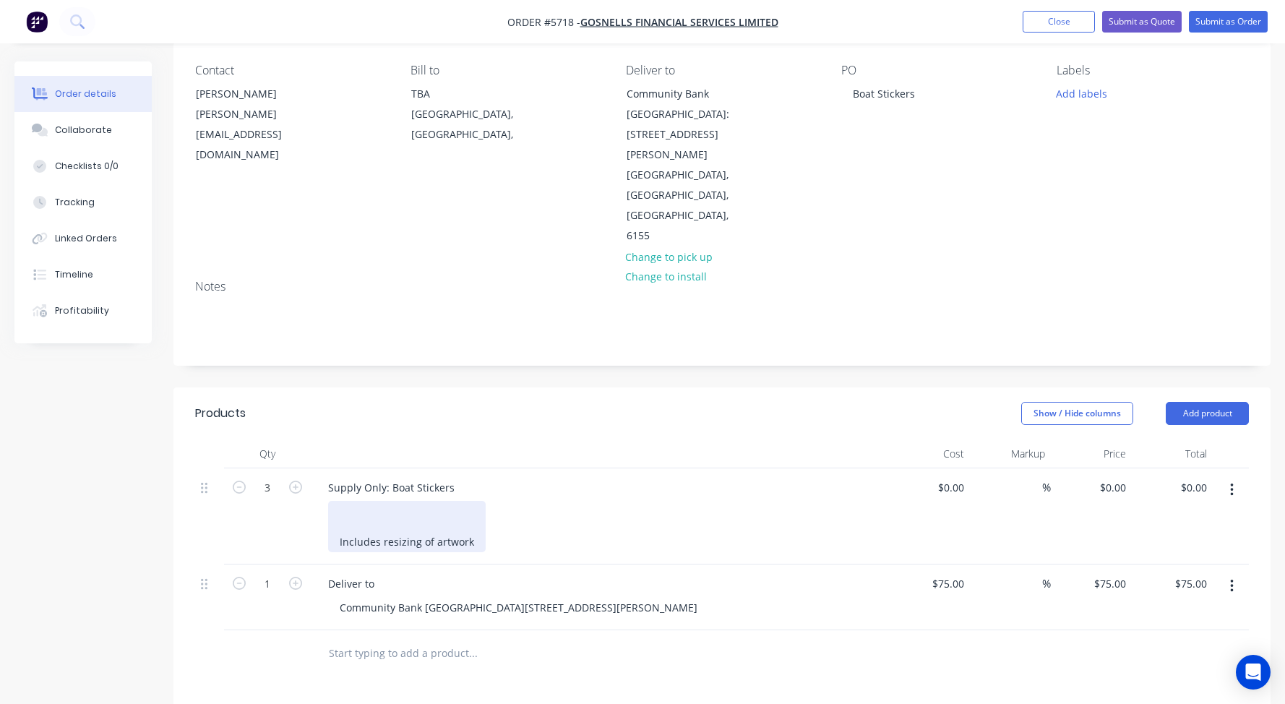
click at [379, 519] on div at bounding box center [407, 526] width 134 height 15
click at [381, 504] on div at bounding box center [407, 511] width 134 height 15
click at [941, 468] on div "$0.00" at bounding box center [929, 516] width 81 height 96
type input "$59.00"
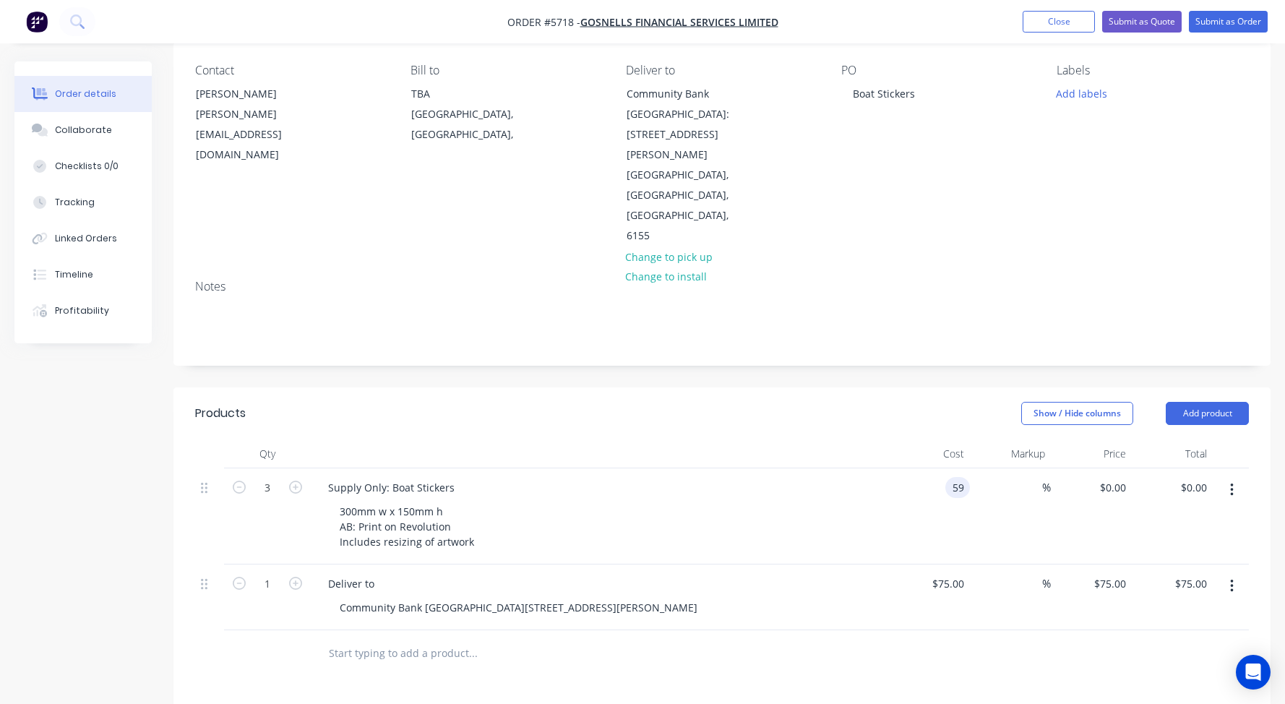
type input "$177.00"
click at [577, 598] on div "Deliver to Community Bank Canning Vale Shop 2, Vale Shopping Centre, Warton Rd,…" at bounding box center [600, 597] width 578 height 66
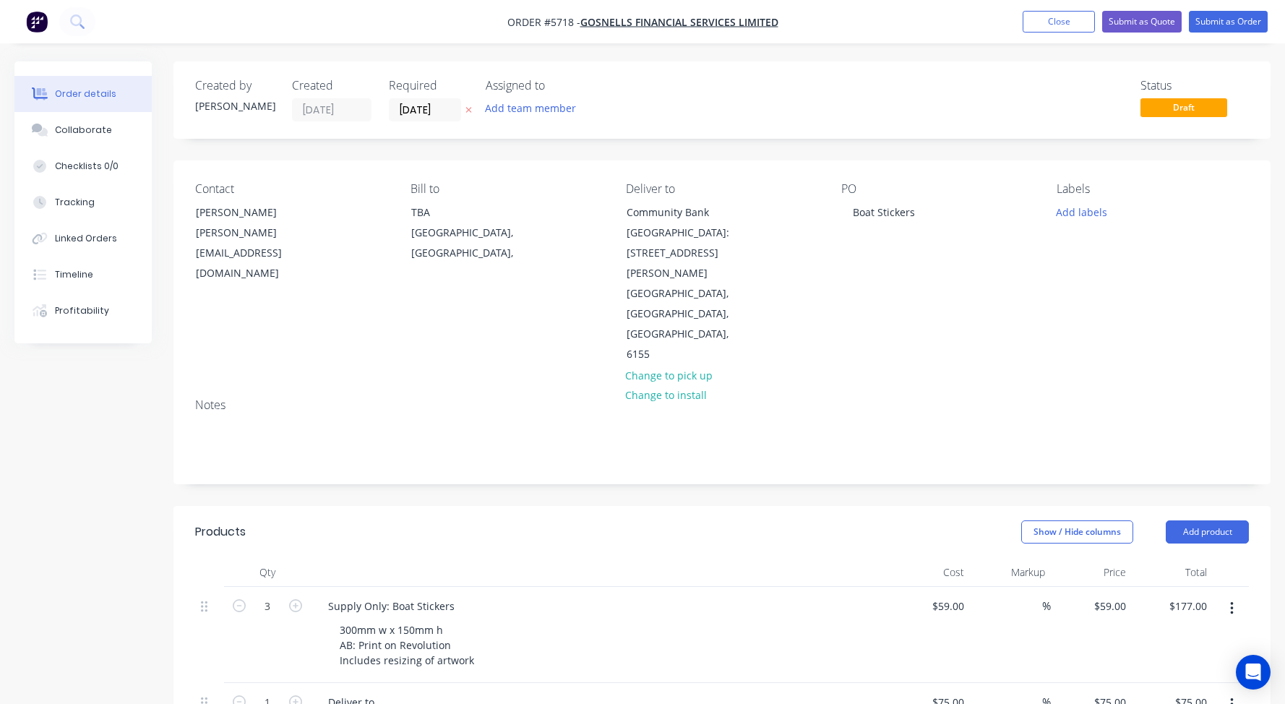
scroll to position [0, 0]
click at [1124, 21] on button "Submit as Quote" at bounding box center [1142, 22] width 80 height 22
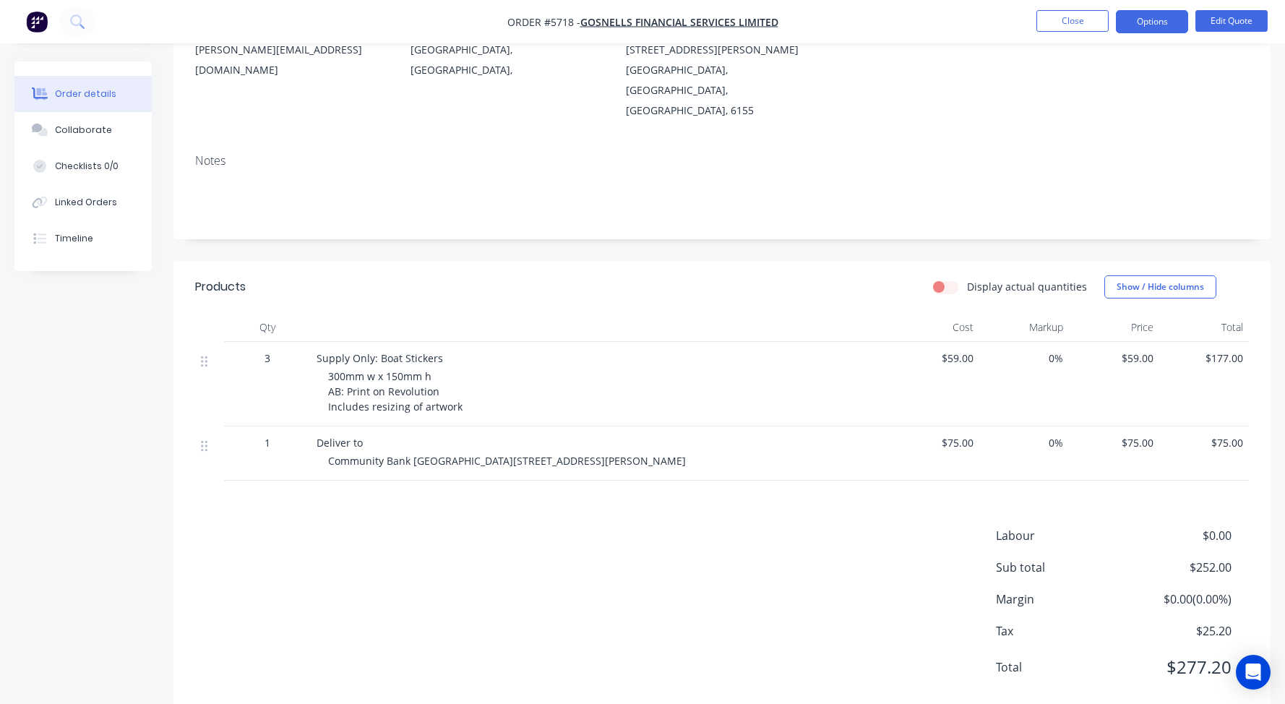
scroll to position [176, 0]
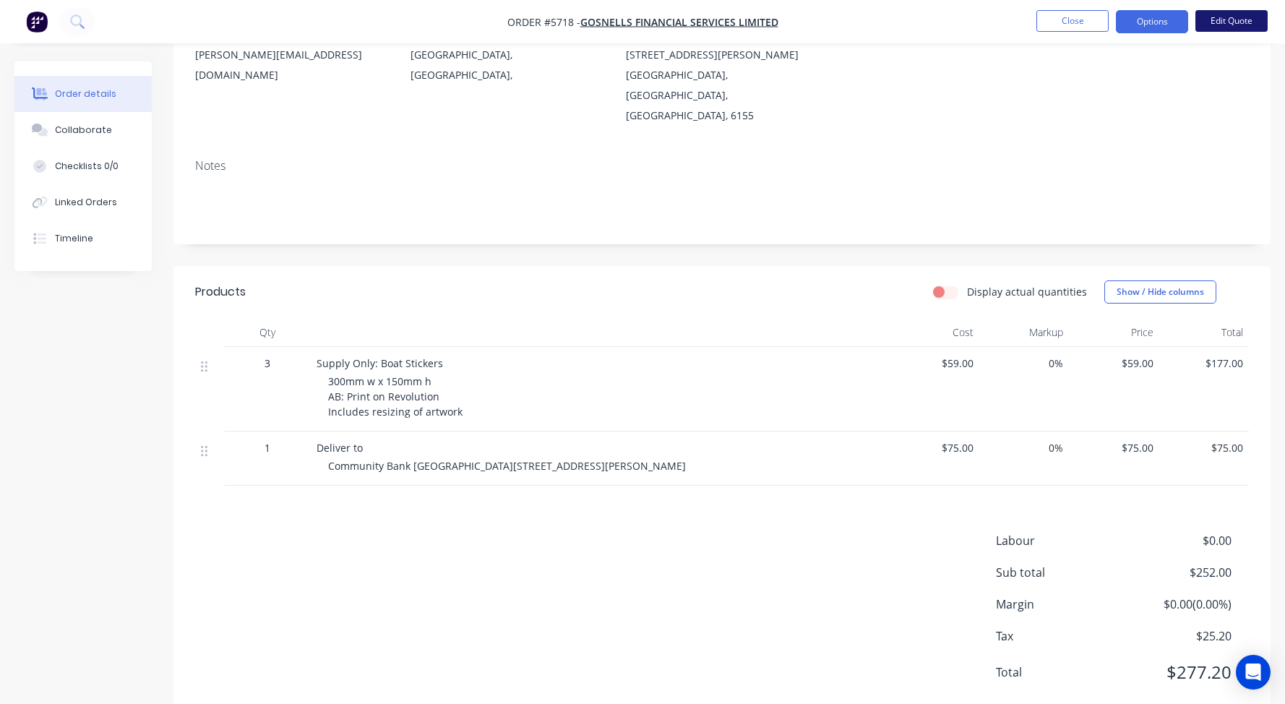
click at [1225, 20] on button "Edit Quote" at bounding box center [1231, 21] width 72 height 22
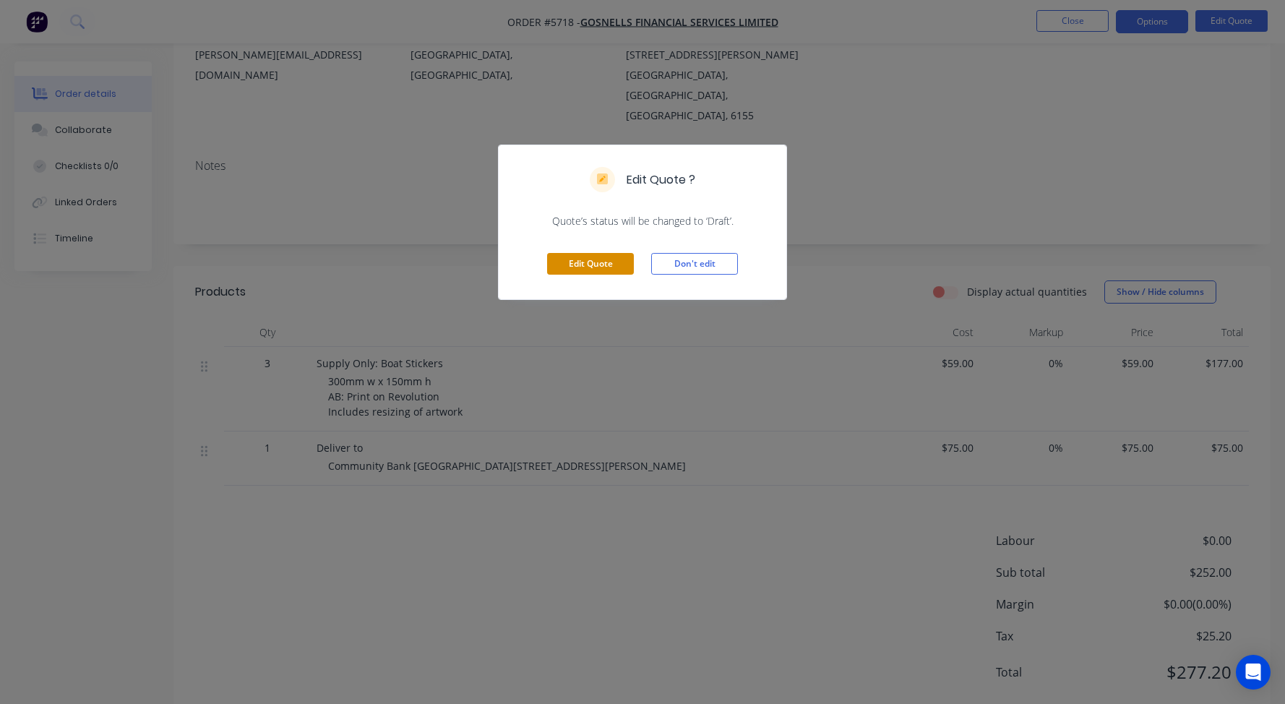
click at [567, 259] on button "Edit Quote" at bounding box center [590, 264] width 87 height 22
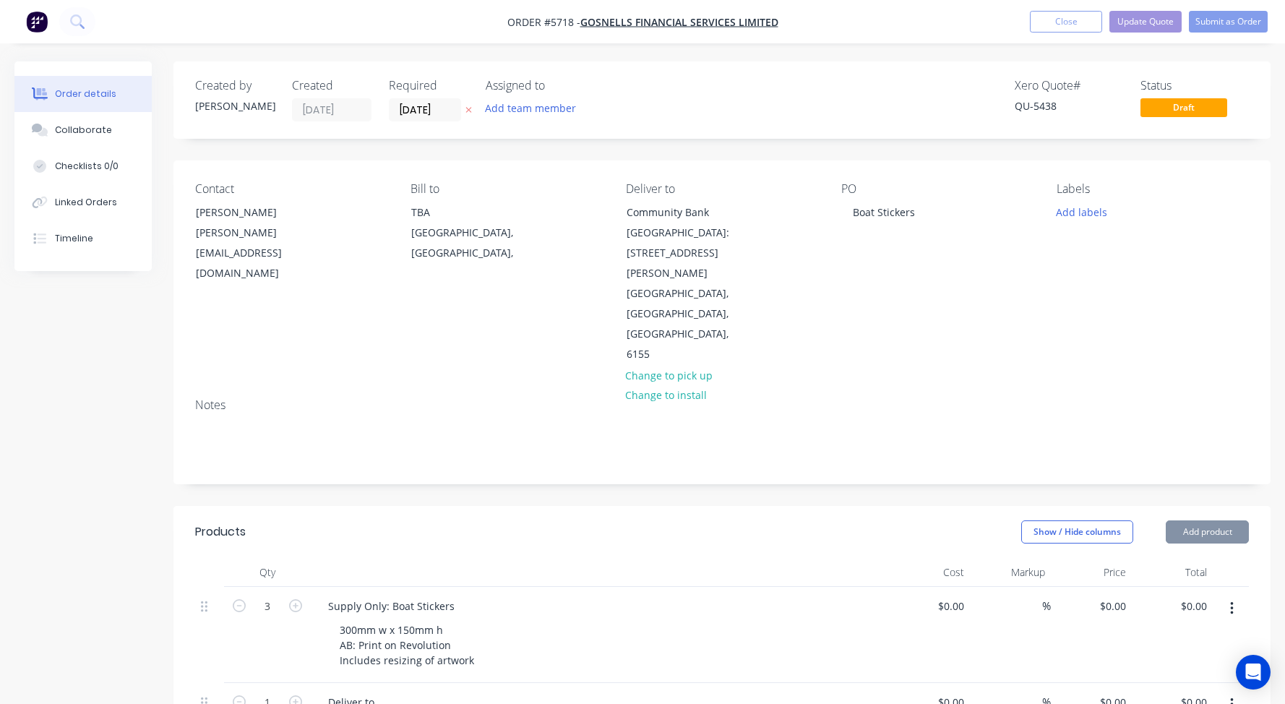
type input "$59.00"
type input "$177.00"
type input "$75.00"
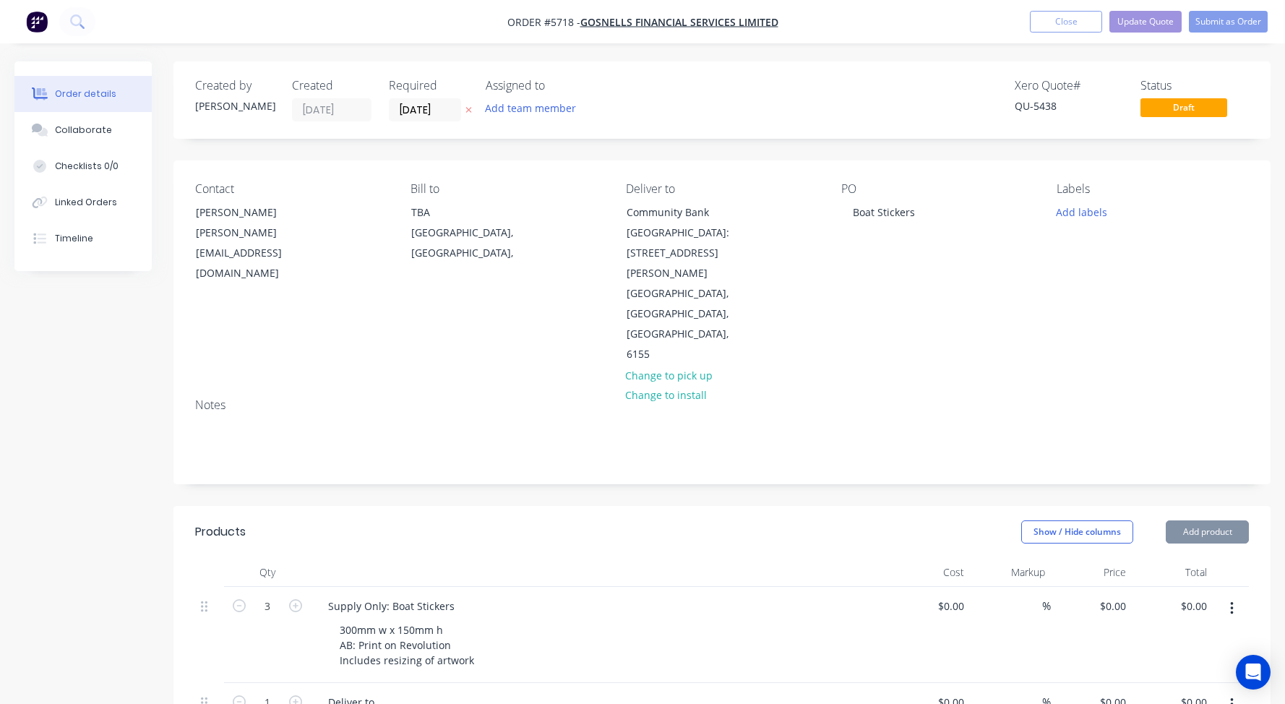
type input "$75.00"
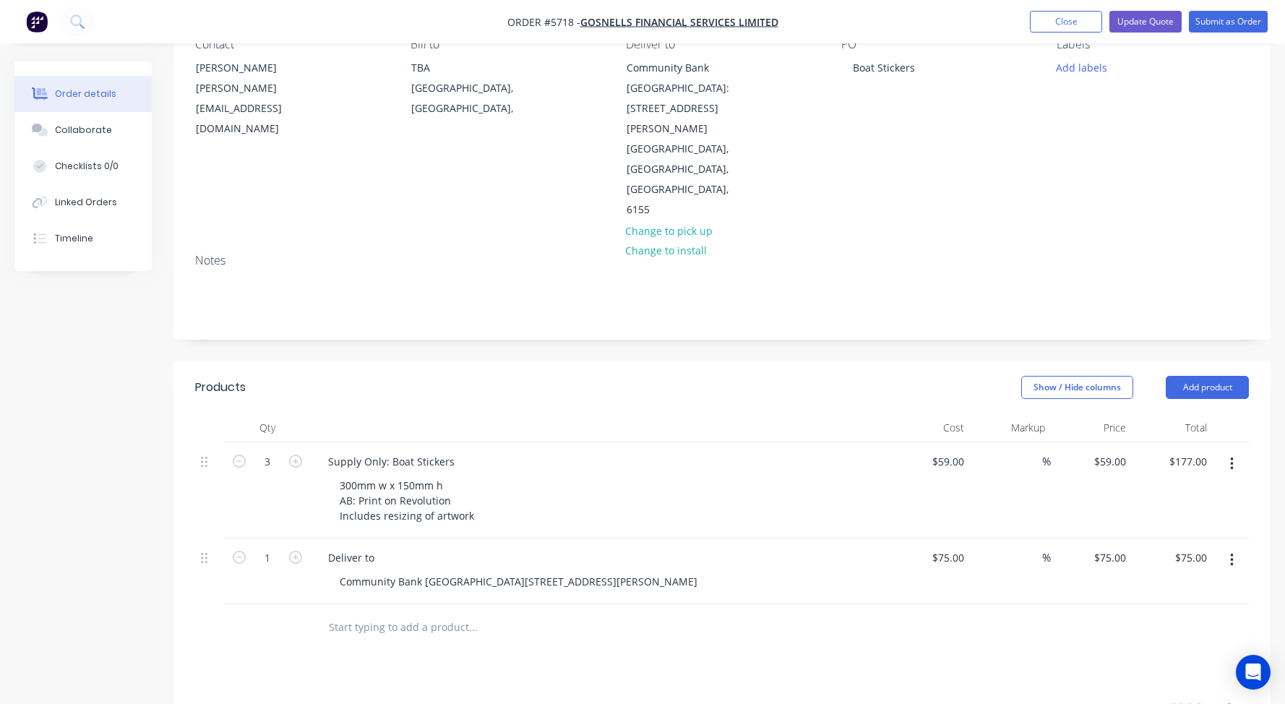
scroll to position [168, 0]
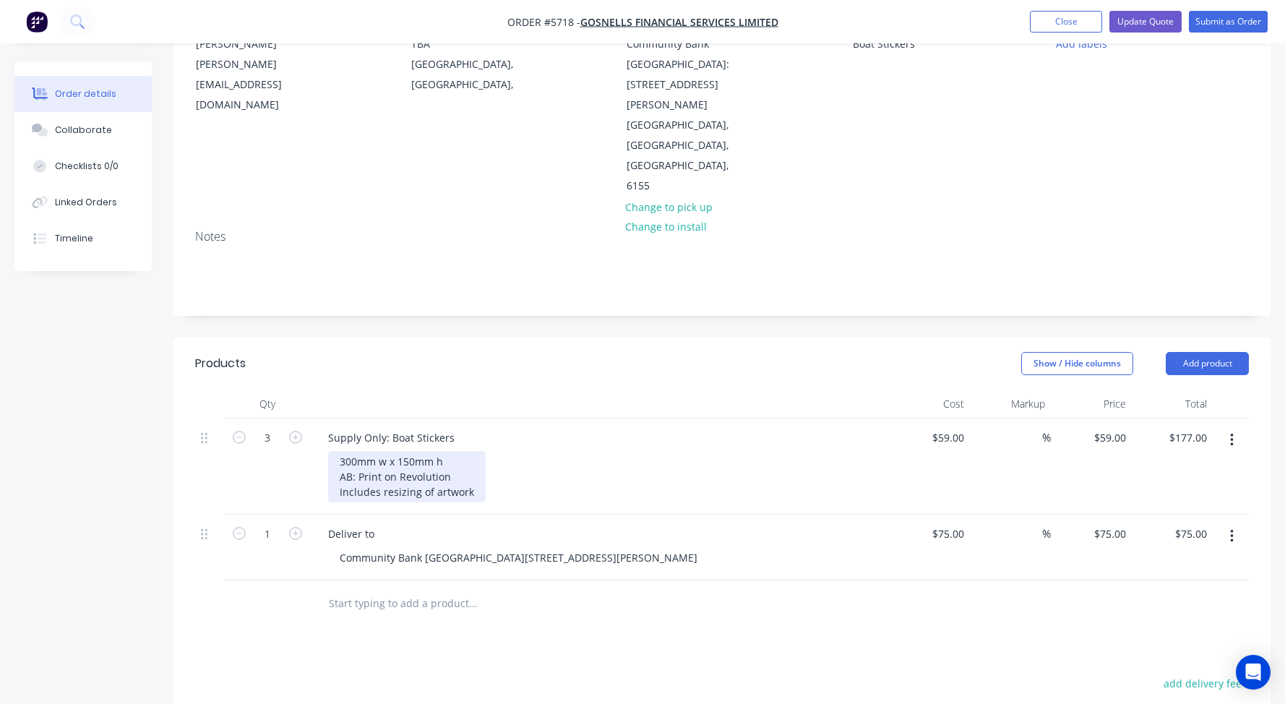
click at [423, 451] on div "300mm w x 150mm h AB: Print on Revolution Includes resizing of artwork" at bounding box center [407, 476] width 158 height 51
drag, startPoint x: 398, startPoint y: 435, endPoint x: 236, endPoint y: 431, distance: 161.9
click at [273, 430] on div "3 Supply Only: Boat Stickers 300mm w x 150mm h AB: Print on Revolution Includes…" at bounding box center [722, 466] width 1054 height 96
click at [468, 451] on div "300mm w x 150mm h Printed on Revolution Includes resizing of artwork" at bounding box center [407, 476] width 158 height 51
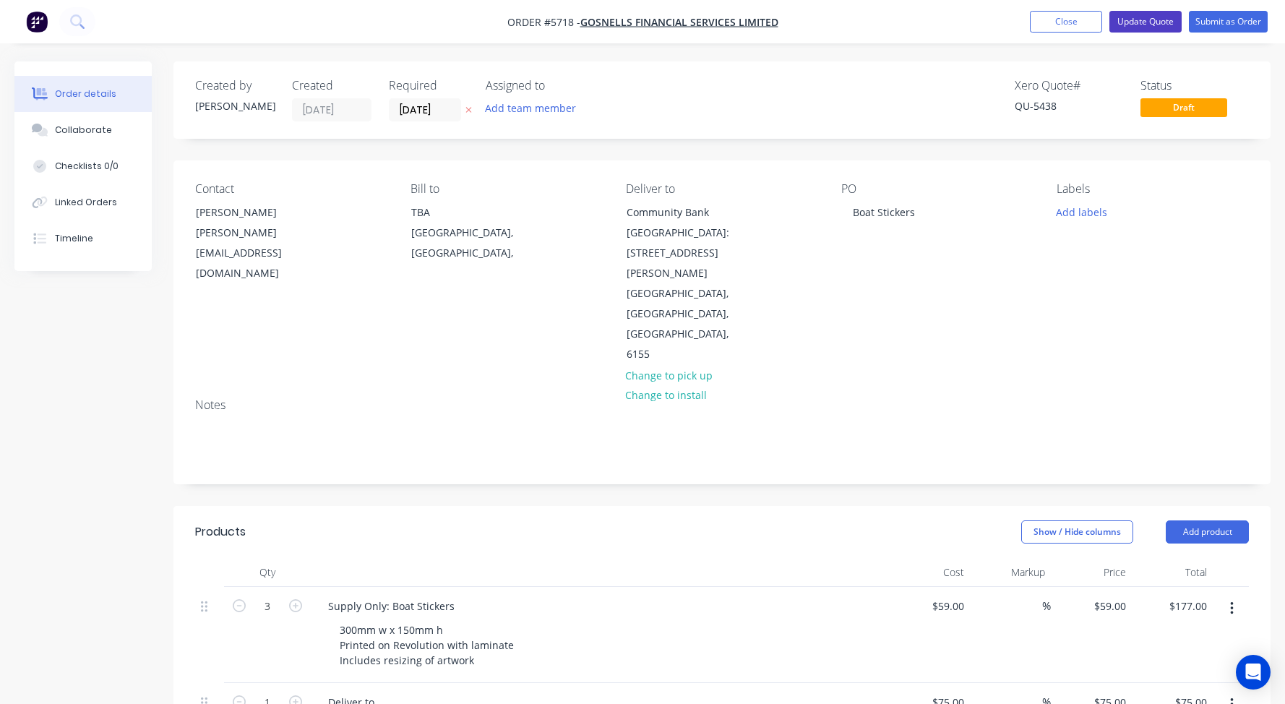
scroll to position [0, 0]
click at [1146, 25] on button "Update Quote" at bounding box center [1145, 22] width 72 height 22
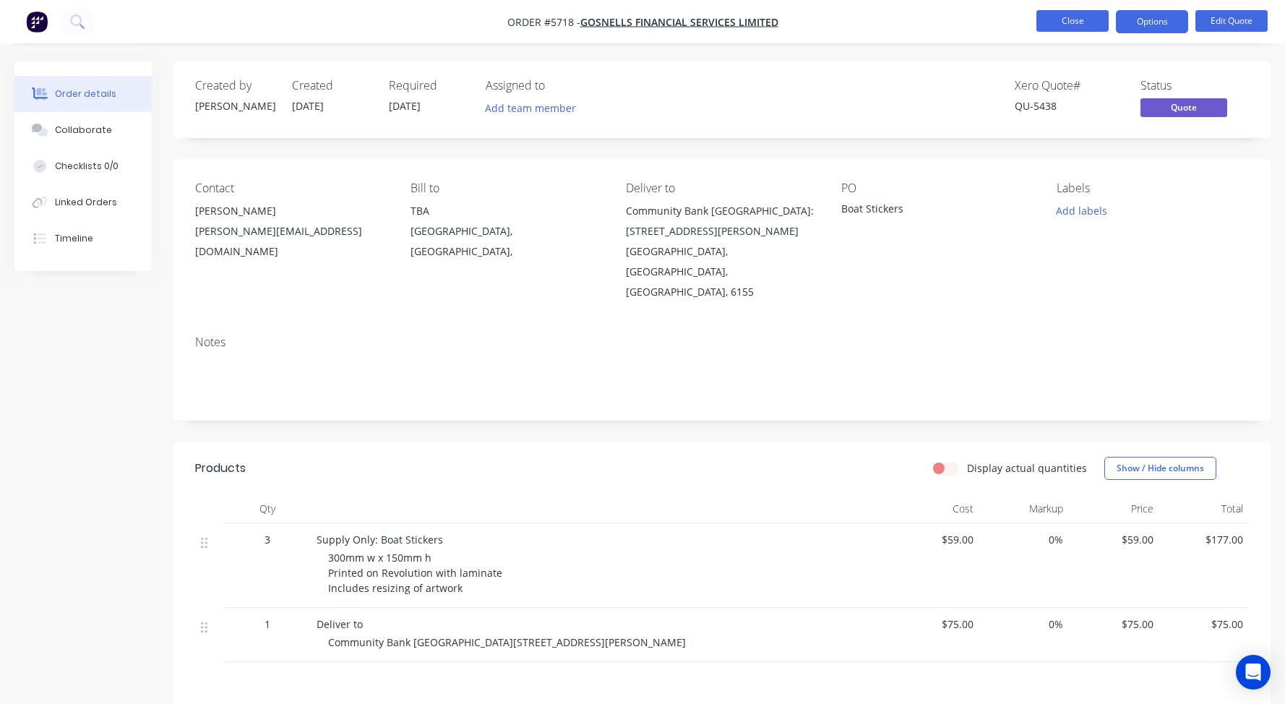
click at [1065, 18] on button "Close" at bounding box center [1072, 21] width 72 height 22
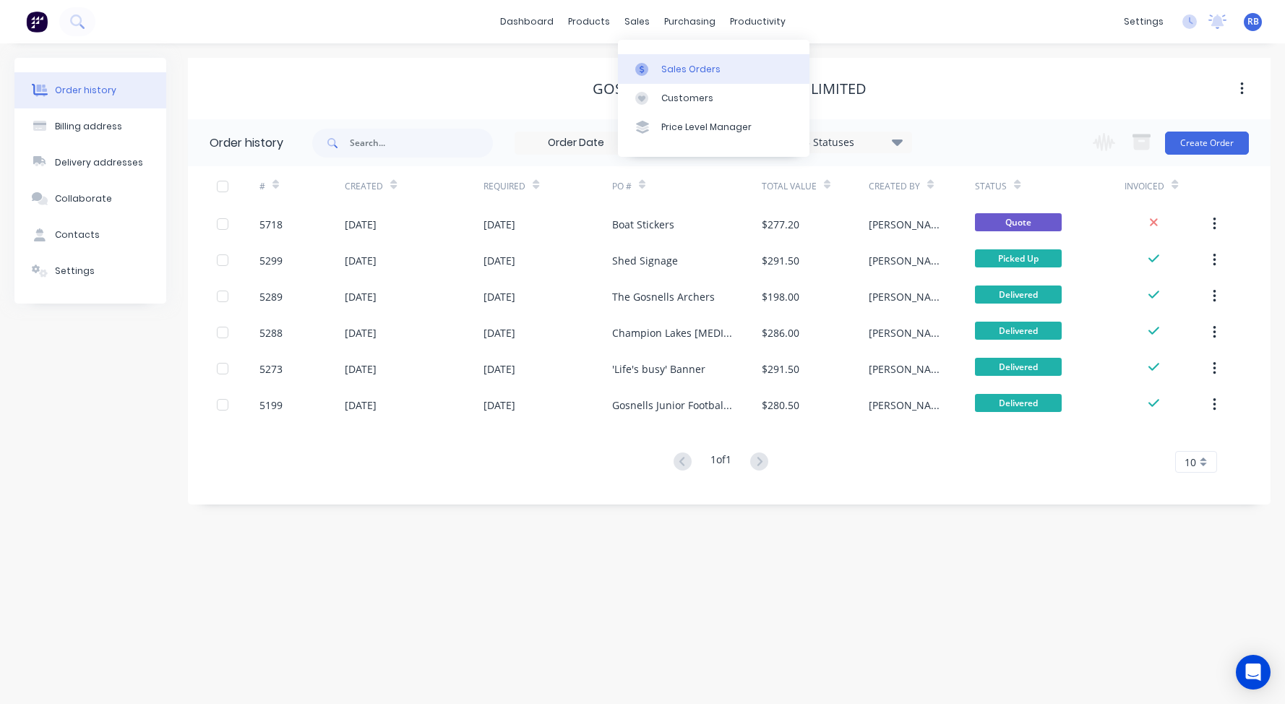
click at [697, 71] on div "Sales Orders" at bounding box center [690, 69] width 59 height 13
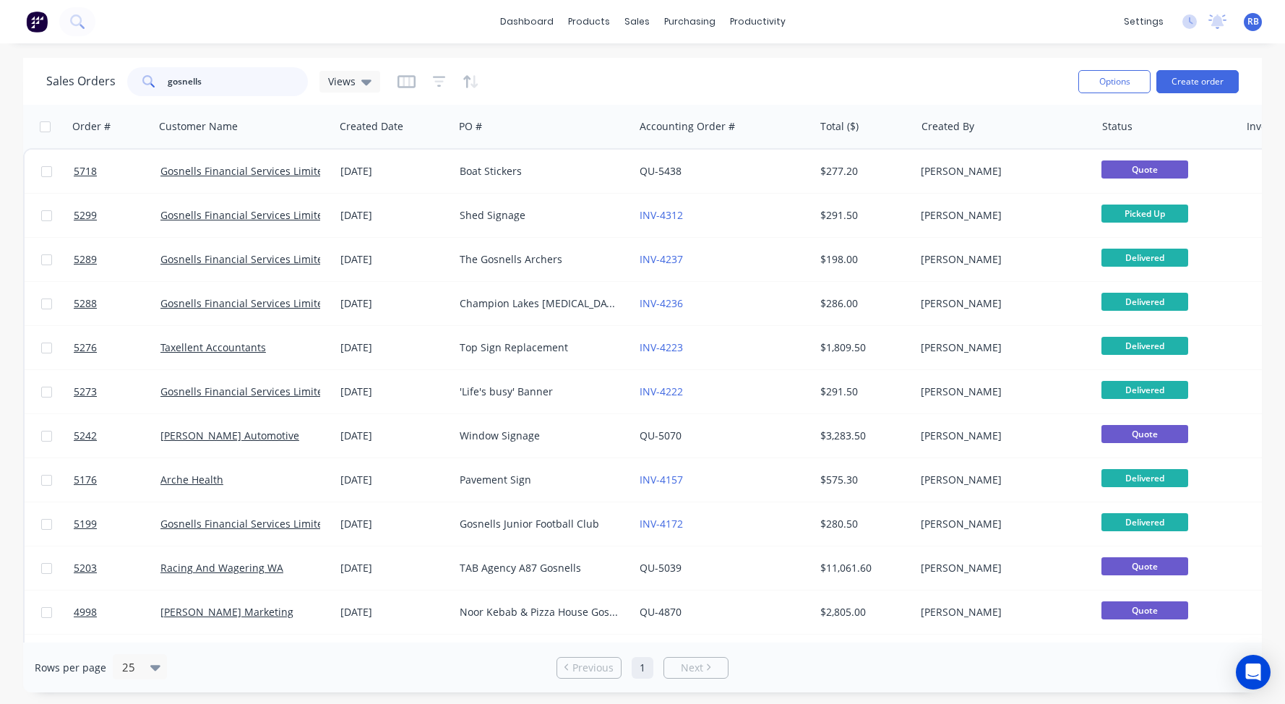
drag, startPoint x: 153, startPoint y: 81, endPoint x: 121, endPoint y: 81, distance: 32.5
click at [121, 81] on div "Sales Orders gosnells Views" at bounding box center [213, 81] width 334 height 29
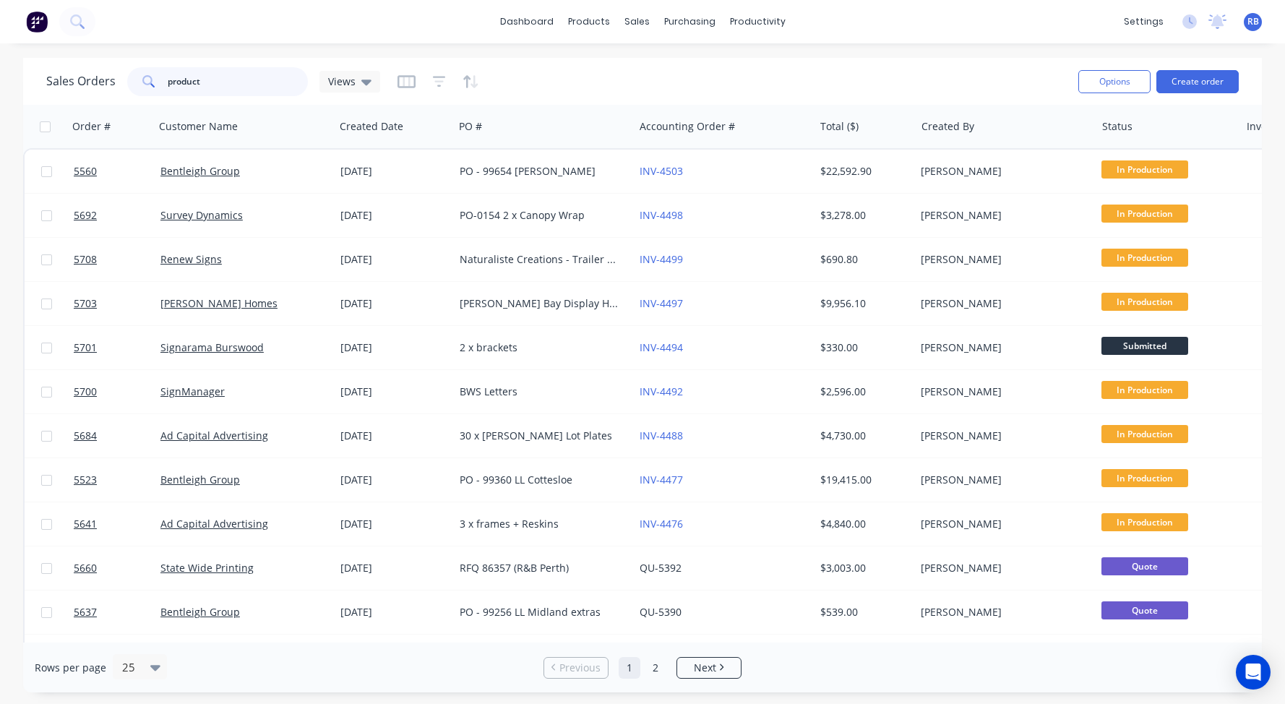
drag, startPoint x: 194, startPoint y: 84, endPoint x: 85, endPoint y: 84, distance: 109.1
click at [85, 84] on div "Sales Orders product Views" at bounding box center [213, 81] width 334 height 29
type input "[PERSON_NAME]"
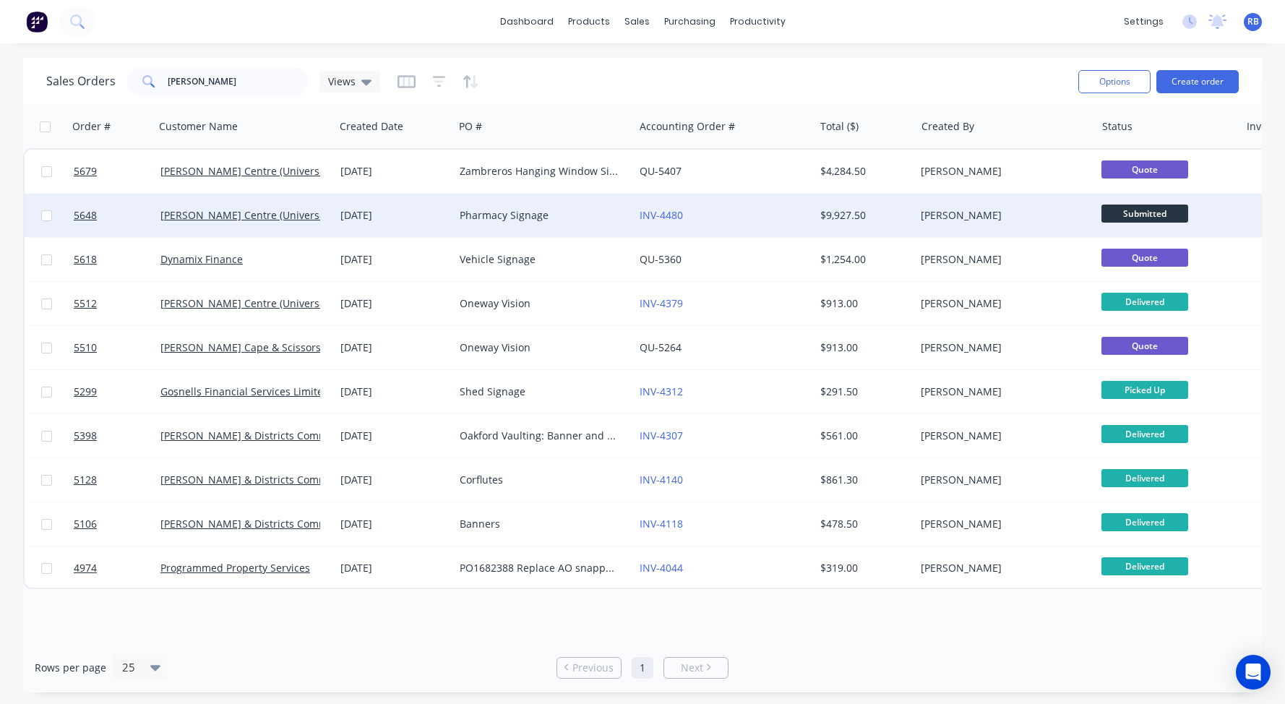
click at [484, 220] on div "Pharmacy Signage" at bounding box center [540, 215] width 160 height 14
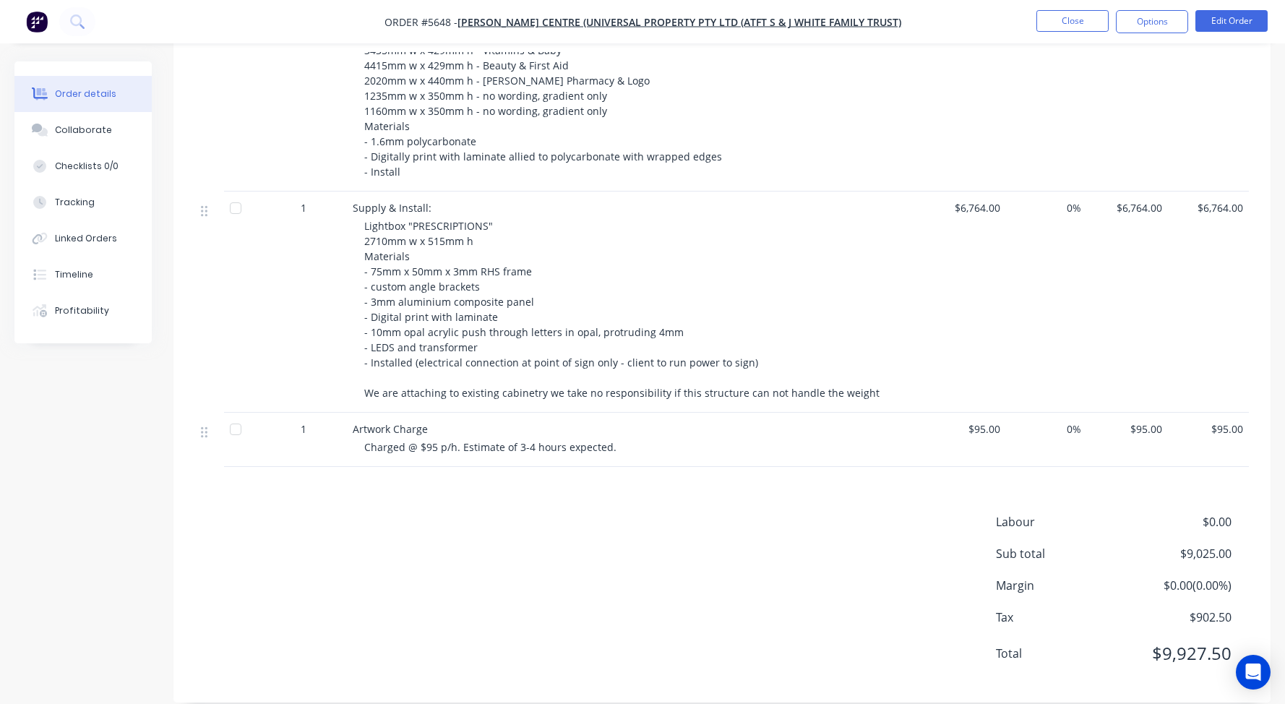
scroll to position [502, 0]
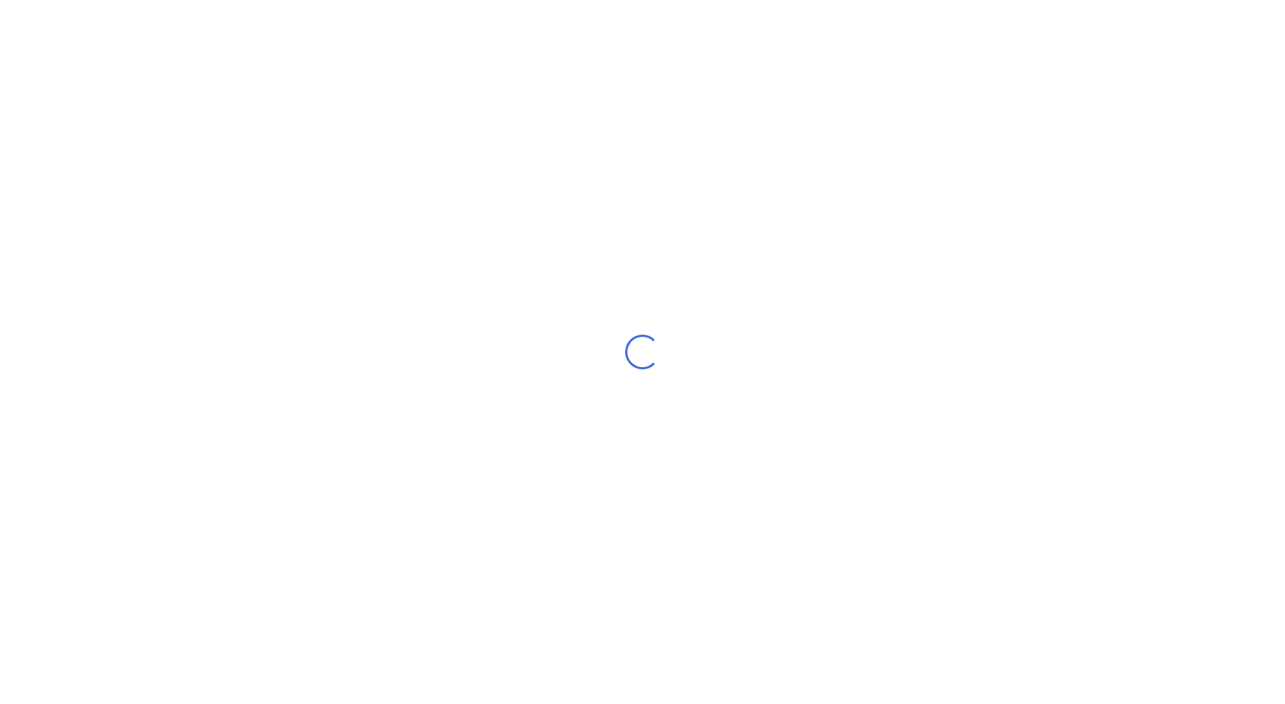
click at [282, 346] on div "Loading..." at bounding box center [642, 352] width 1285 height 704
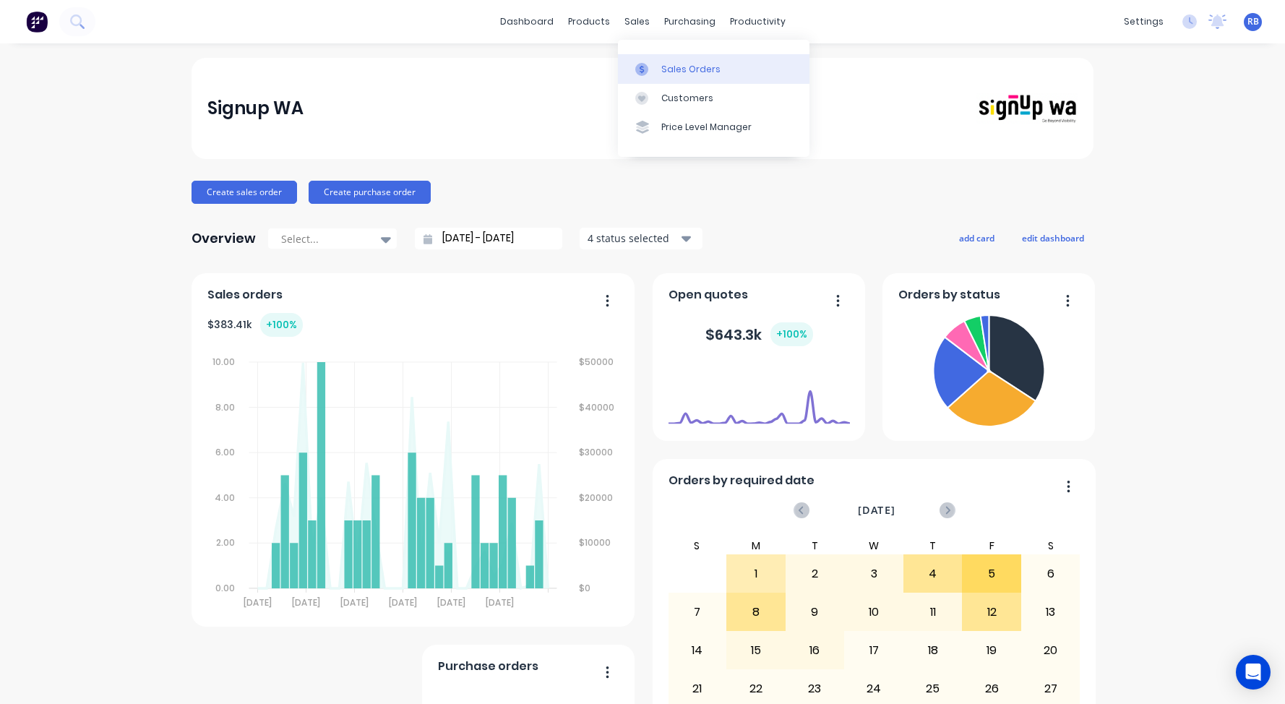
click at [695, 69] on div "Sales Orders" at bounding box center [690, 69] width 59 height 13
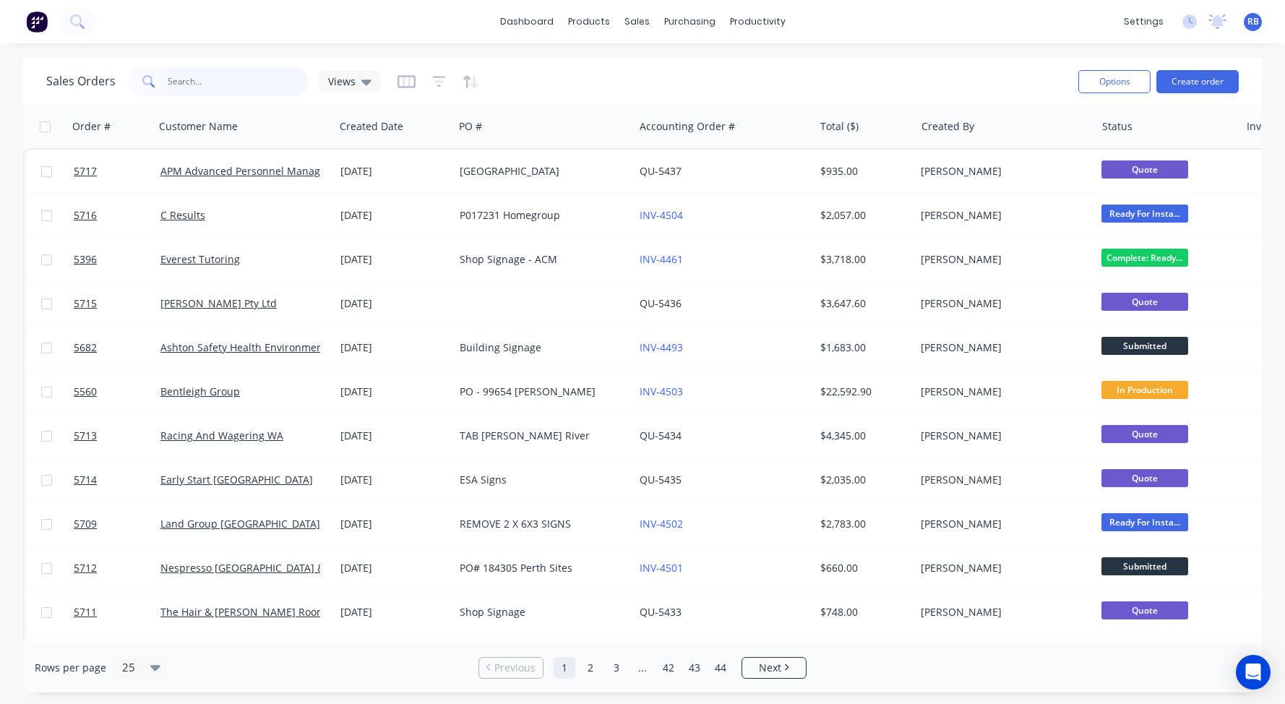
click at [217, 85] on input "text" at bounding box center [238, 81] width 141 height 29
type input "flourish"
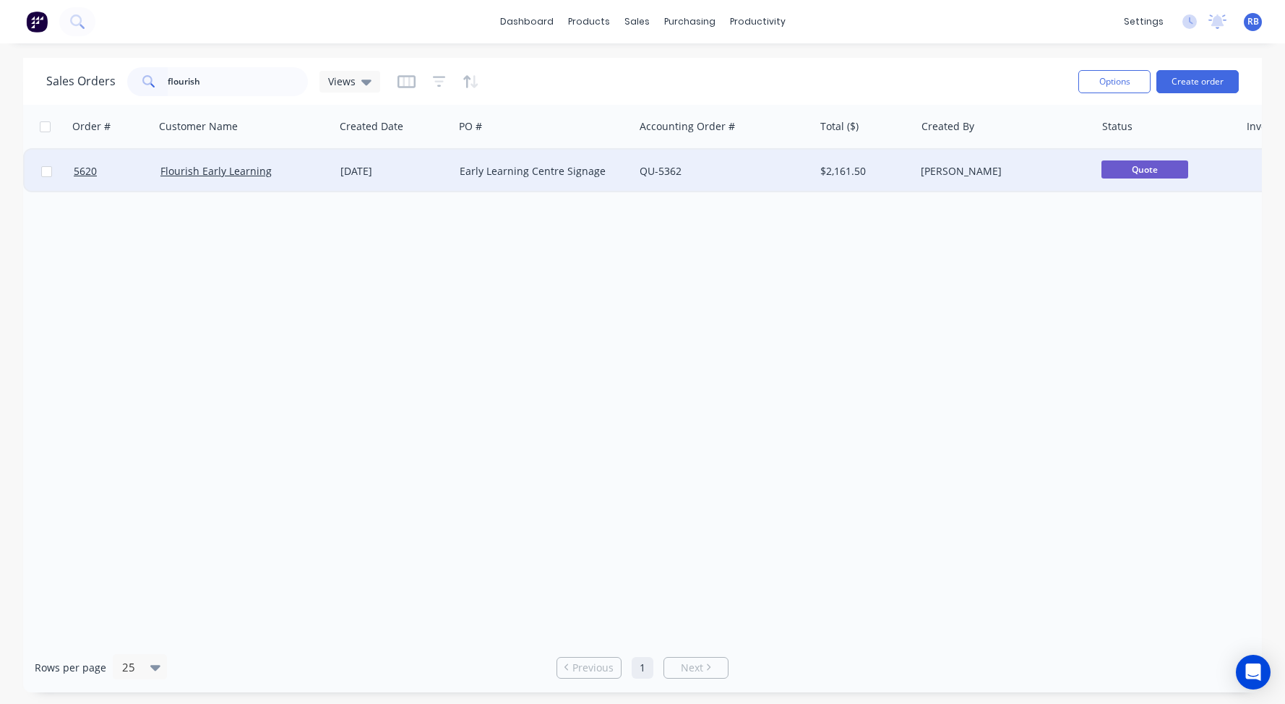
click at [295, 165] on div "Flourish Early Learning" at bounding box center [240, 171] width 160 height 14
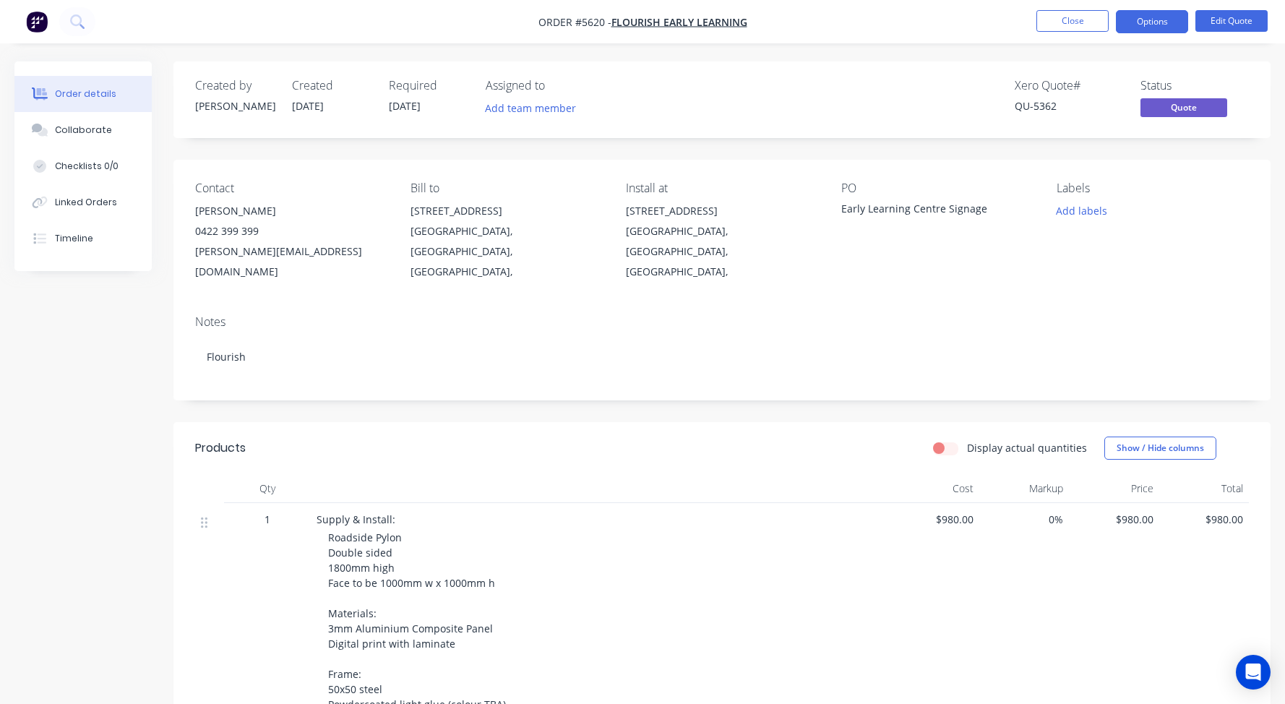
scroll to position [-1, 0]
click at [1081, 22] on button "Close" at bounding box center [1072, 21] width 72 height 22
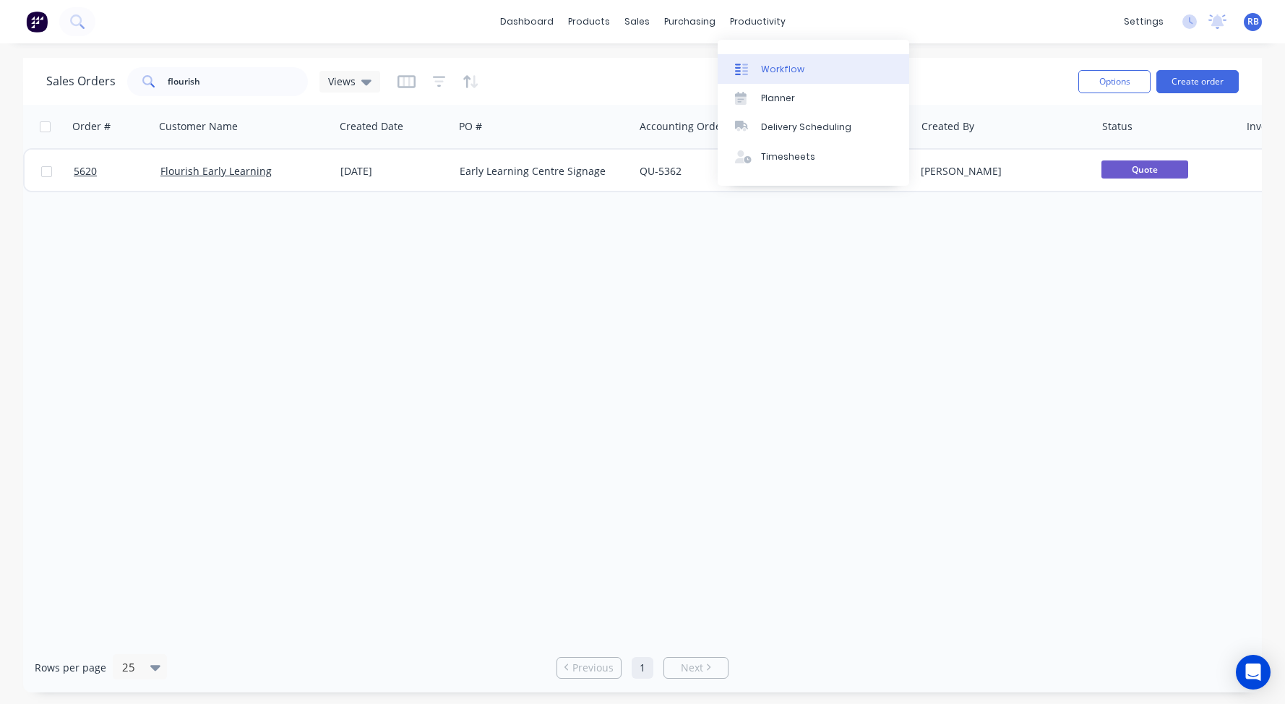
click at [782, 68] on div "Workflow" at bounding box center [782, 69] width 43 height 13
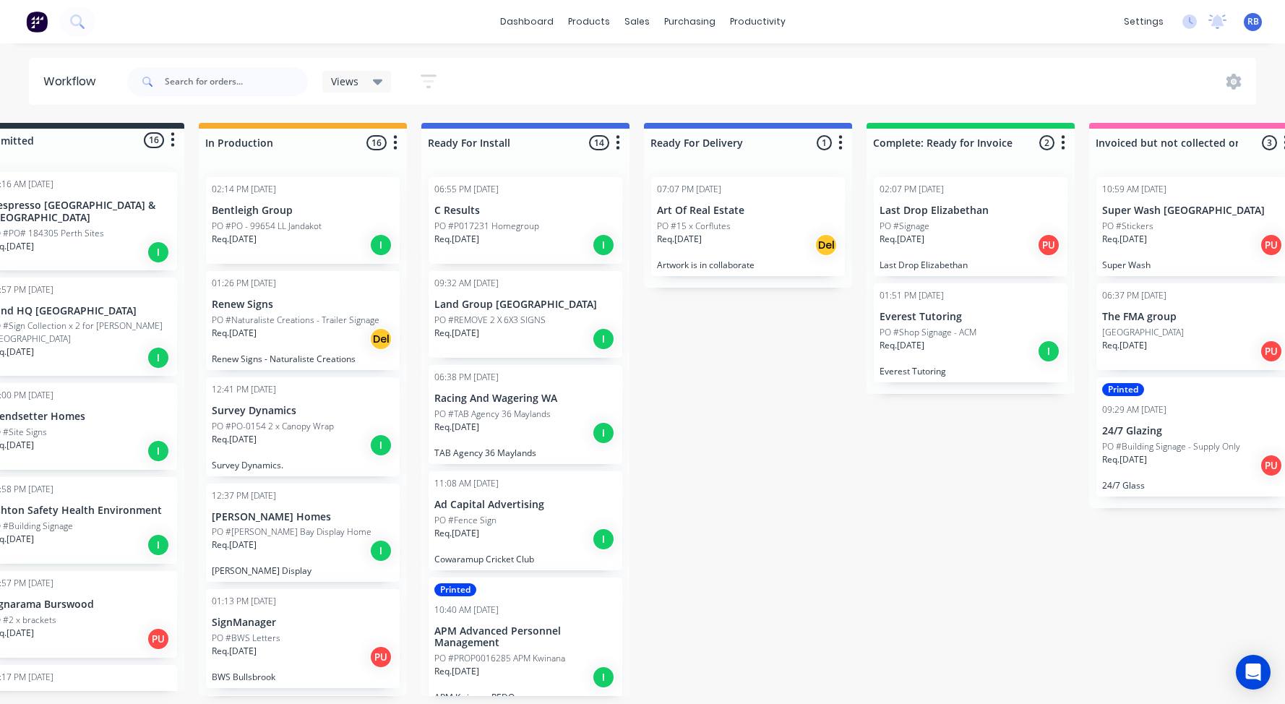
scroll to position [0, 57]
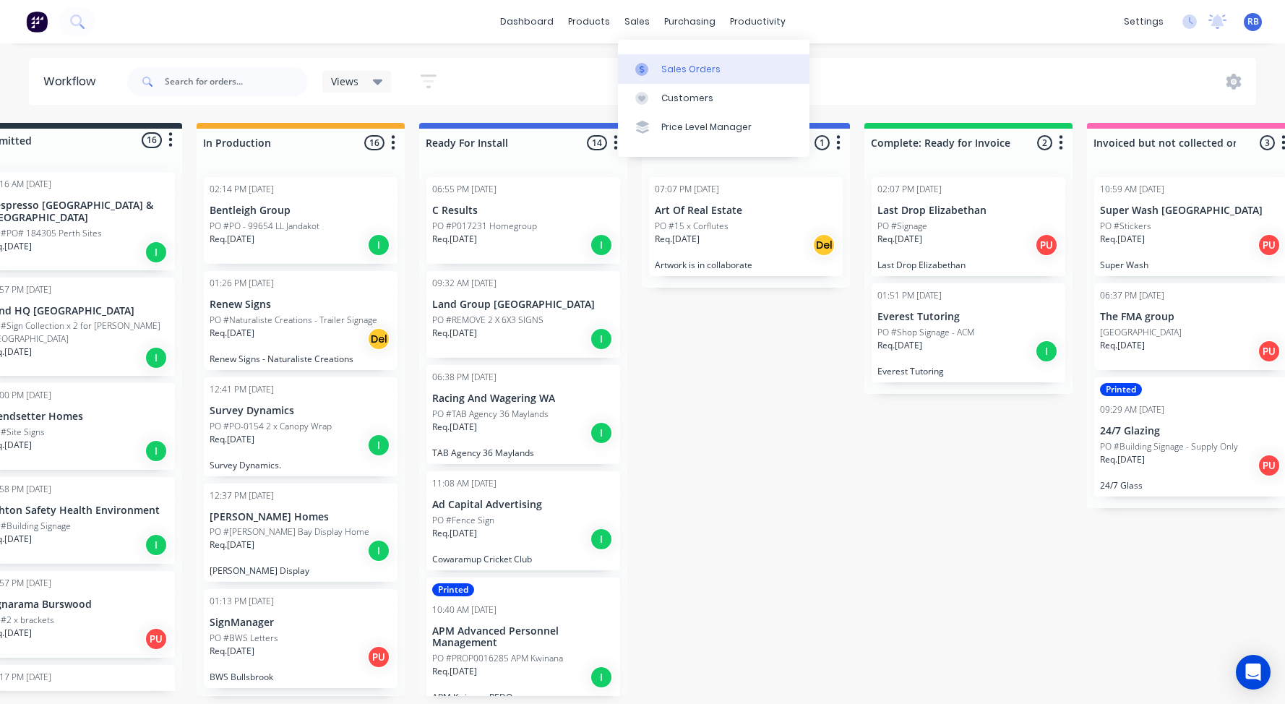
click at [670, 60] on link "Sales Orders" at bounding box center [714, 68] width 192 height 29
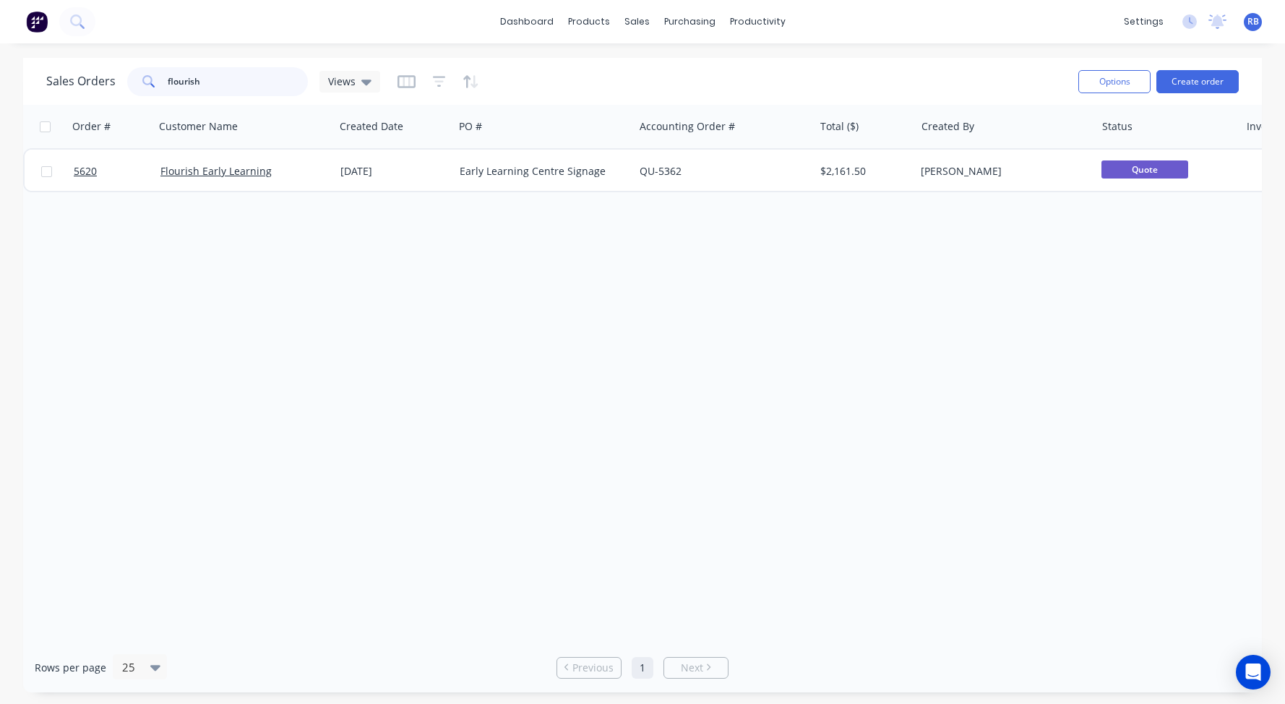
drag, startPoint x: 231, startPoint y: 83, endPoint x: 100, endPoint y: 83, distance: 130.8
click at [100, 83] on div "Sales Orders flourish Views" at bounding box center [213, 81] width 334 height 29
type input "ever"
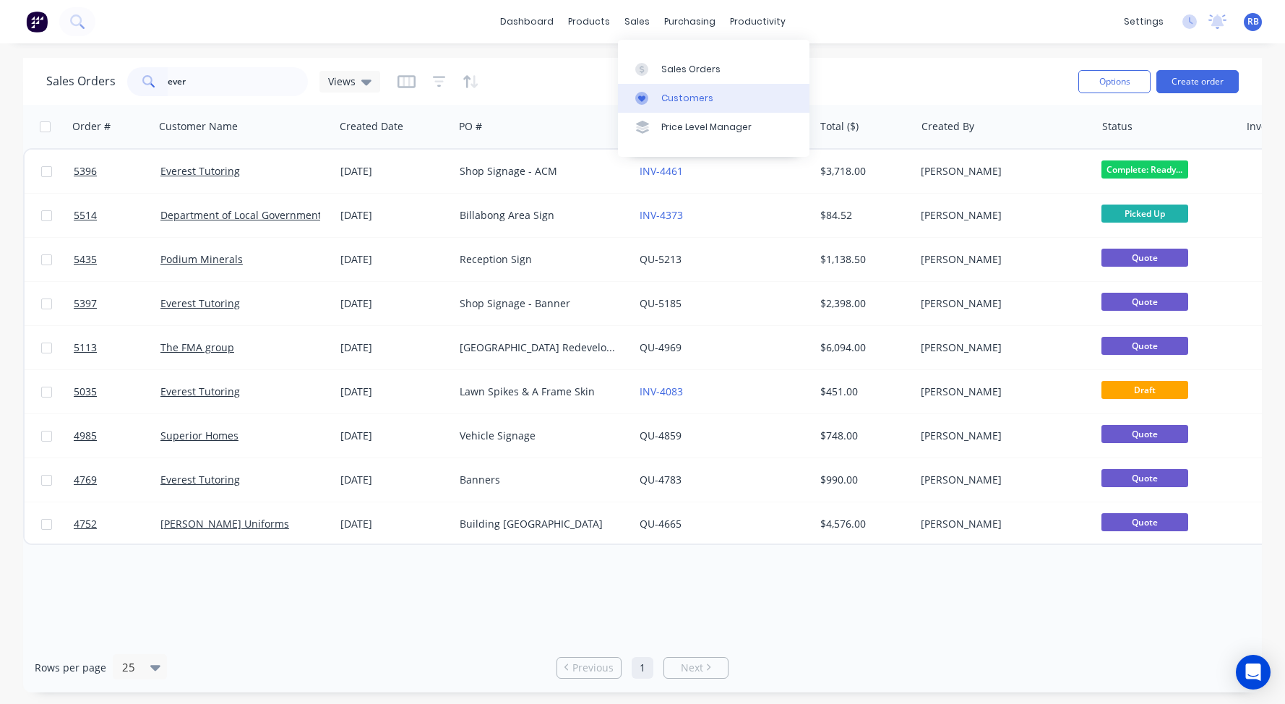
click at [666, 100] on div "Customers" at bounding box center [687, 98] width 52 height 13
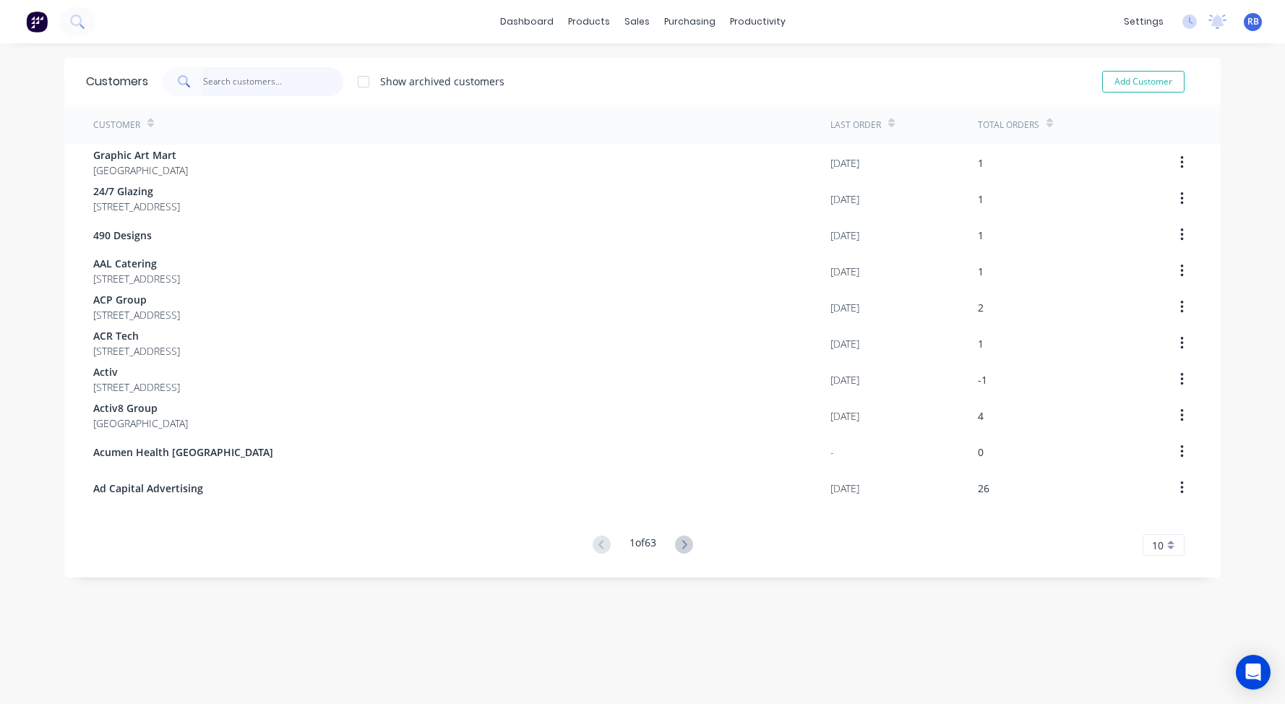
click at [232, 85] on input "text" at bounding box center [273, 81] width 141 height 29
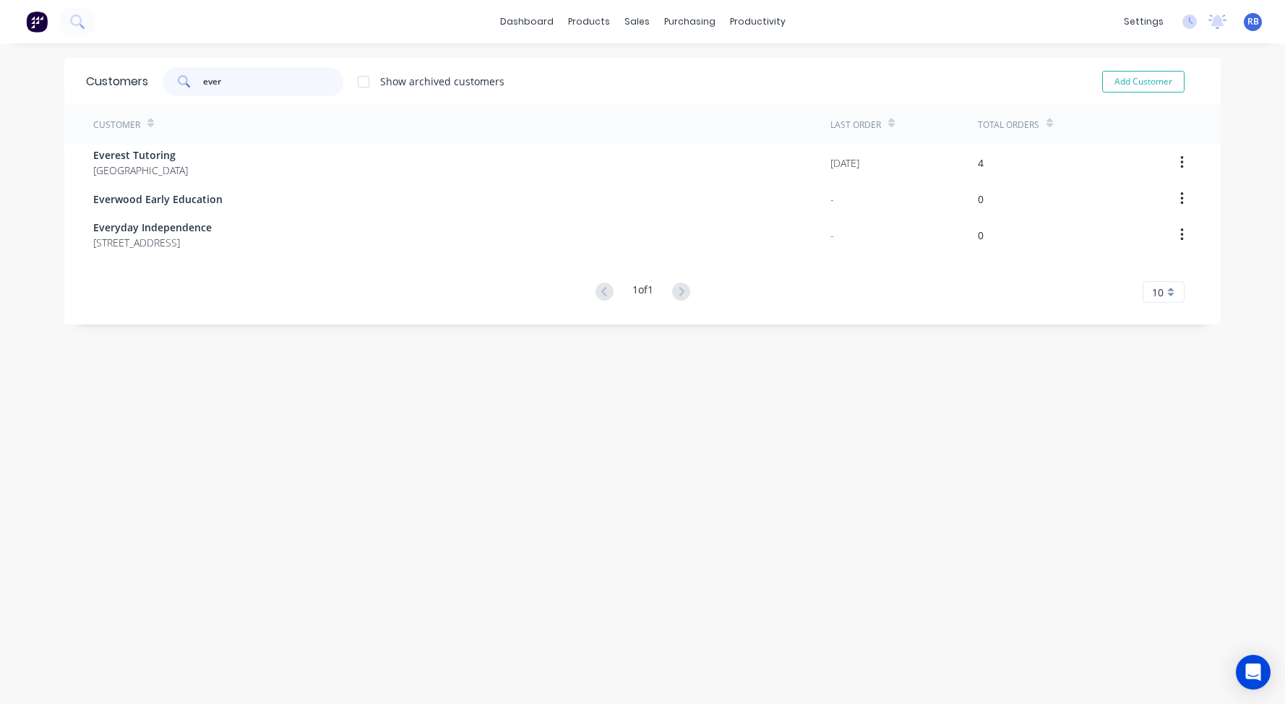
type input "ever"
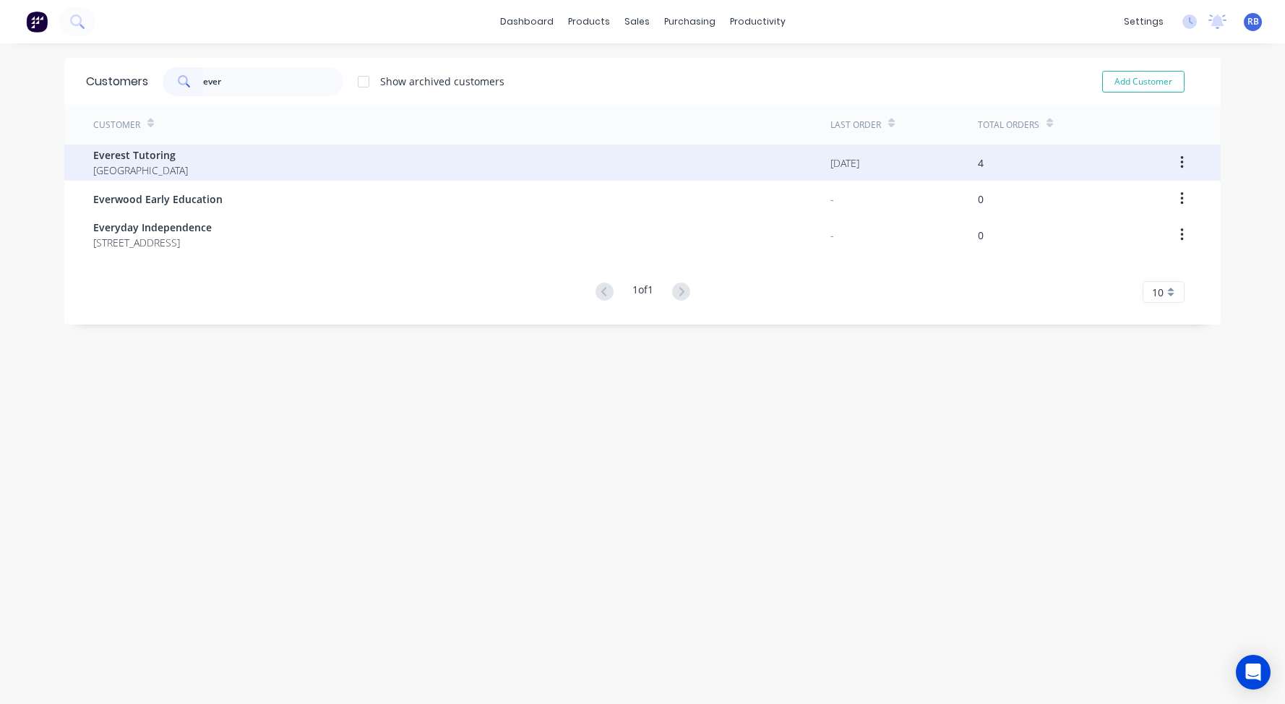
click at [280, 170] on div "Everest Tutoring Australia" at bounding box center [461, 163] width 737 height 36
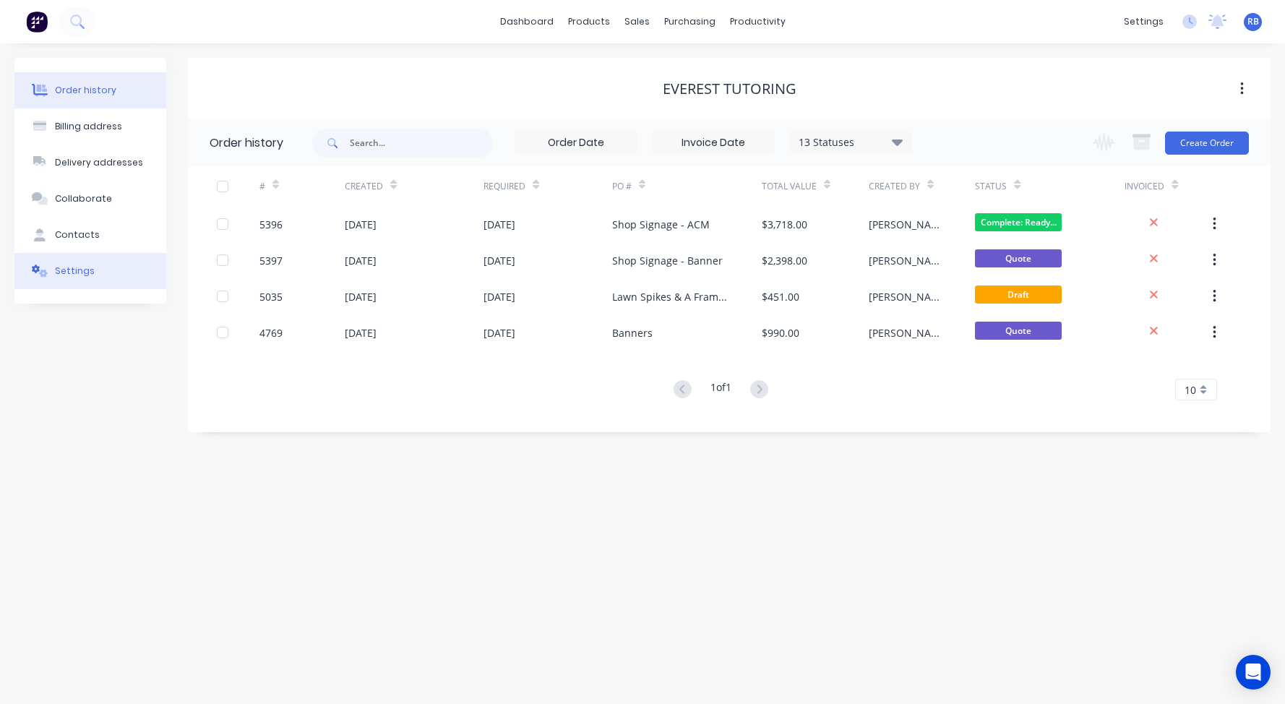
click at [93, 264] on button "Settings" at bounding box center [90, 271] width 152 height 36
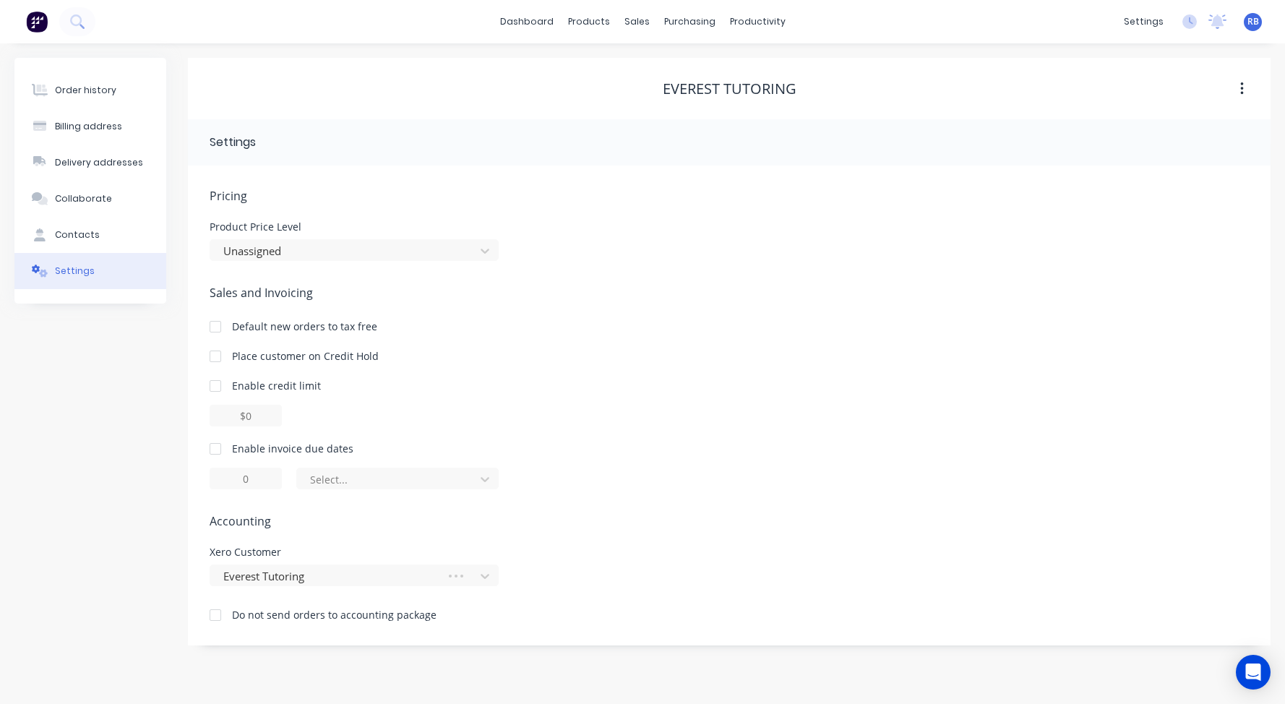
click at [220, 448] on div at bounding box center [215, 448] width 29 height 29
click at [214, 449] on div at bounding box center [215, 448] width 29 height 29
drag, startPoint x: 259, startPoint y: 481, endPoint x: 185, endPoint y: 480, distance: 74.4
click at [185, 480] on div "Order history Billing address Delivery addresses Collaborate Contacts Settings …" at bounding box center [642, 352] width 1256 height 588
type input "7"
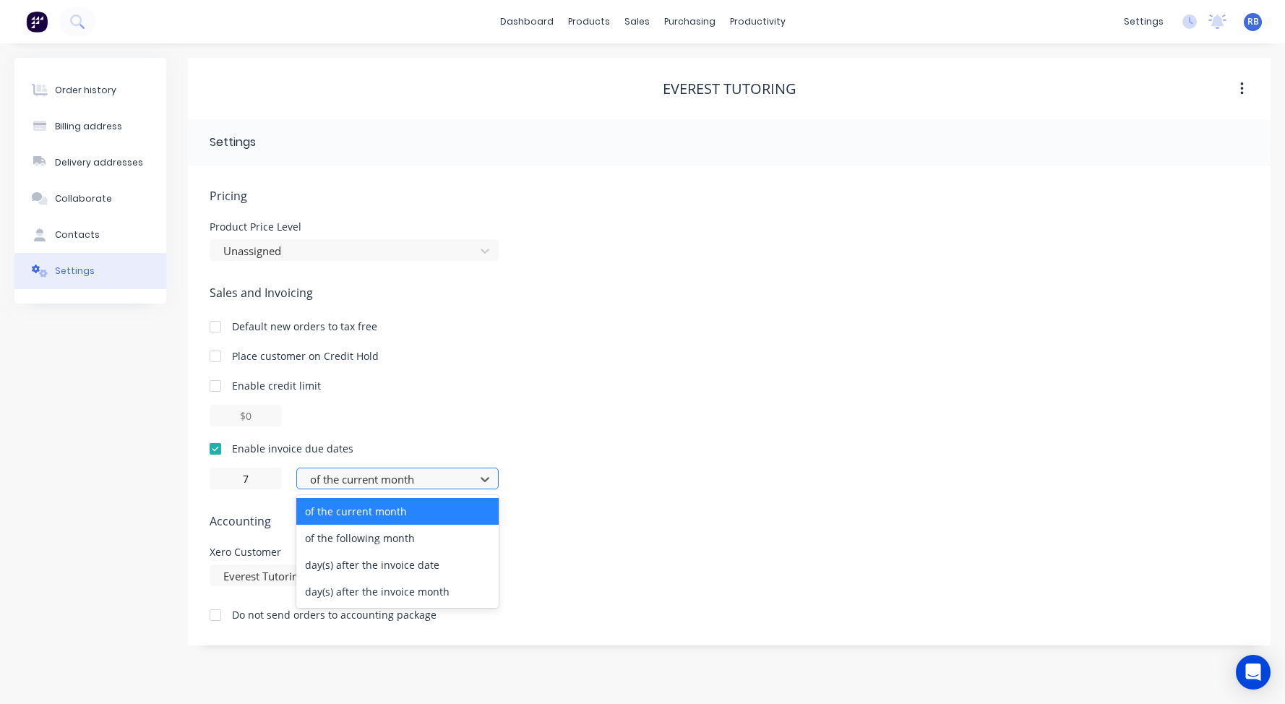
click at [327, 481] on div "of the current month" at bounding box center [388, 479] width 156 height 17
click at [361, 567] on div "day(s) after the invoice date" at bounding box center [397, 564] width 202 height 27
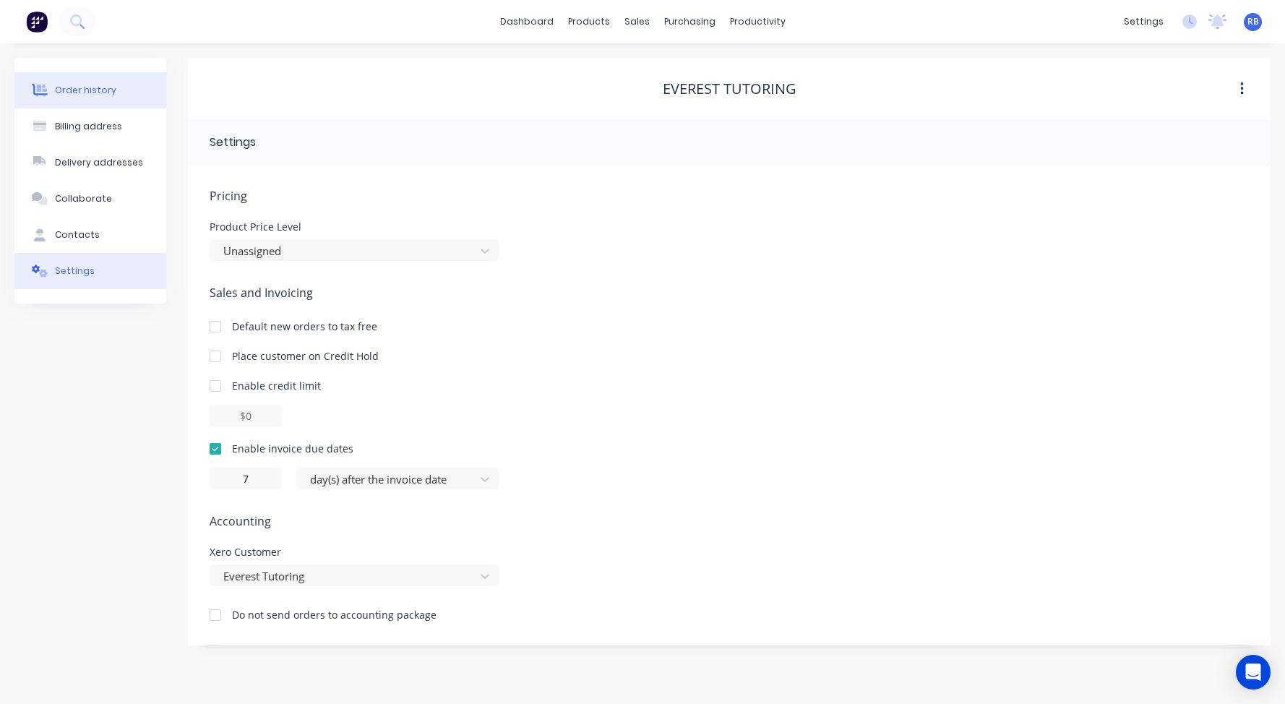
click at [81, 87] on div "Order history" at bounding box center [85, 90] width 61 height 13
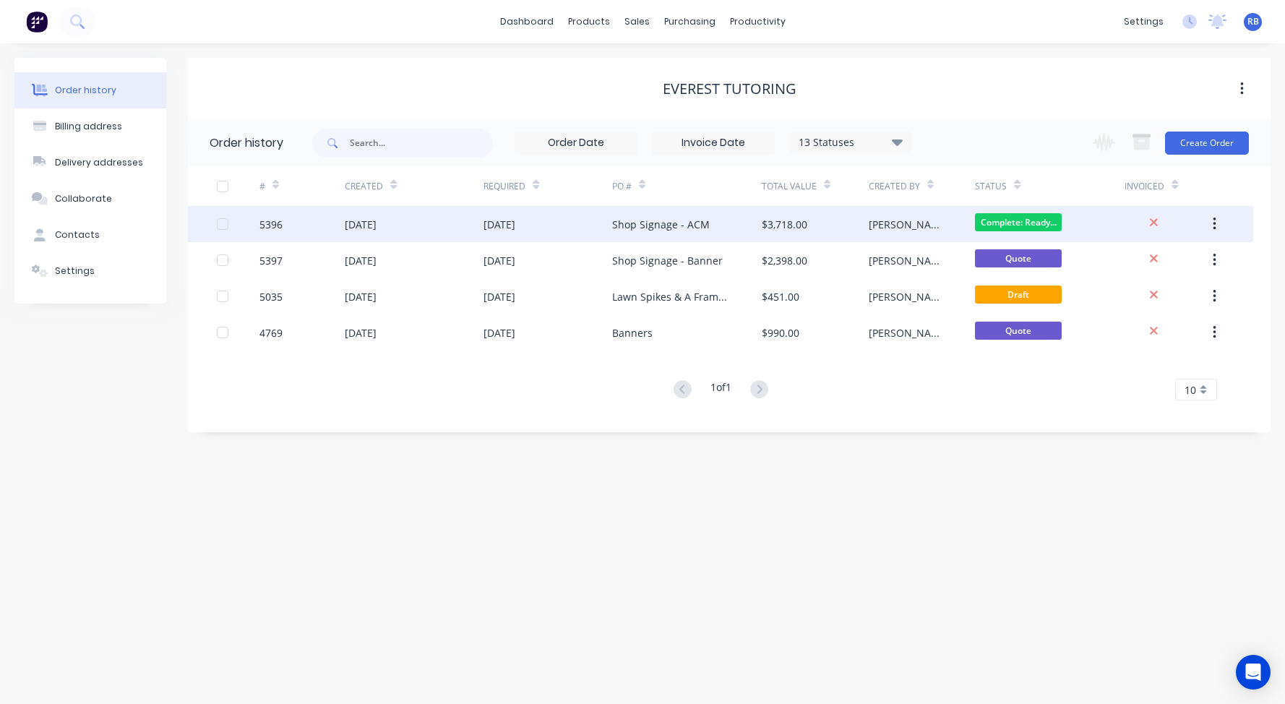
click at [628, 225] on div "Shop Signage - ACM" at bounding box center [661, 224] width 98 height 15
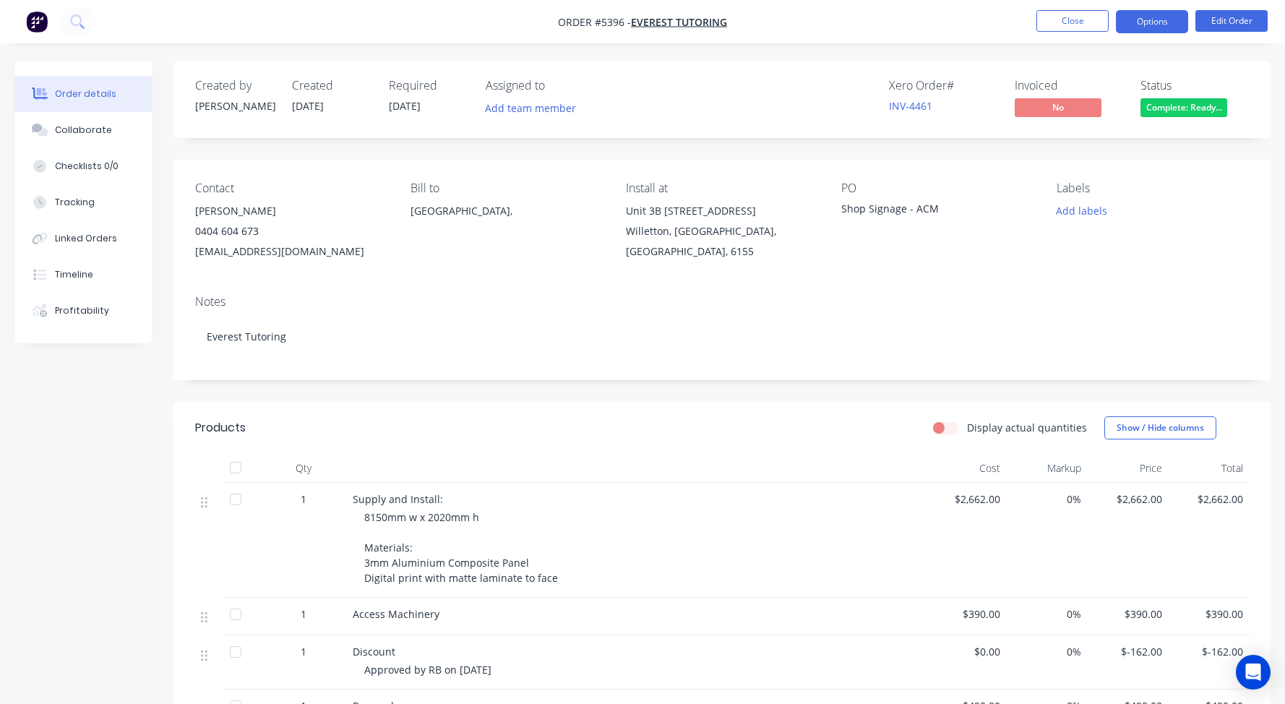
click at [1157, 18] on button "Options" at bounding box center [1152, 21] width 72 height 23
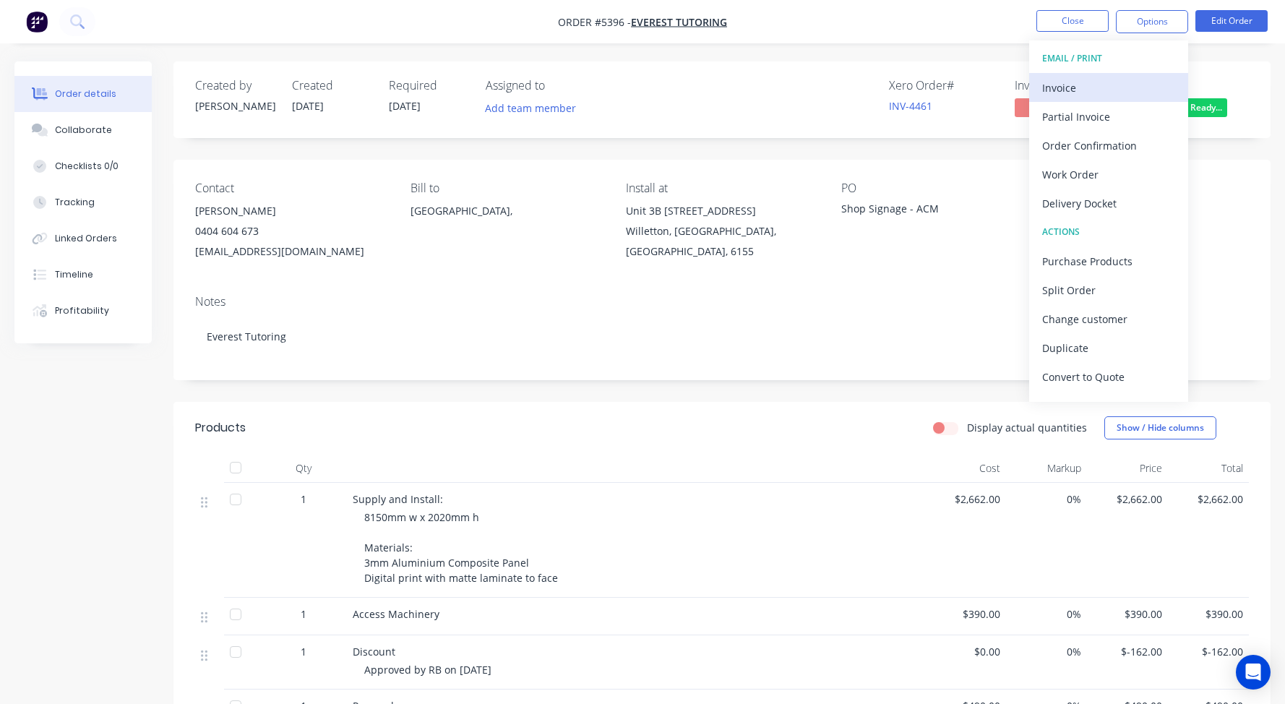
click at [1068, 86] on div "Invoice" at bounding box center [1108, 87] width 133 height 21
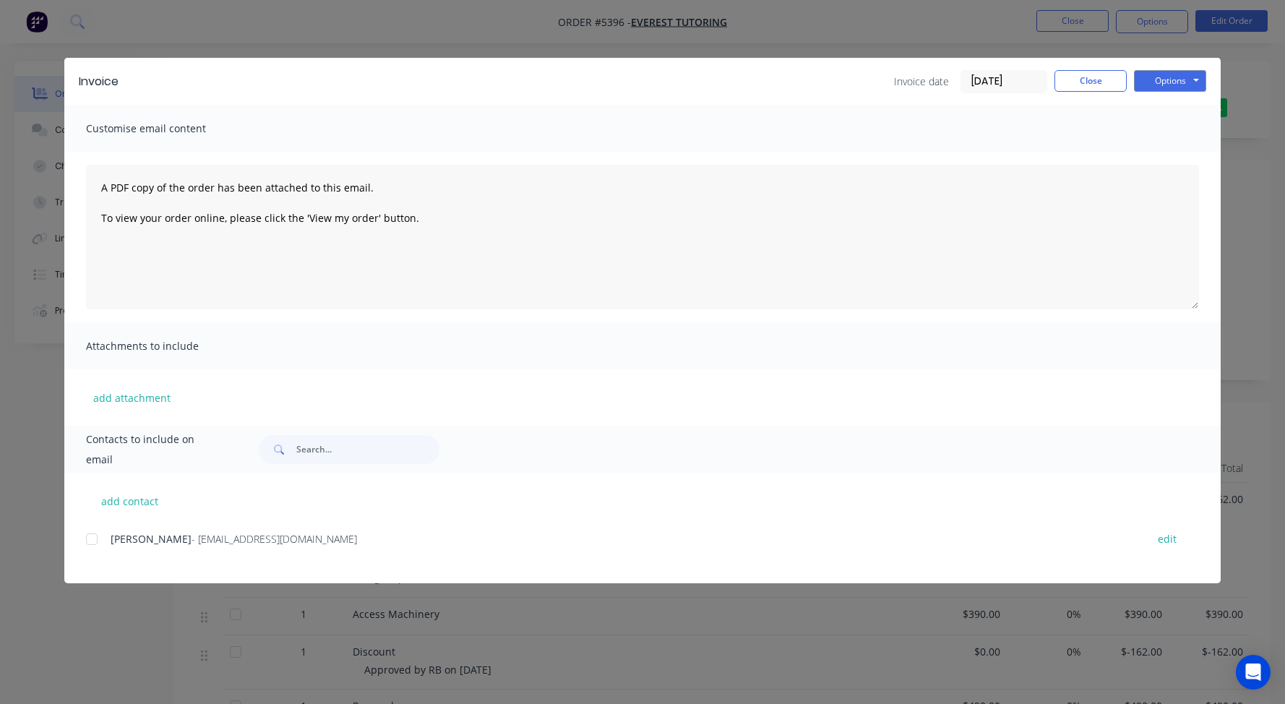
click at [89, 536] on div at bounding box center [91, 539] width 29 height 29
click at [1167, 82] on button "Options" at bounding box center [1170, 81] width 72 height 22
click at [1169, 150] on button "Email" at bounding box center [1180, 154] width 93 height 24
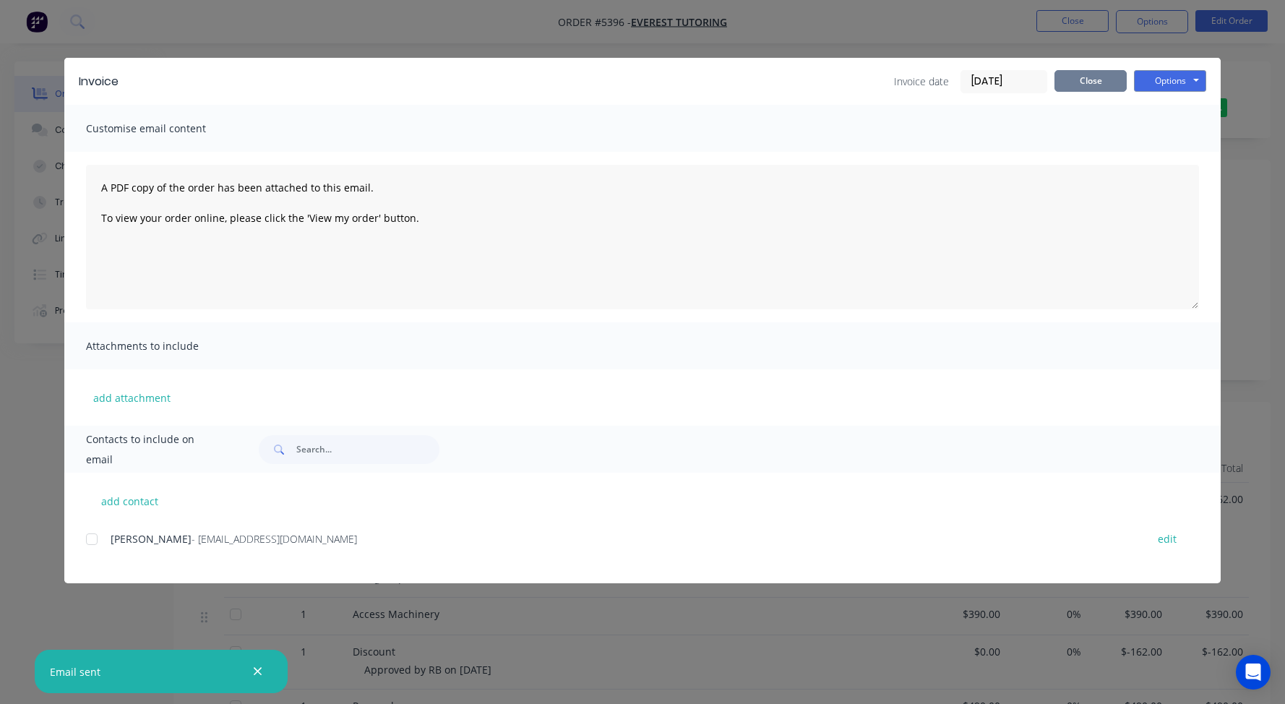
click at [1070, 86] on button "Close" at bounding box center [1090, 81] width 72 height 22
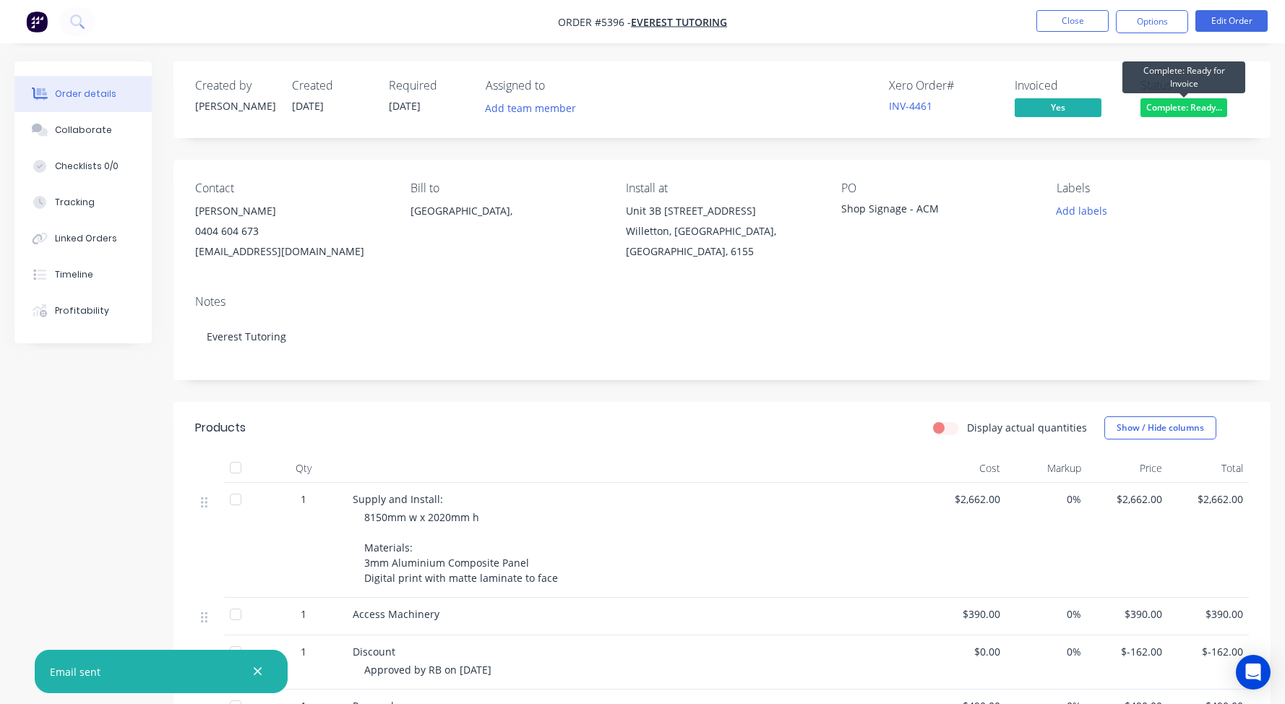
click at [1190, 103] on span "Complete: Ready..." at bounding box center [1183, 107] width 87 height 18
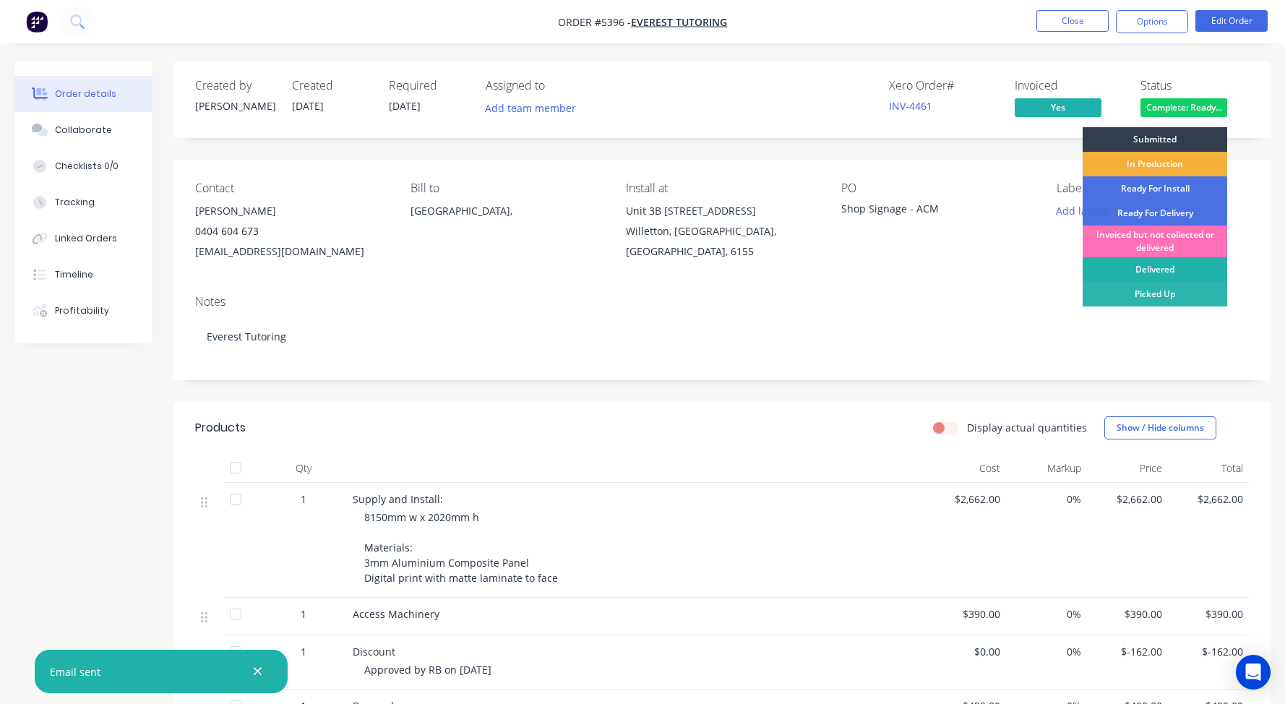
click at [1151, 269] on div "Delivered" at bounding box center [1155, 269] width 145 height 25
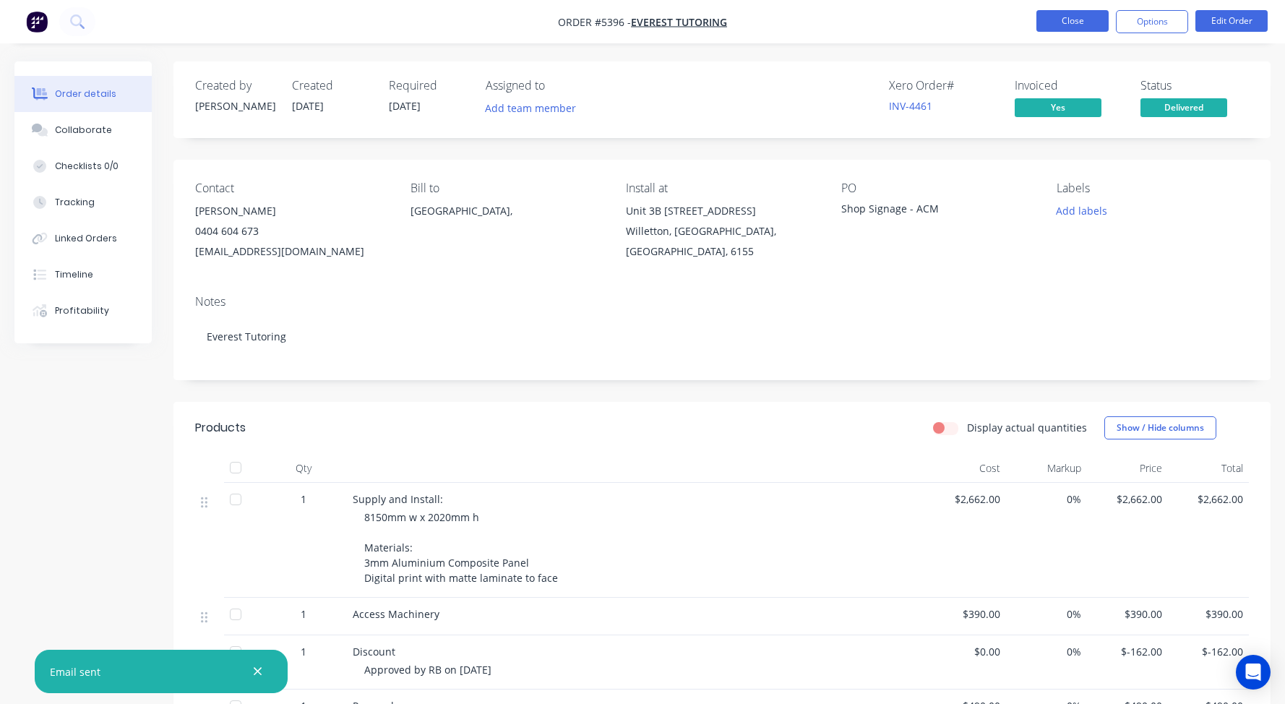
click at [1063, 21] on button "Close" at bounding box center [1072, 21] width 72 height 22
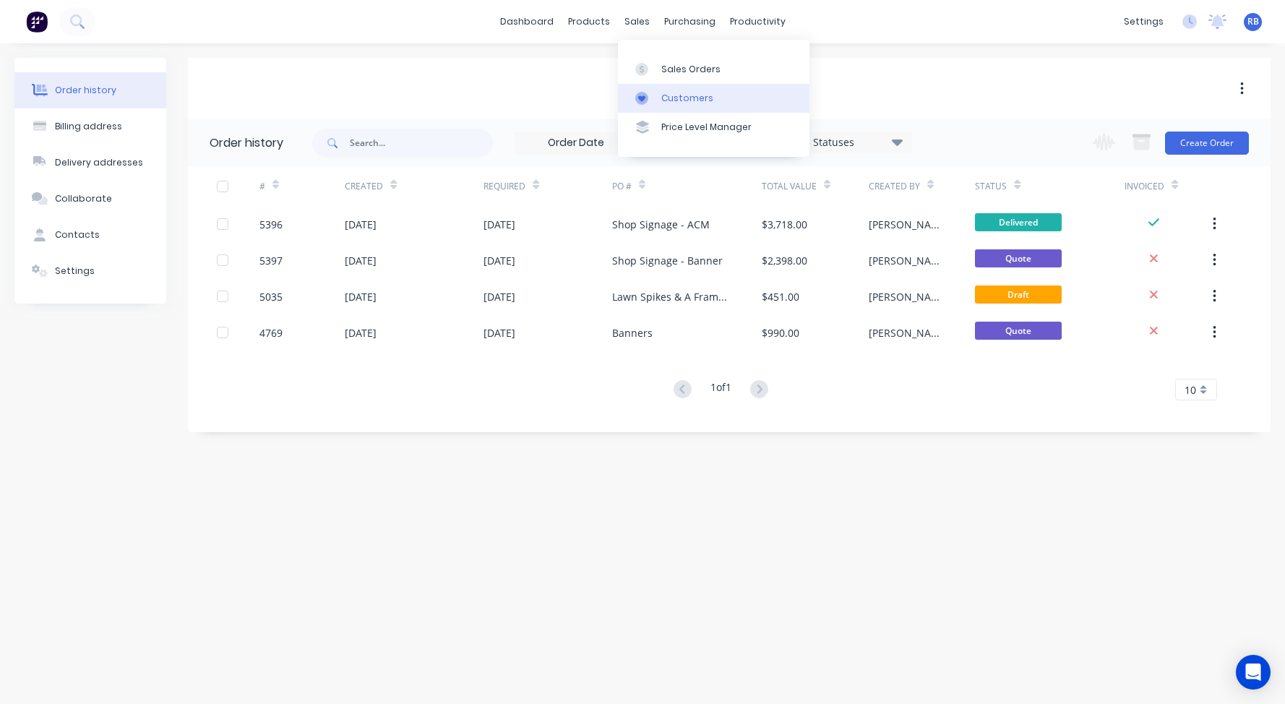
click at [676, 99] on div "Customers" at bounding box center [687, 98] width 52 height 13
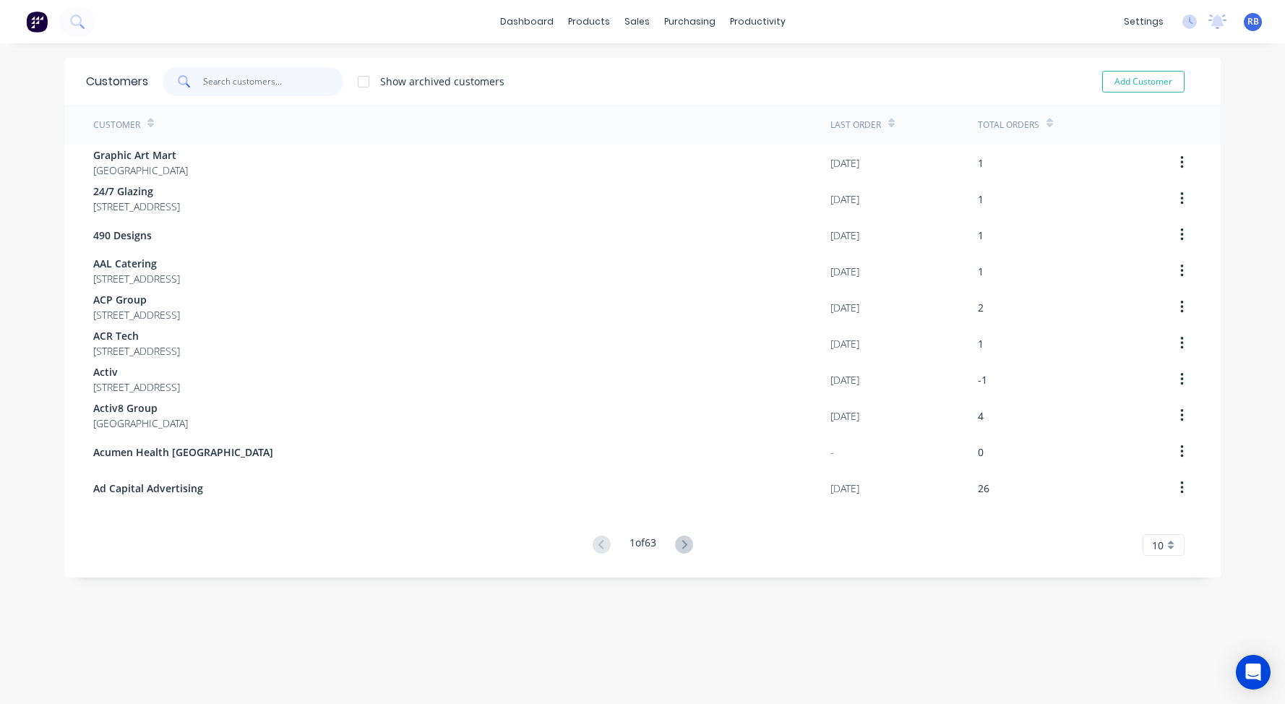
click at [243, 95] on input "text" at bounding box center [273, 81] width 141 height 29
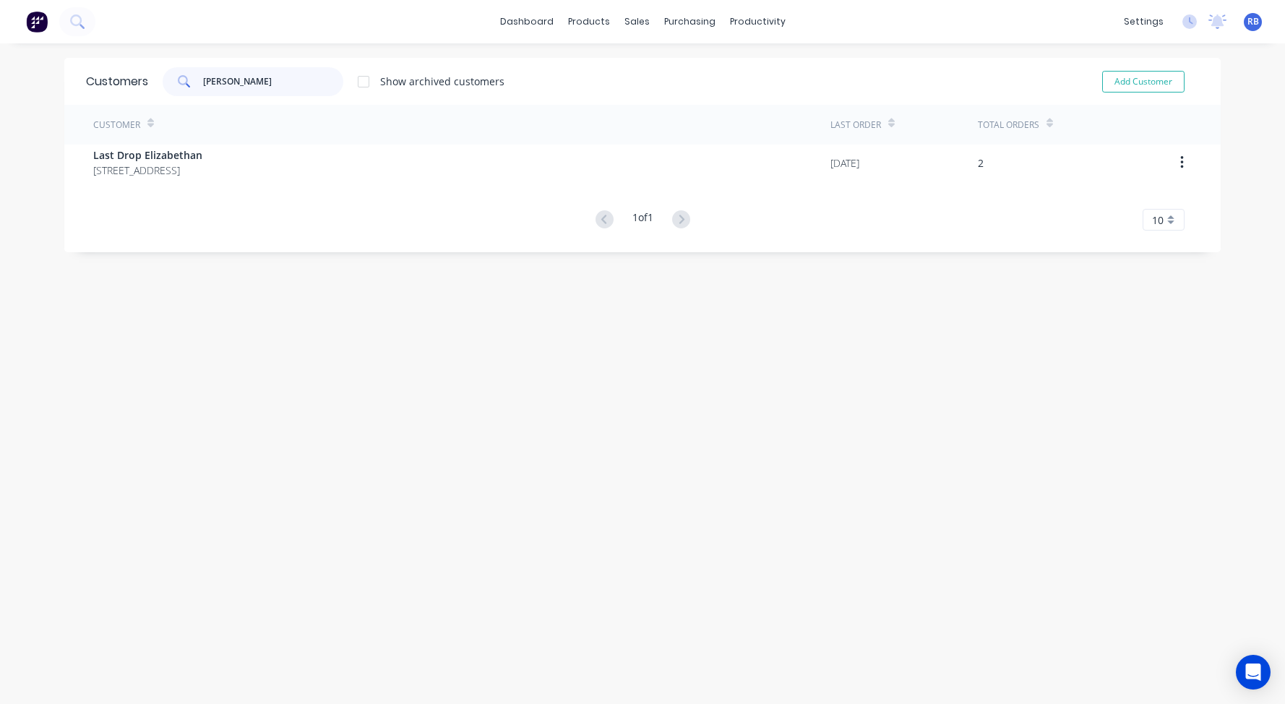
type input "Eliza"
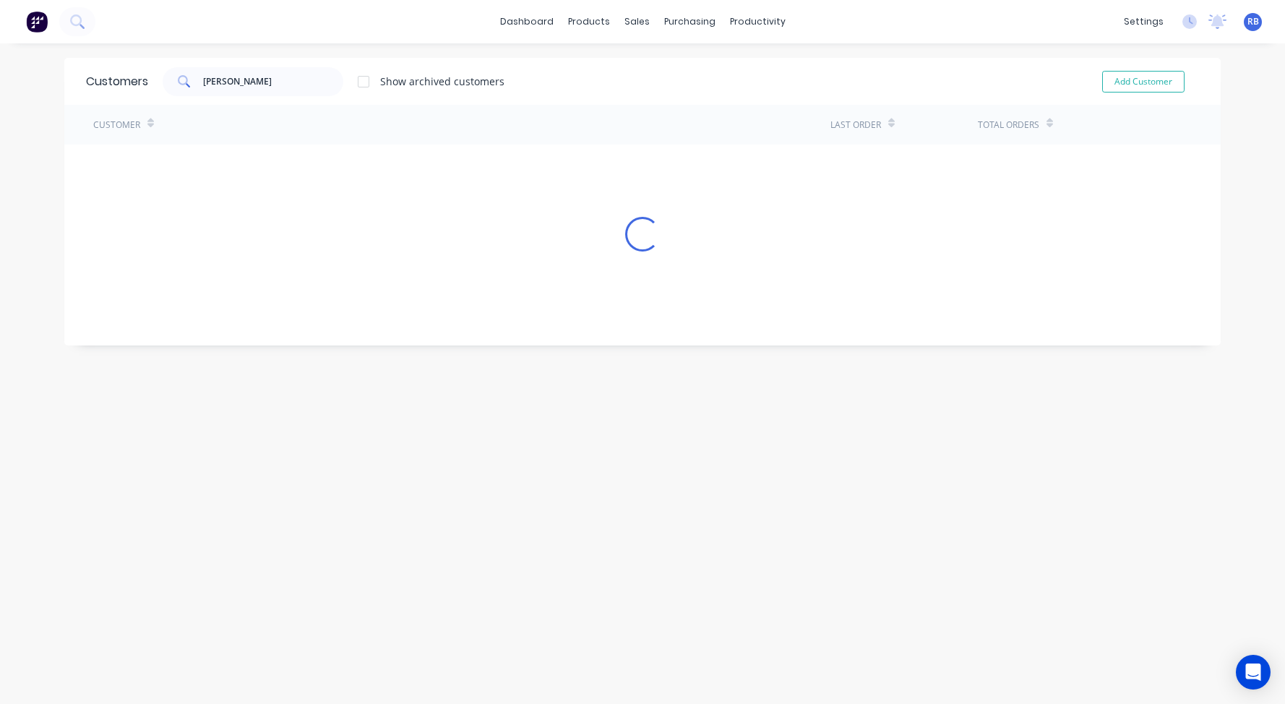
drag, startPoint x: 236, startPoint y: 113, endPoint x: 185, endPoint y: 160, distance: 69.1
click at [185, 160] on div "Customer Last Order Total Orders Loading..." at bounding box center [642, 178] width 1156 height 147
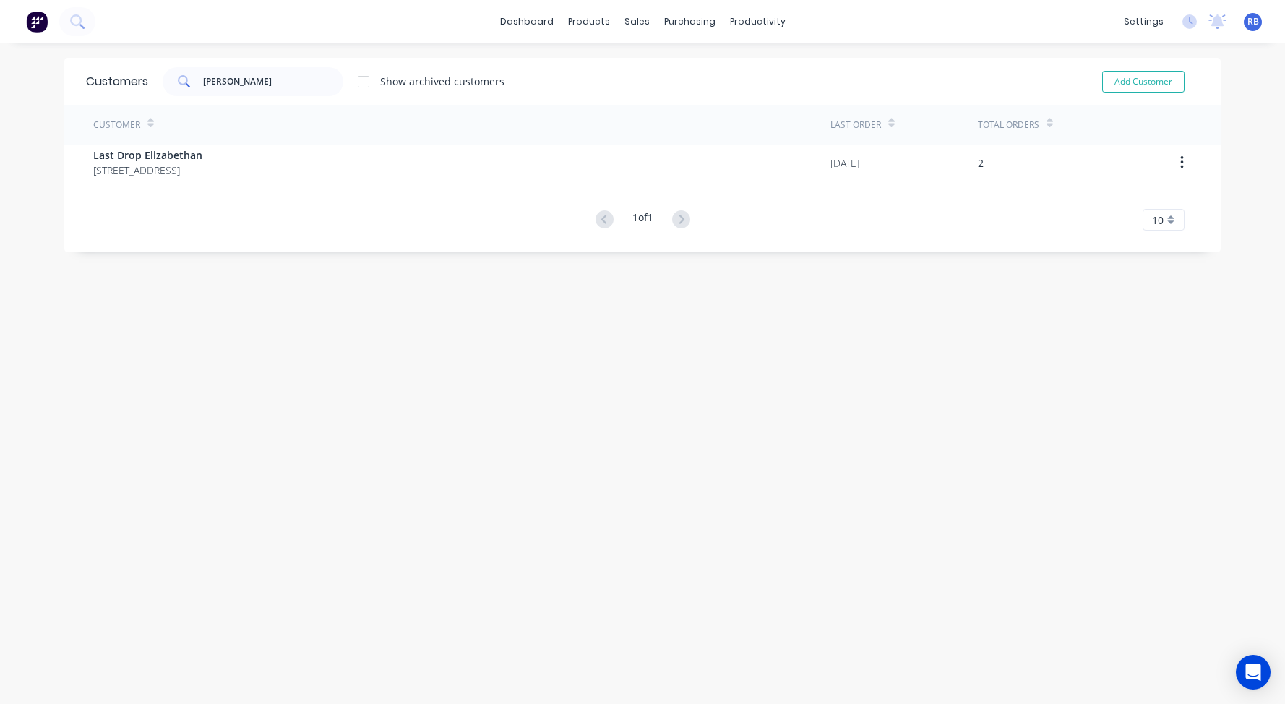
click at [172, 140] on div "Customer" at bounding box center [461, 125] width 737 height 40
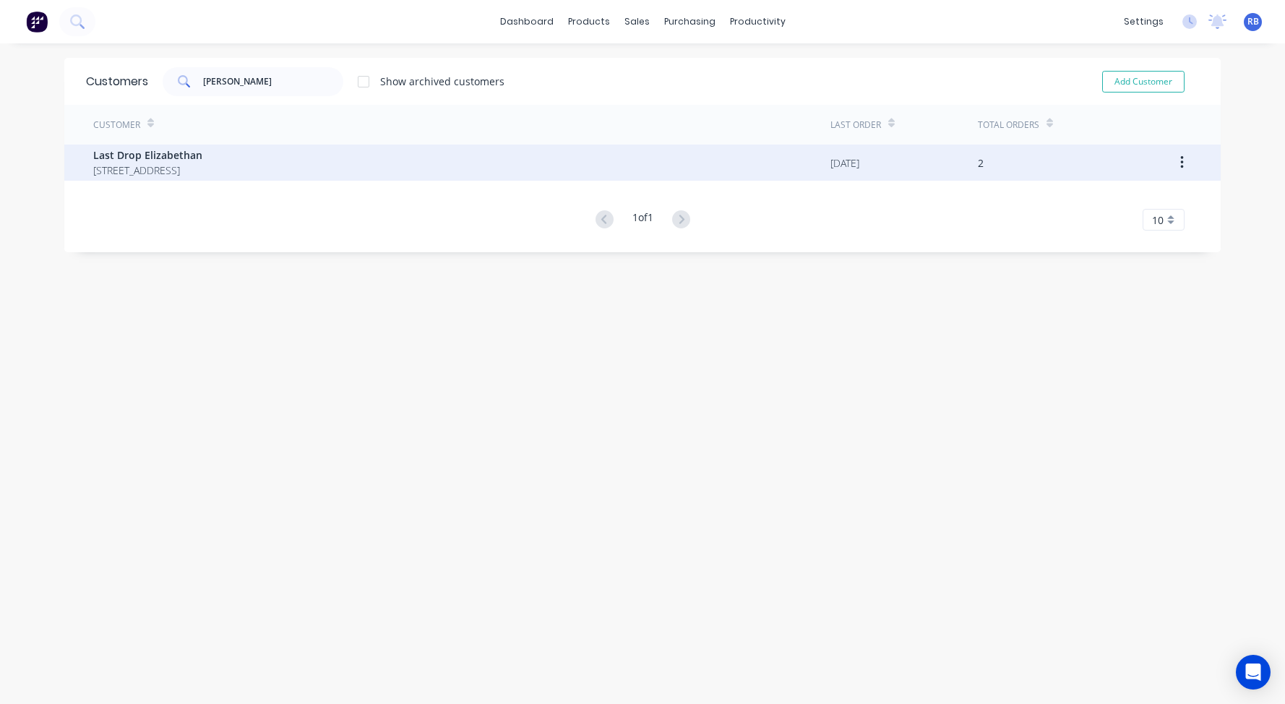
click at [149, 166] on span "25 Canns Road Bedfordale Western Australia Australia 6112" at bounding box center [147, 170] width 109 height 15
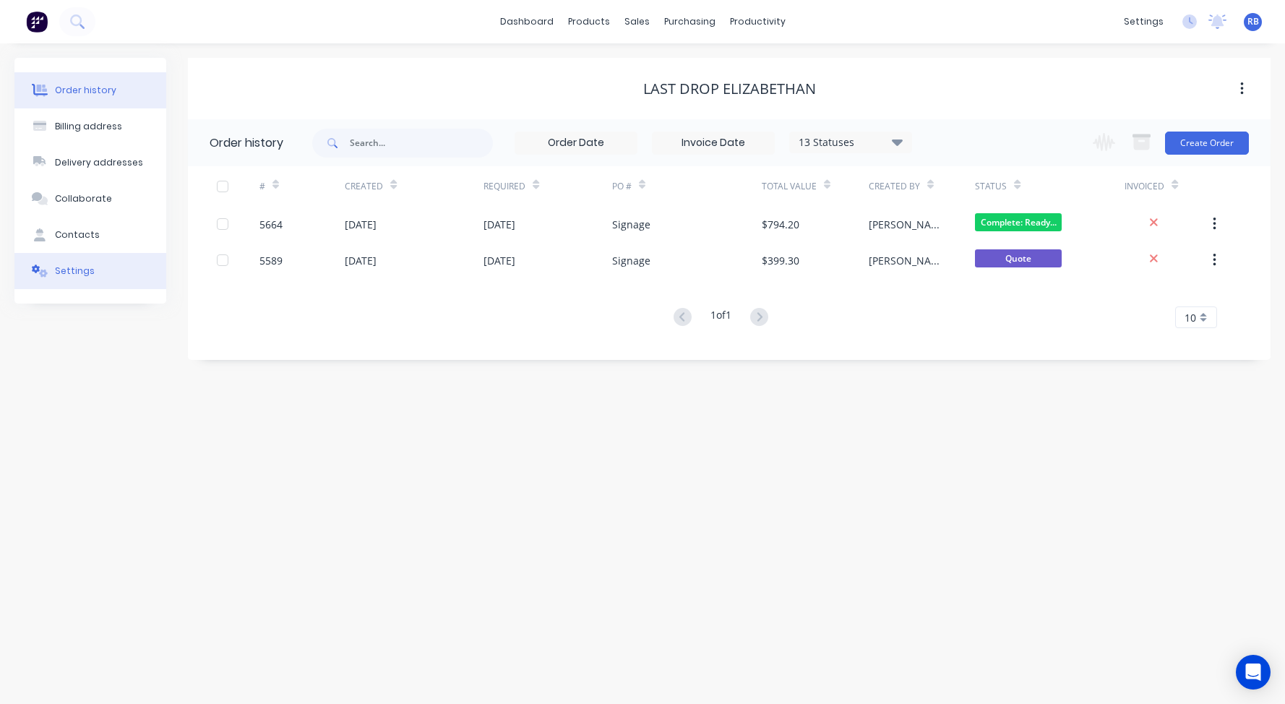
click at [65, 277] on div "Settings" at bounding box center [75, 271] width 40 height 13
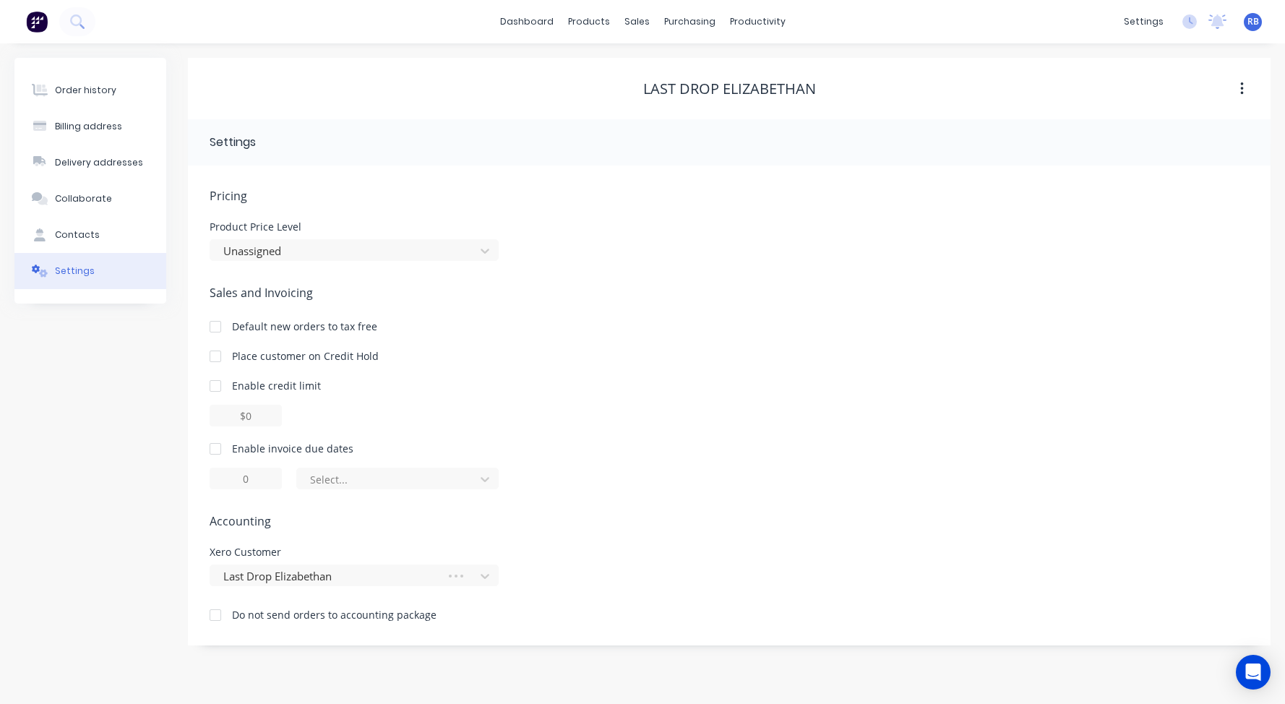
click at [213, 449] on div at bounding box center [215, 448] width 29 height 29
drag, startPoint x: 266, startPoint y: 481, endPoint x: 172, endPoint y: 481, distance: 94.0
click at [176, 481] on div "Order history Billing address Delivery addresses Collaborate Contacts Settings …" at bounding box center [642, 352] width 1256 height 588
type input "7"
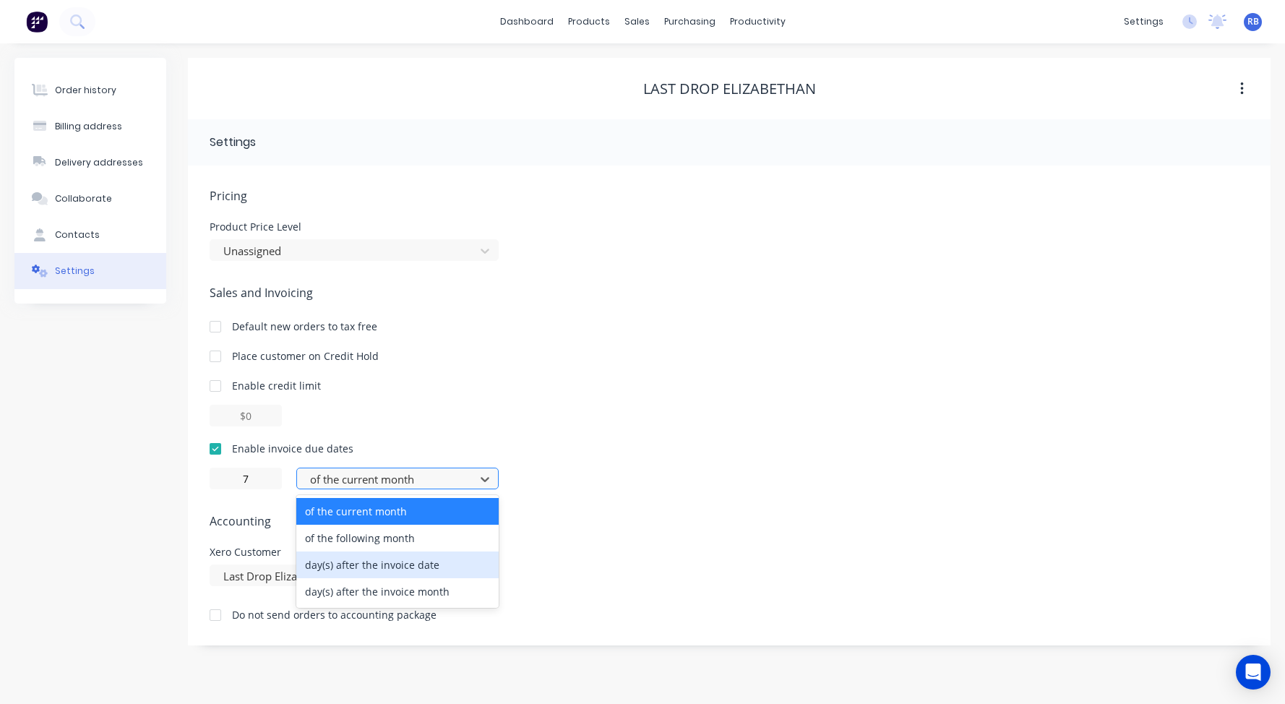
click at [360, 564] on div "day(s) after the invoice date" at bounding box center [397, 564] width 202 height 27
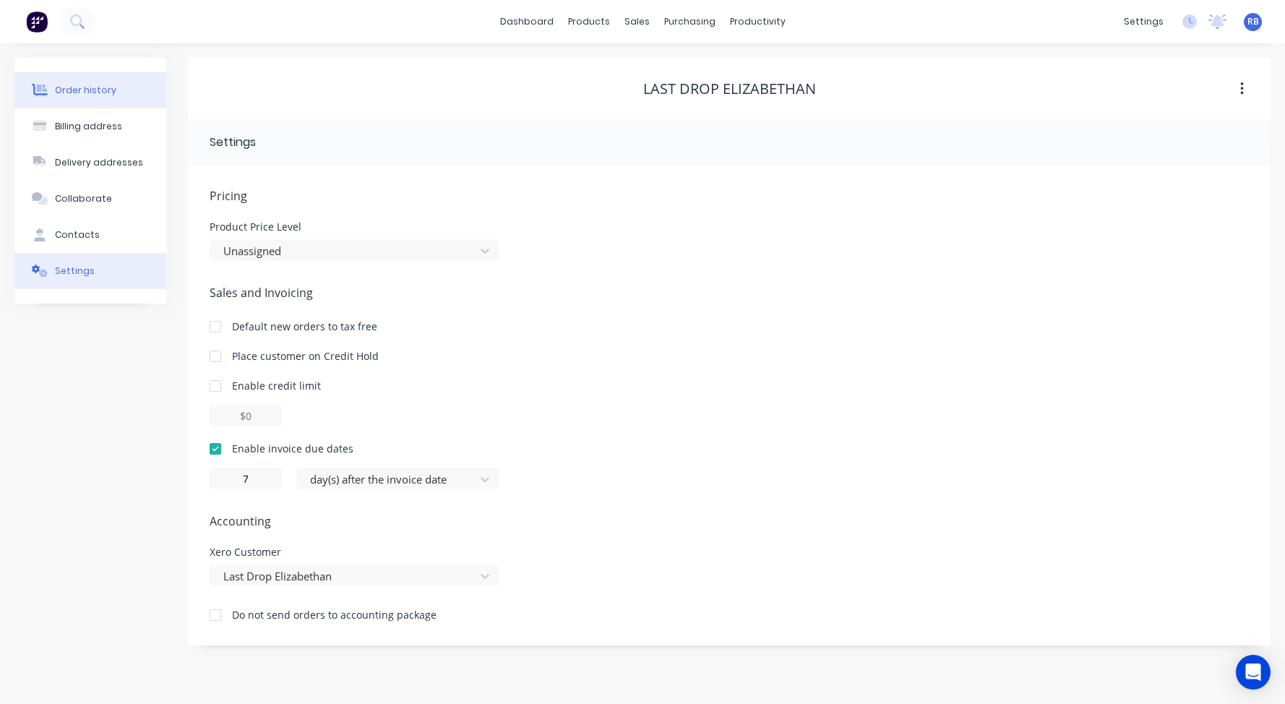
click at [93, 90] on div "Order history" at bounding box center [85, 90] width 61 height 13
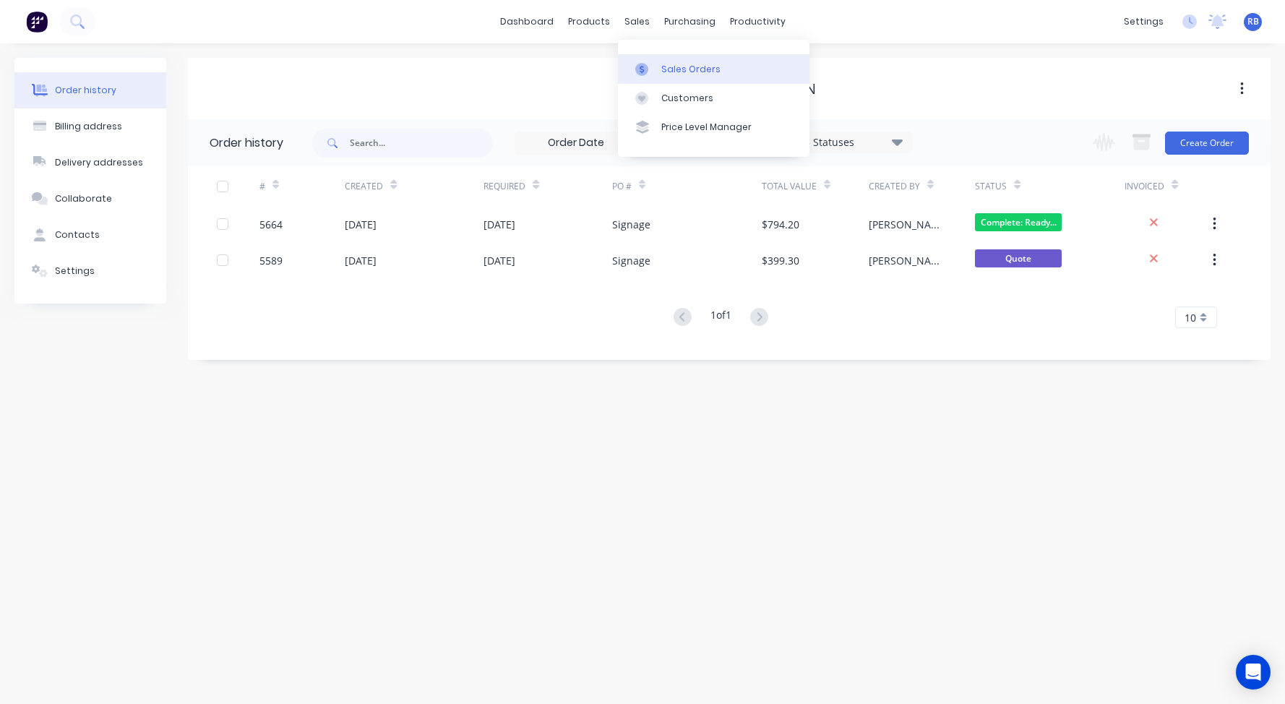
click at [683, 67] on div "Sales Orders" at bounding box center [690, 69] width 59 height 13
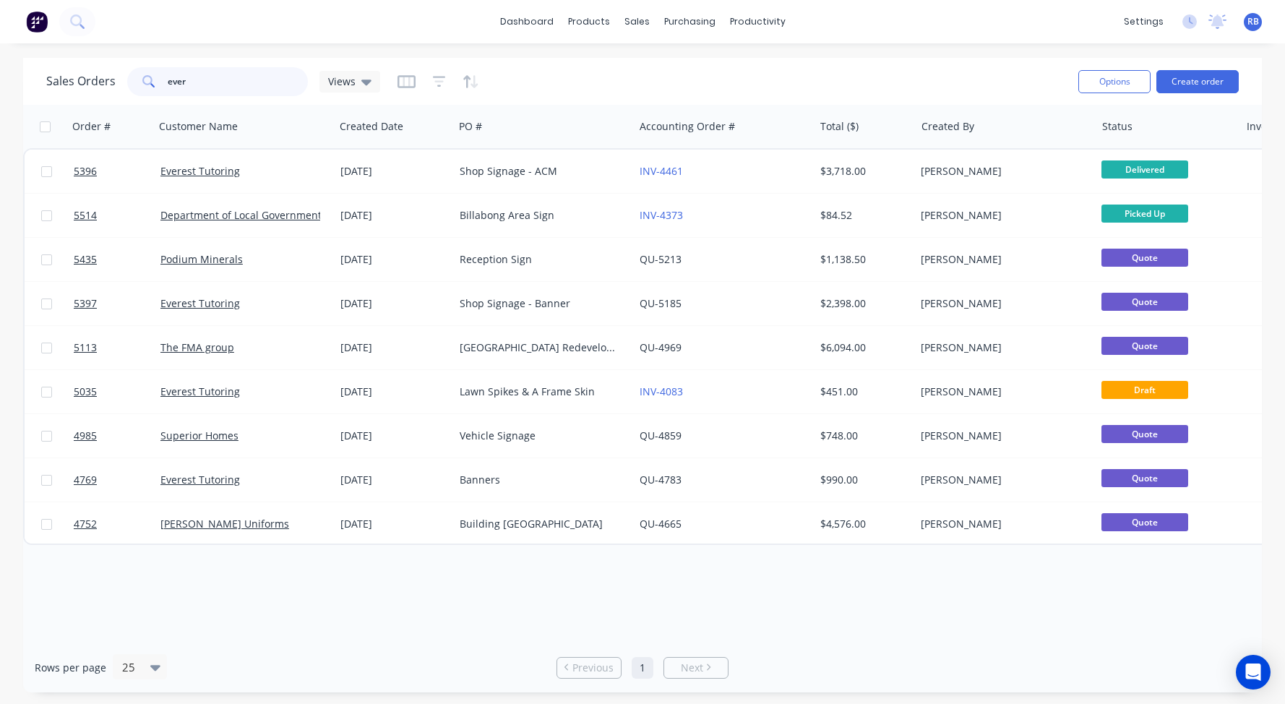
drag, startPoint x: 166, startPoint y: 85, endPoint x: 90, endPoint y: 85, distance: 76.6
click at [90, 85] on div "Sales Orders ever Views" at bounding box center [213, 81] width 334 height 29
type input "resource"
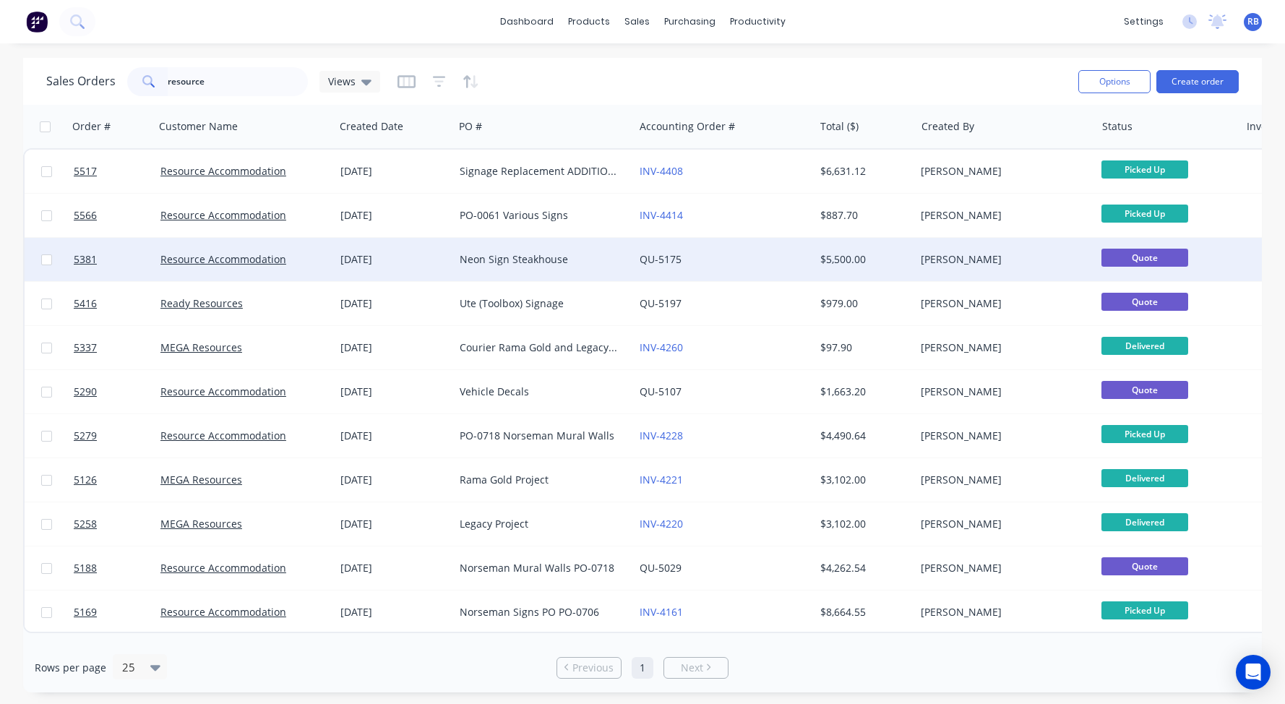
click at [748, 249] on div "QU-5175" at bounding box center [724, 259] width 180 height 43
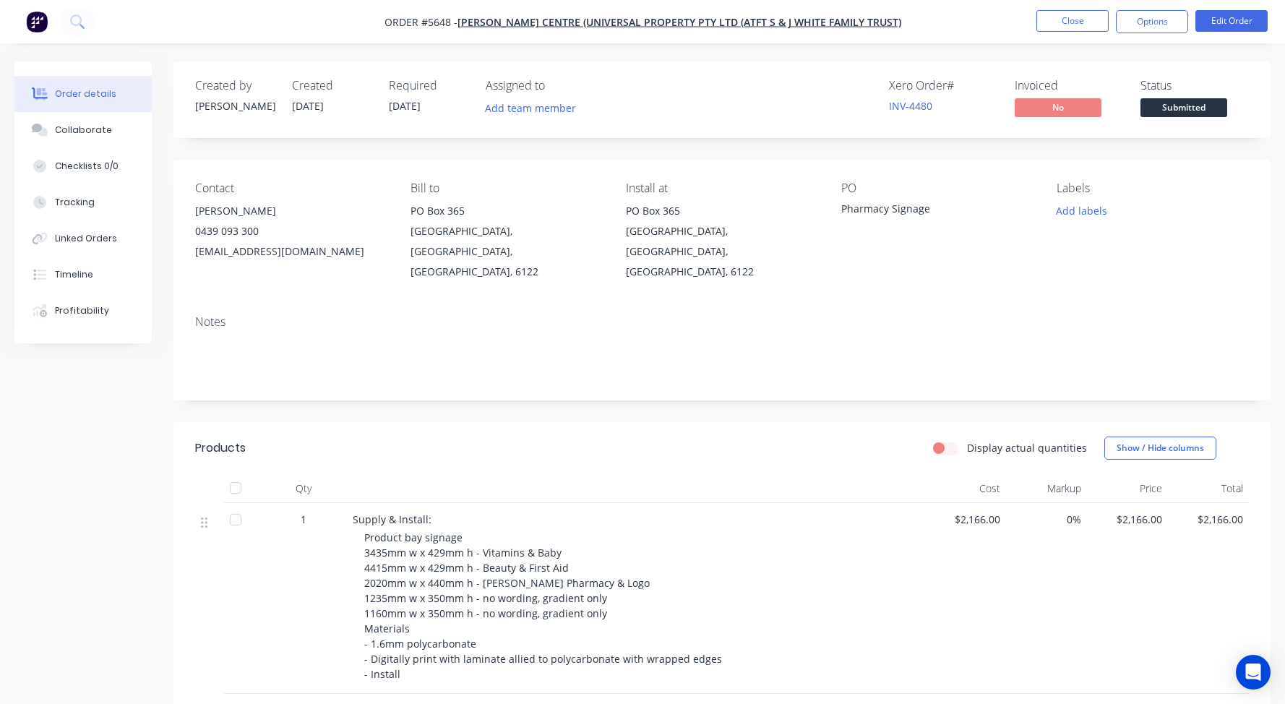
click at [1073, 9] on nav "Order #5648 - [PERSON_NAME][GEOGRAPHIC_DATA] (Universal Property Pty Ltd (ATFT …" at bounding box center [642, 21] width 1285 height 43
click at [1067, 30] on button "Close" at bounding box center [1072, 21] width 72 height 22
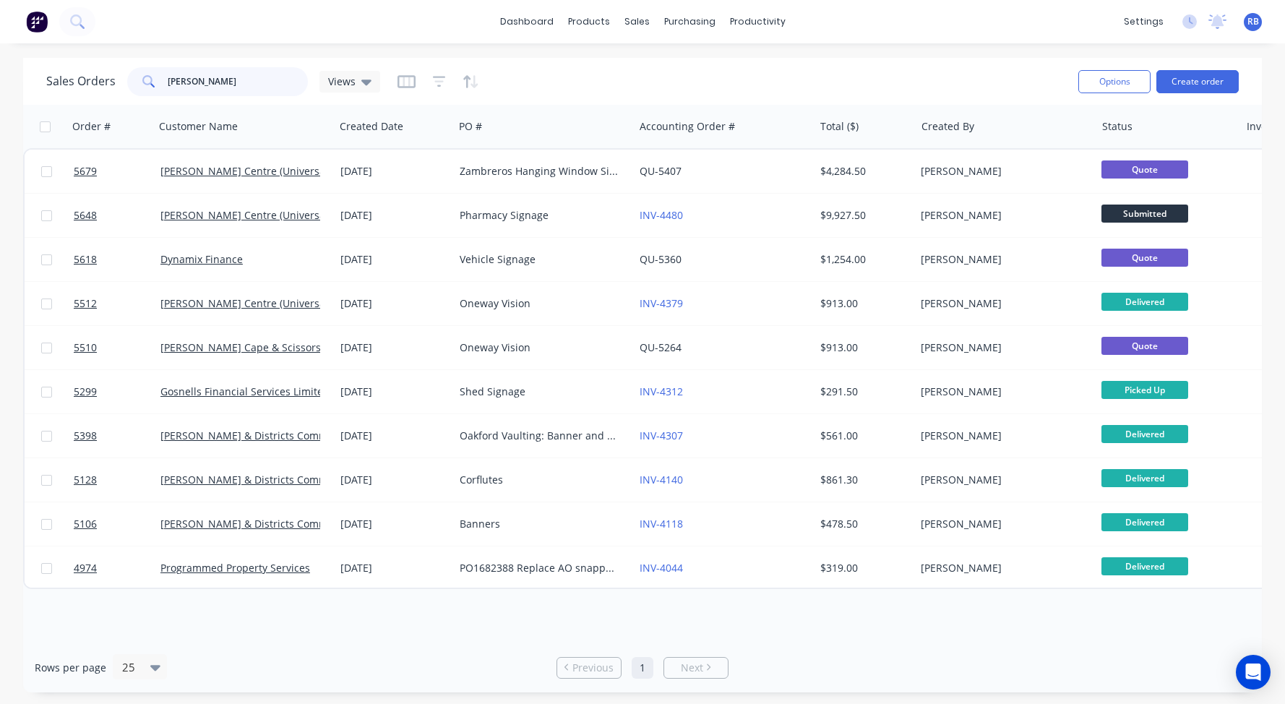
drag, startPoint x: 225, startPoint y: 73, endPoint x: 136, endPoint y: 75, distance: 89.6
click at [144, 75] on div "[PERSON_NAME]" at bounding box center [217, 81] width 181 height 29
drag, startPoint x: 267, startPoint y: 80, endPoint x: 61, endPoint y: 80, distance: 206.0
click at [61, 80] on div "Sales Orders [PERSON_NAME] Views" at bounding box center [213, 81] width 334 height 29
type input "safety"
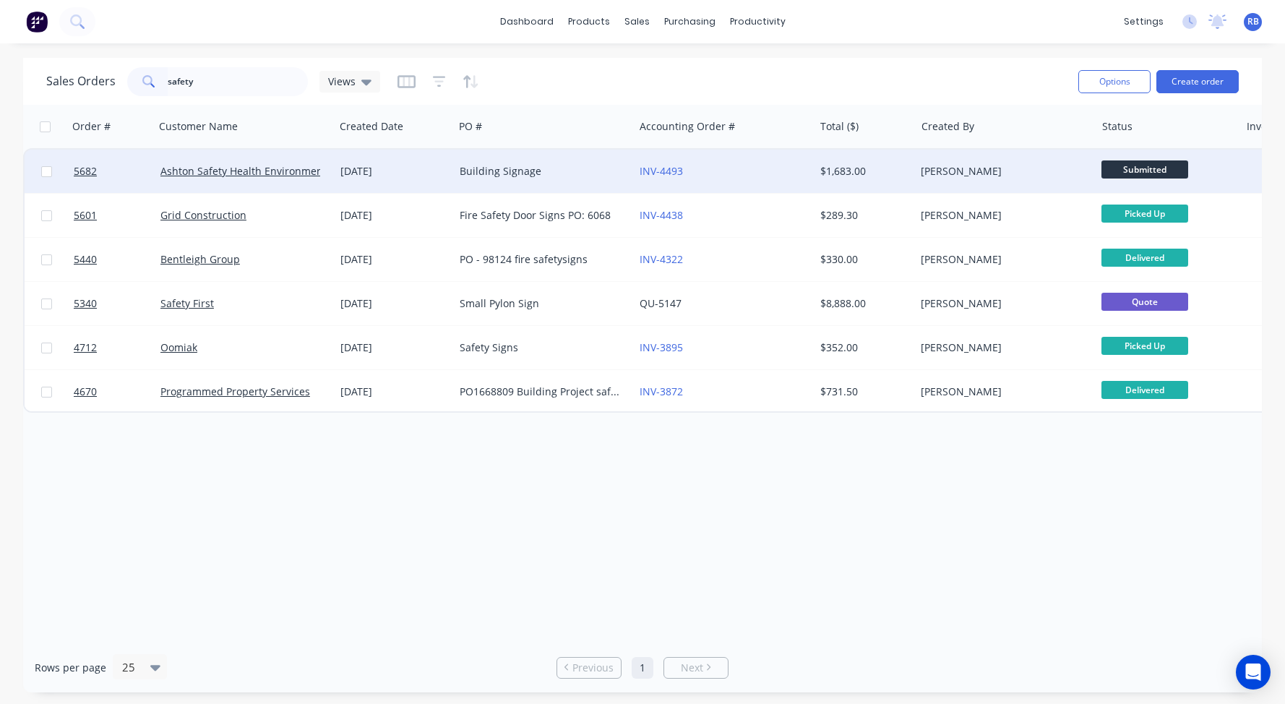
click at [522, 173] on div "Building Signage" at bounding box center [540, 171] width 160 height 14
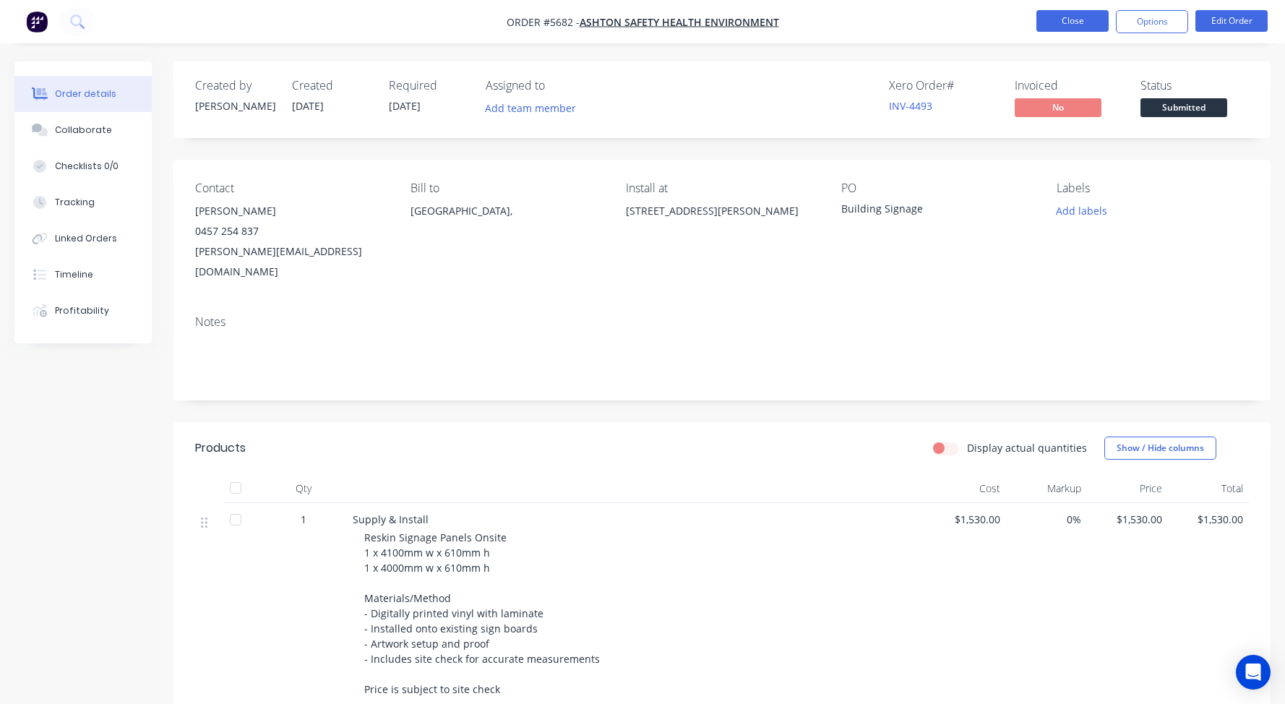
click at [1072, 25] on button "Close" at bounding box center [1072, 21] width 72 height 22
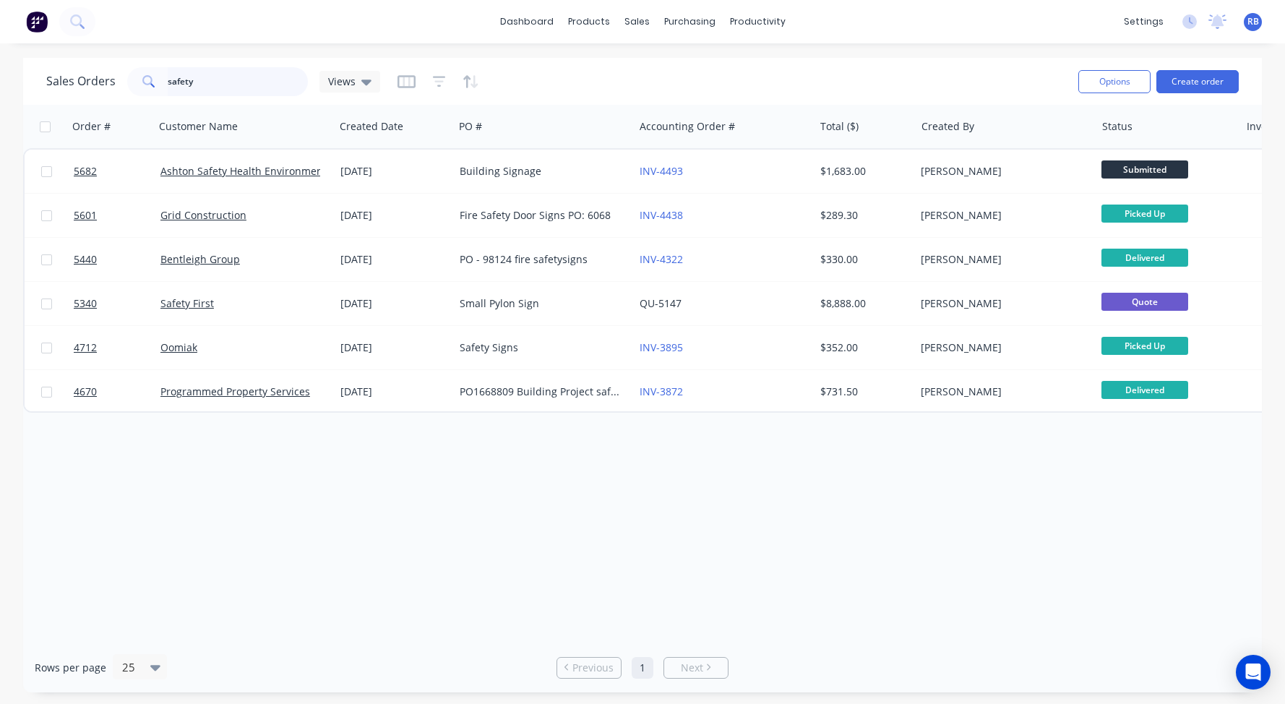
drag, startPoint x: 223, startPoint y: 78, endPoint x: 89, endPoint y: 74, distance: 133.8
click at [89, 74] on div "Sales Orders safety Views" at bounding box center [213, 81] width 334 height 29
type input "ganada"
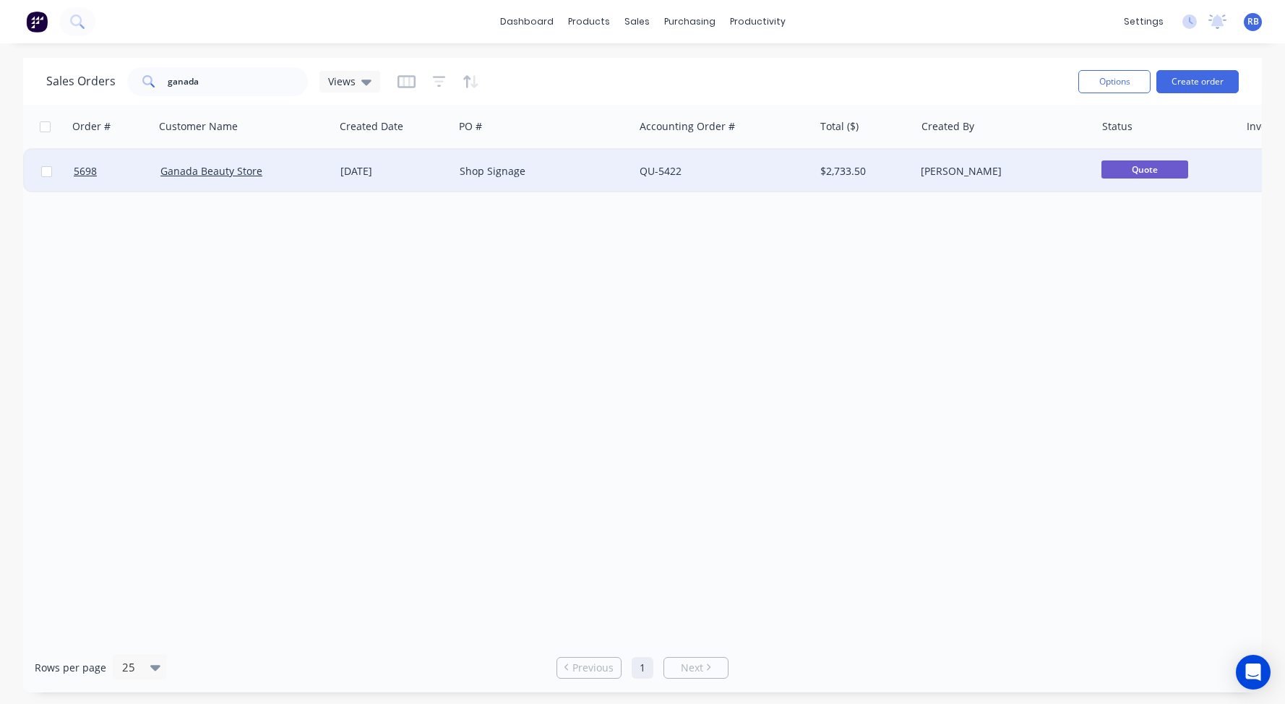
click at [285, 177] on div "Ganada Beauty Store" at bounding box center [240, 171] width 160 height 14
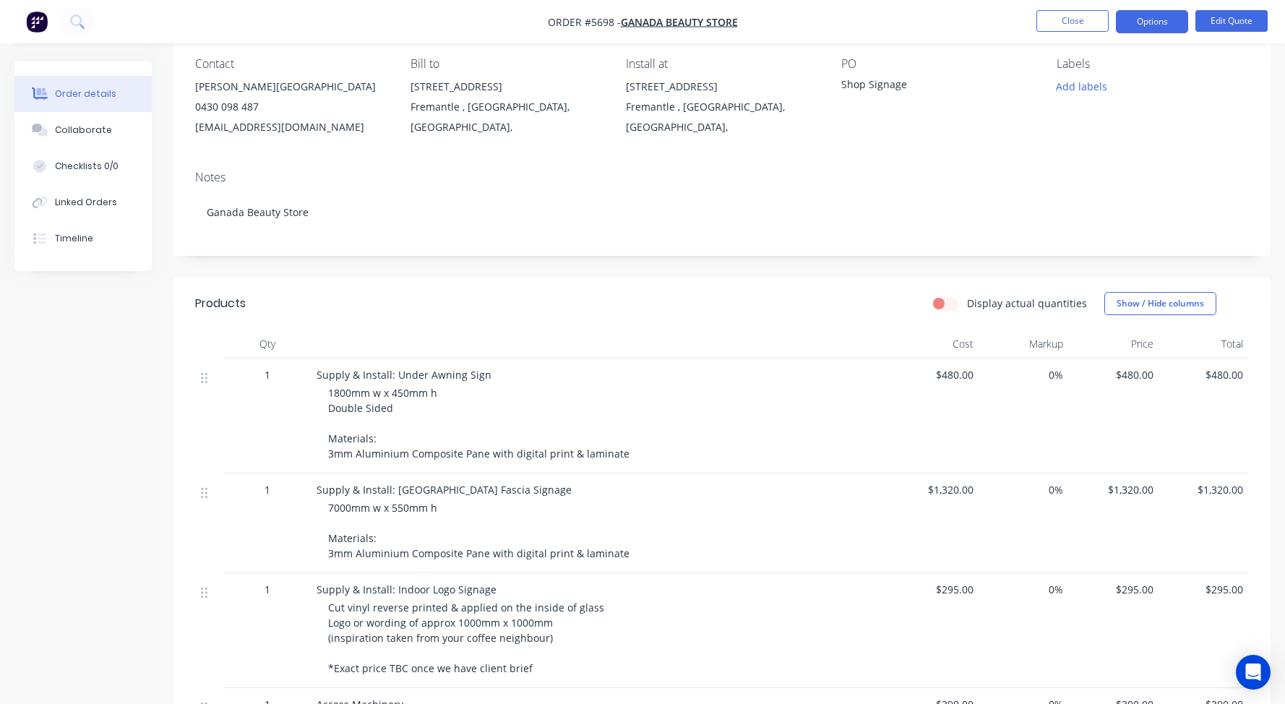
scroll to position [134, 0]
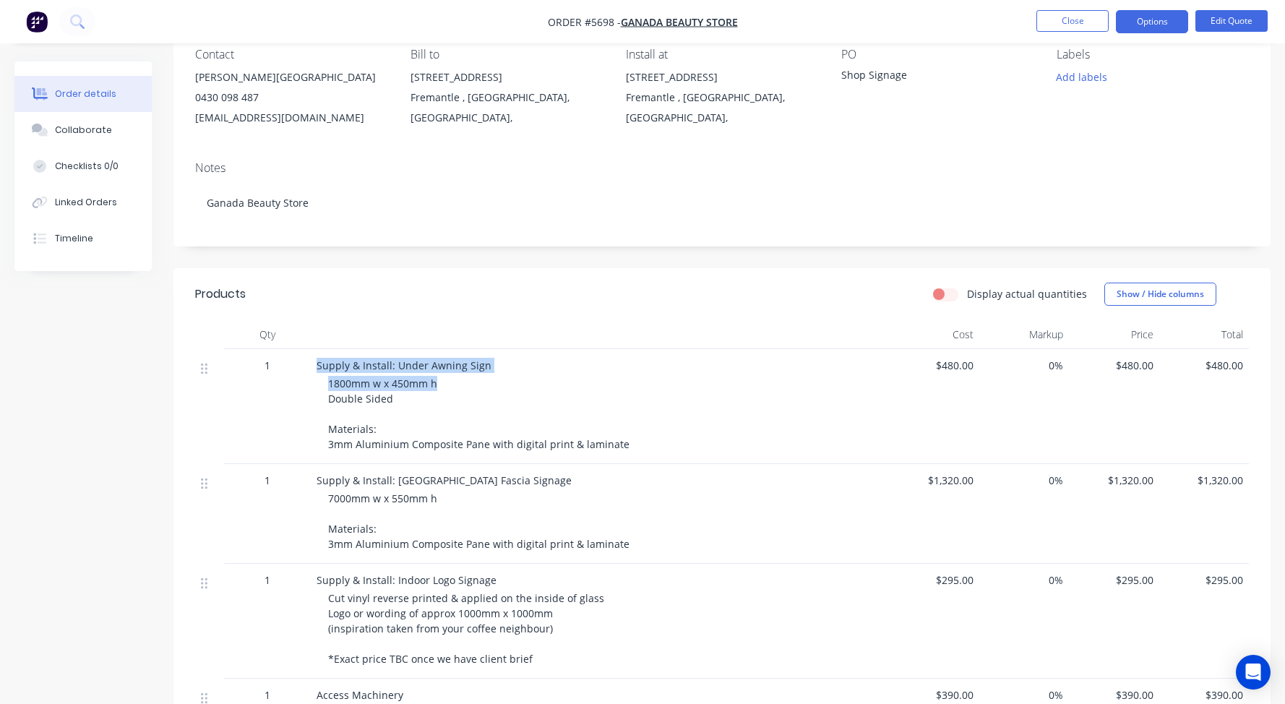
drag, startPoint x: 375, startPoint y: 385, endPoint x: 296, endPoint y: 385, distance: 79.5
click at [296, 385] on div "1 Supply & Install: Under Awning Sign 1800mm w x 450mm h Double Sided Materials…" at bounding box center [722, 406] width 1054 height 115
click at [360, 395] on span "1800mm w x 450mm h Double Sided Materials: 3mm Aluminium Composite Pane with di…" at bounding box center [478, 414] width 301 height 74
drag, startPoint x: 438, startPoint y: 383, endPoint x: 325, endPoint y: 382, distance: 112.8
click at [325, 382] on div "Supply & Install: Under Awning Sign 1800mm w x 450mm h Double Sided Materials: …" at bounding box center [600, 406] width 578 height 115
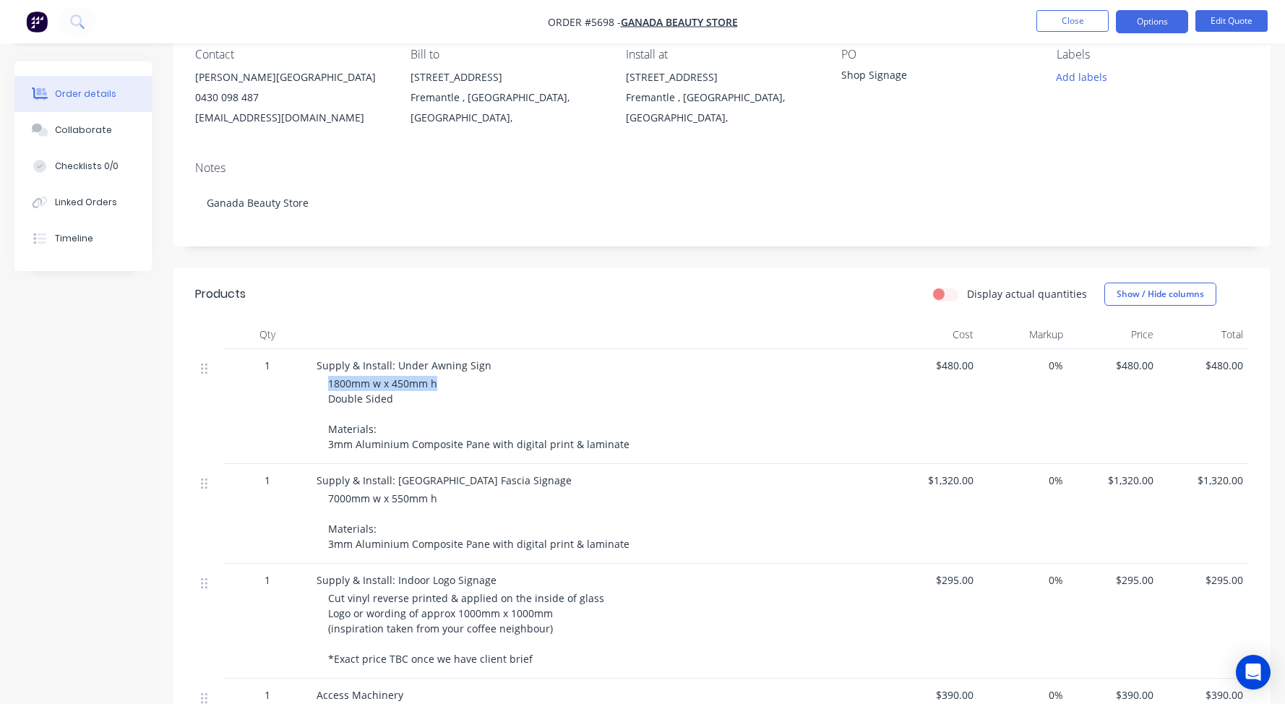
copy span "1800mm w x 450mm h"
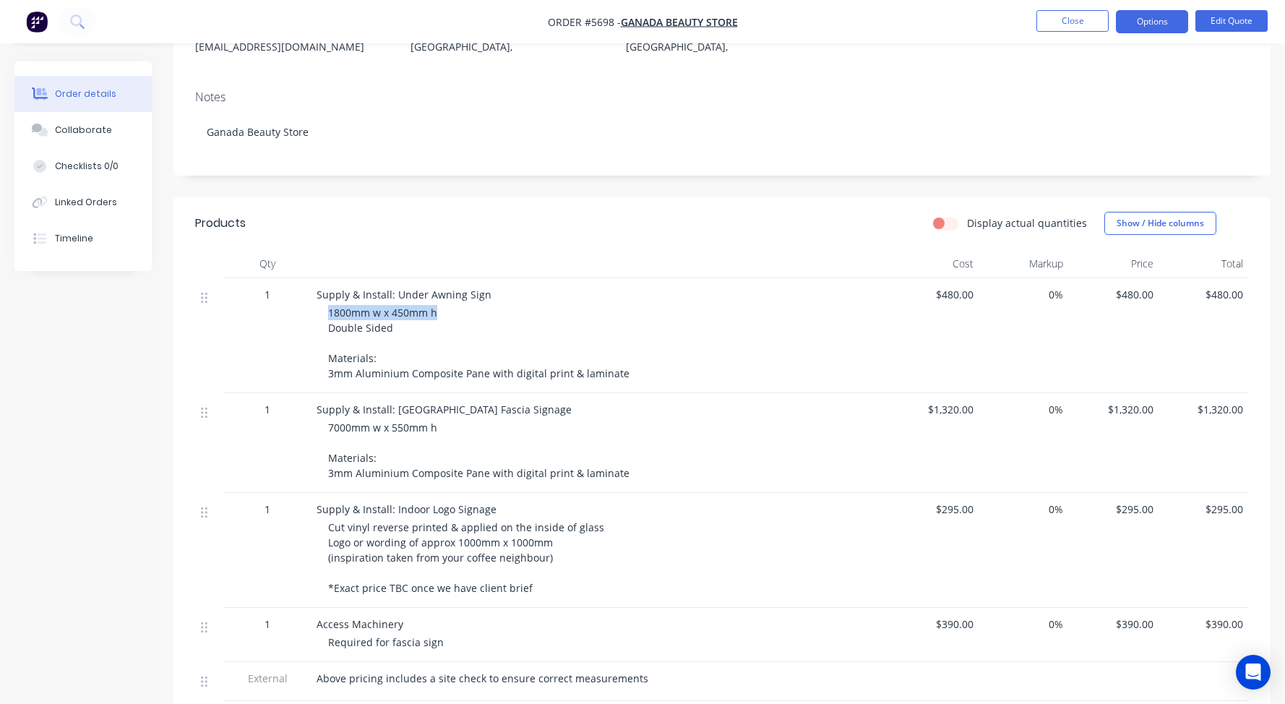
scroll to position [214, 0]
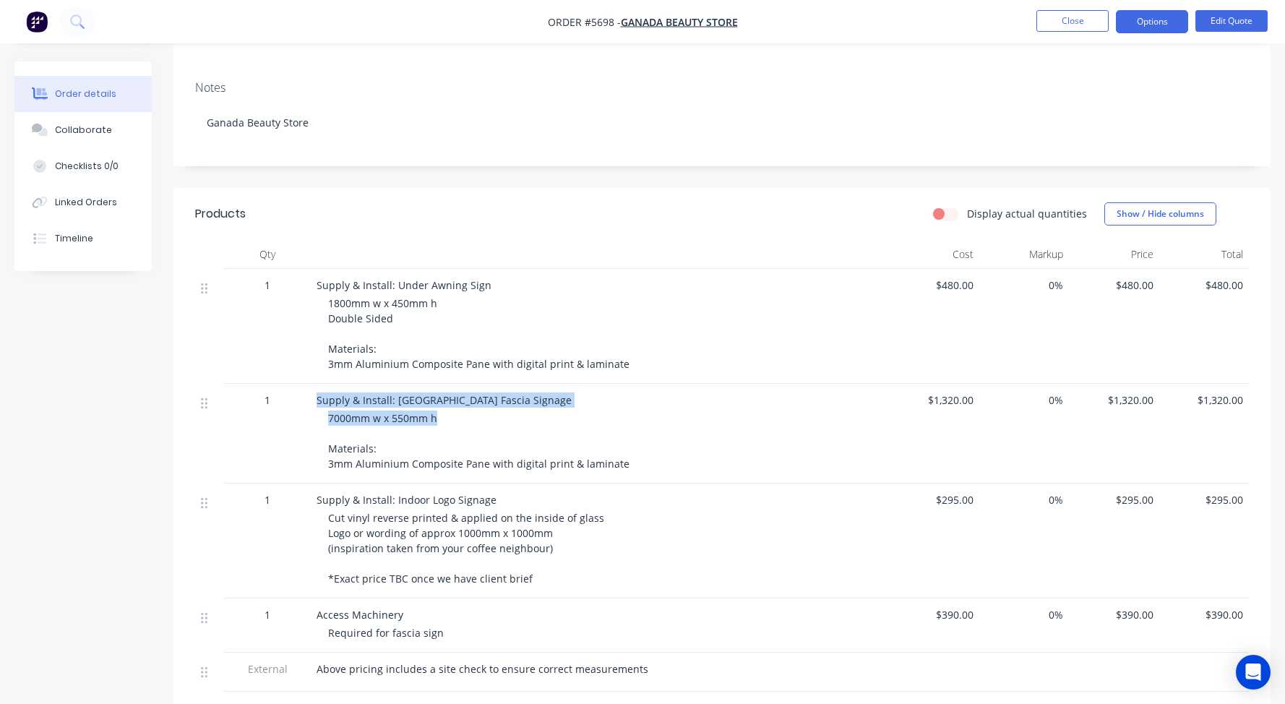
drag, startPoint x: 442, startPoint y: 419, endPoint x: 279, endPoint y: 419, distance: 163.3
click at [279, 419] on div "1 Supply & Install: [GEOGRAPHIC_DATA] Fascia Signage 7000mm w x 550mm h Materia…" at bounding box center [722, 434] width 1054 height 100
click at [356, 421] on span "7000mm w x 550mm h Materials: 3mm Aluminium Composite Pane with digital print &…" at bounding box center [478, 440] width 301 height 59
drag, startPoint x: 331, startPoint y: 418, endPoint x: 425, endPoint y: 417, distance: 94.0
click at [425, 418] on span "7000mm w x 550mm h Materials: 3mm Aluminium Composite Pane with digital print &…" at bounding box center [478, 440] width 301 height 59
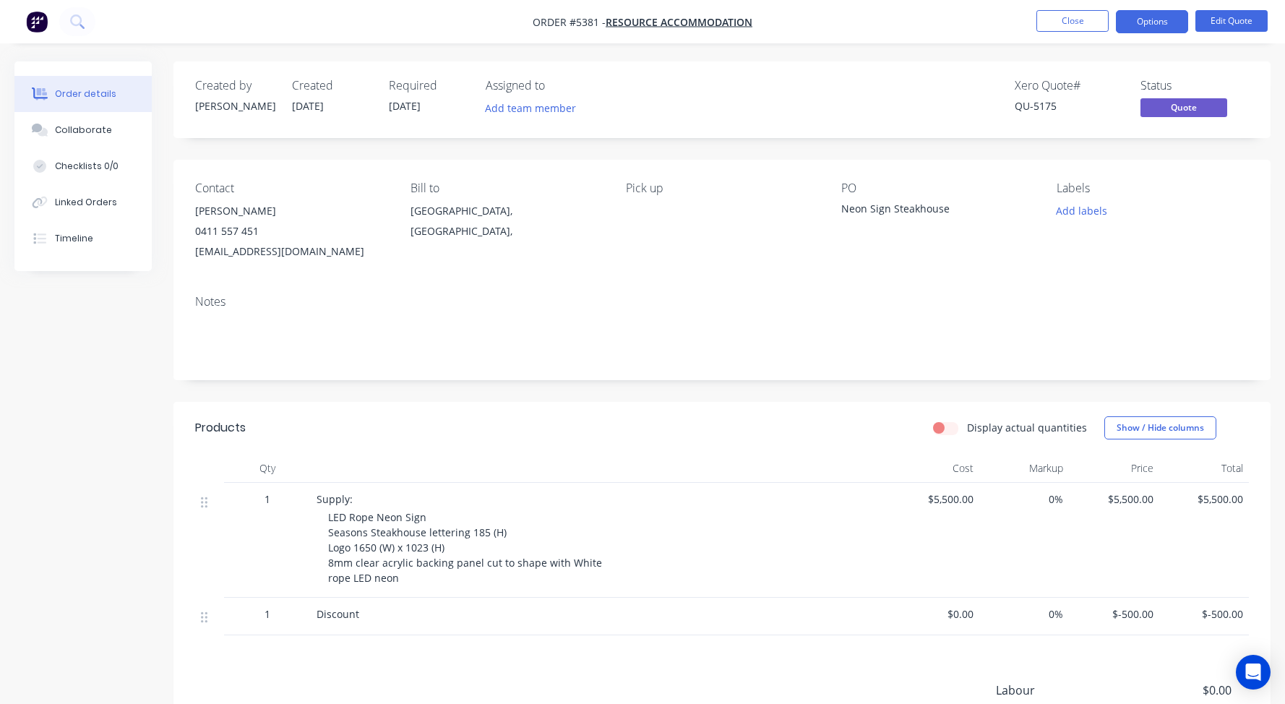
scroll to position [57, 0]
